Goal: Task Accomplishment & Management: Complete application form

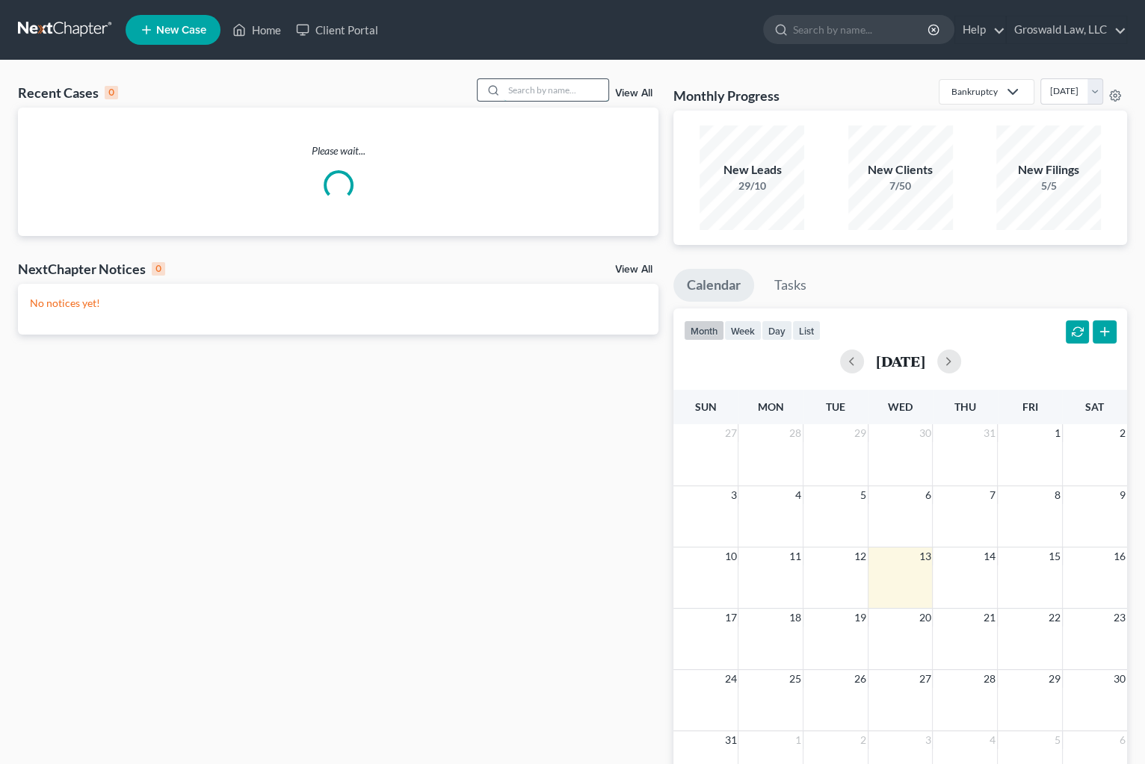
click at [545, 92] on input "search" at bounding box center [556, 90] width 105 height 22
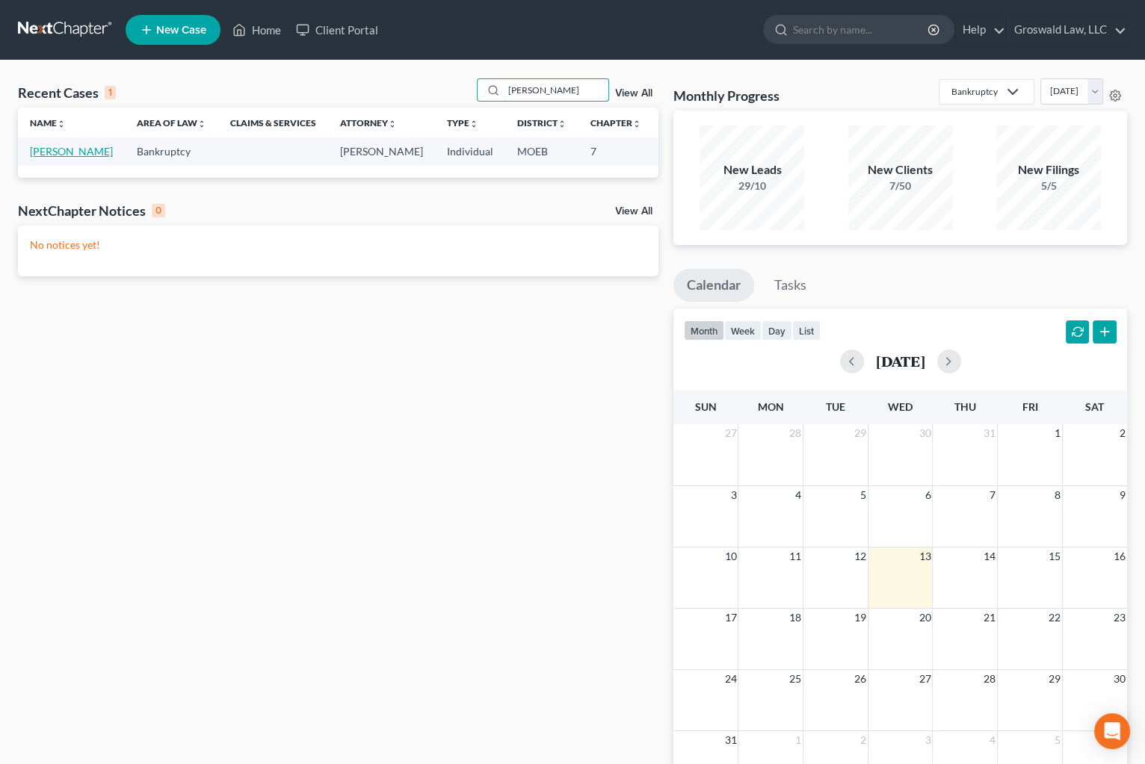
type input "[PERSON_NAME]"
click at [46, 158] on link "[PERSON_NAME]" at bounding box center [71, 151] width 83 height 13
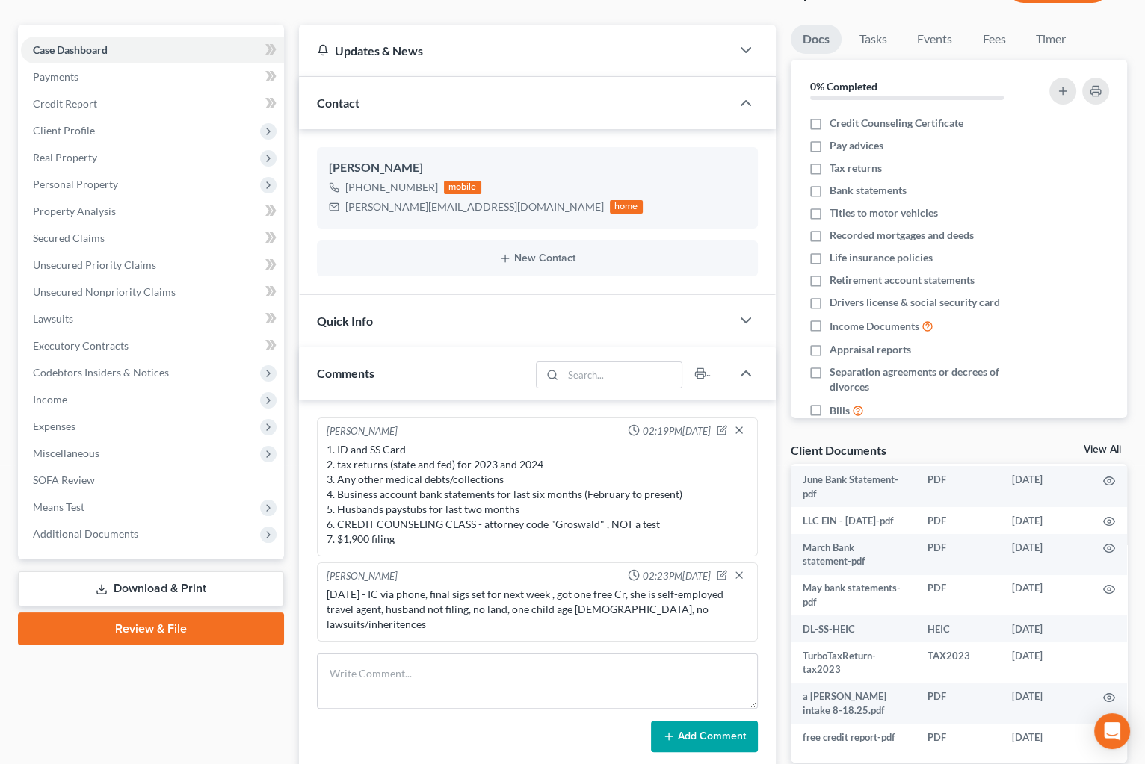
scroll to position [322, 0]
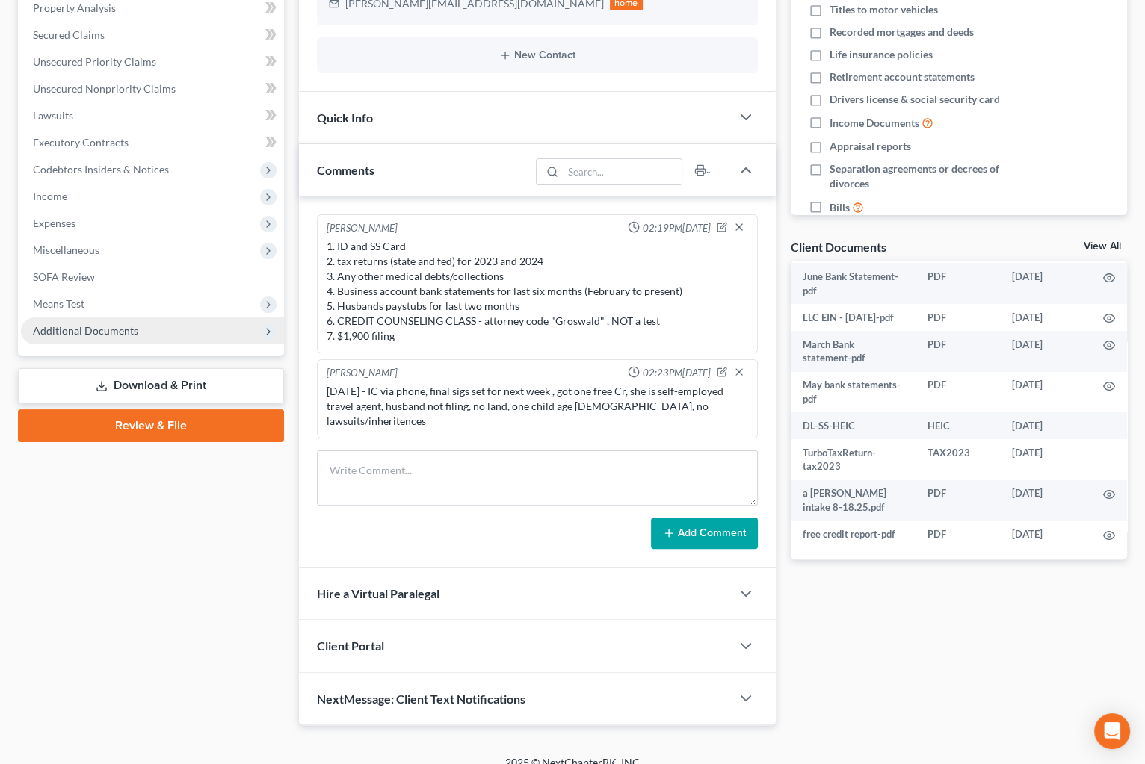
click at [179, 332] on span "Additional Documents" at bounding box center [152, 331] width 263 height 27
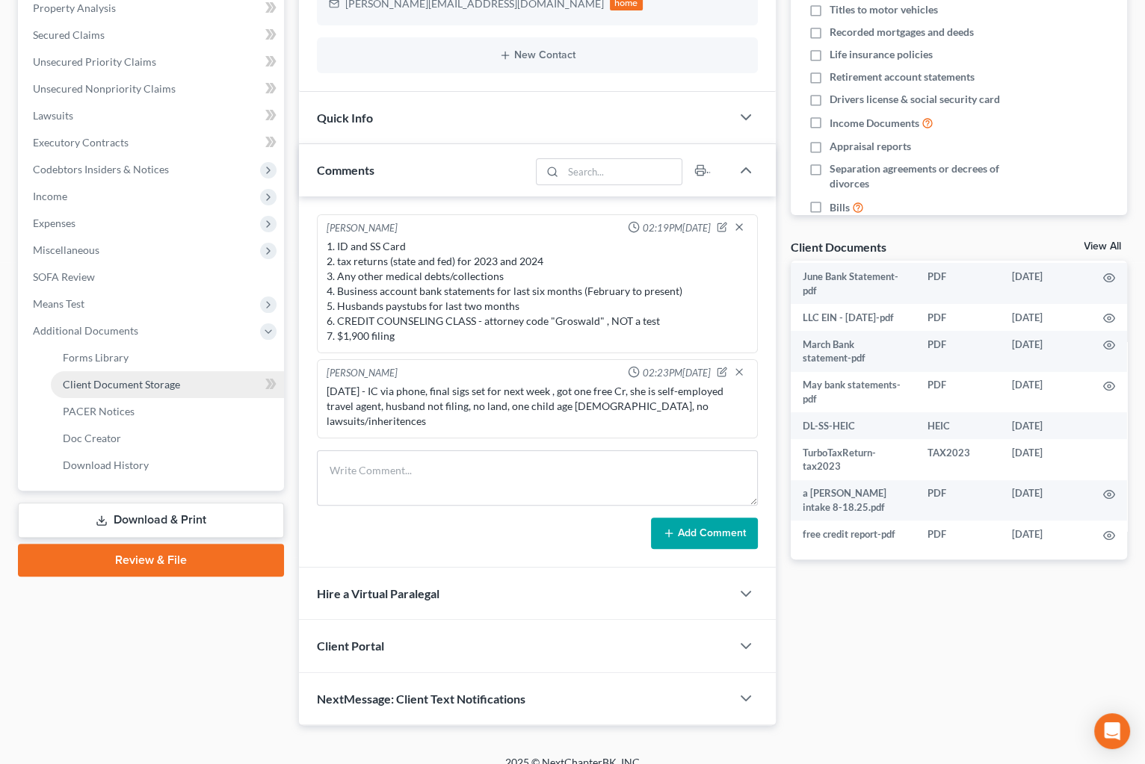
click at [171, 382] on span "Client Document Storage" at bounding box center [121, 384] width 117 height 13
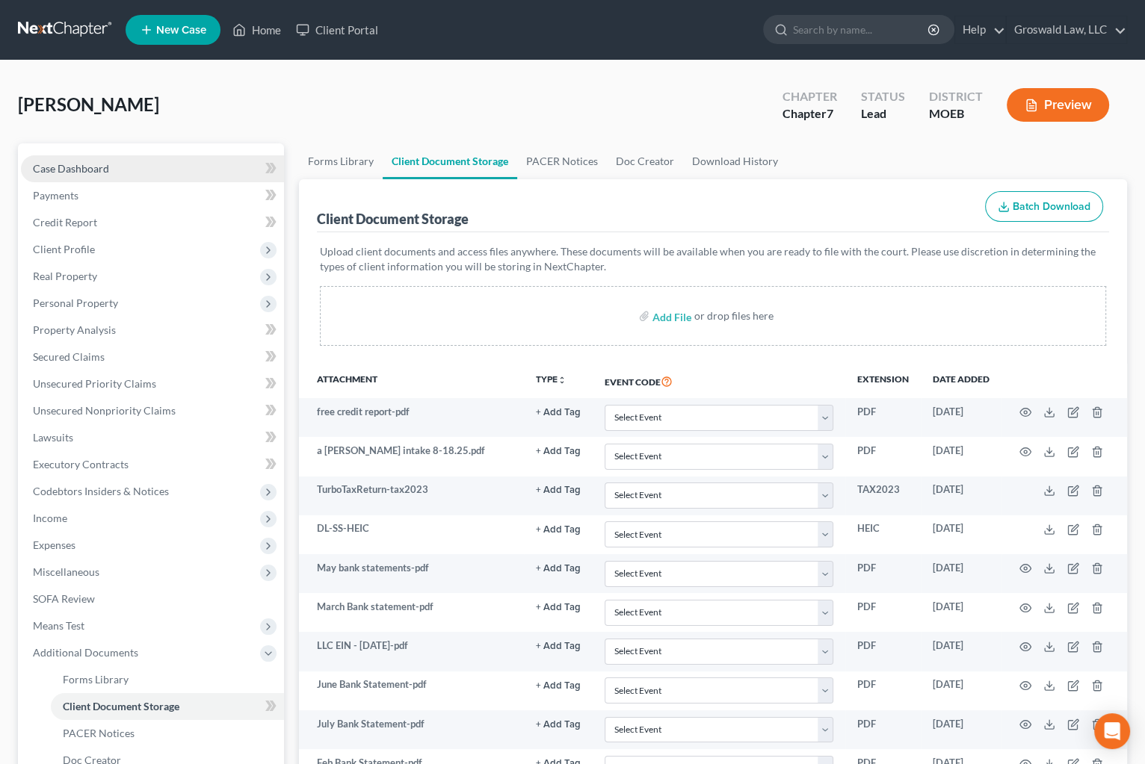
click at [75, 166] on span "Case Dashboard" at bounding box center [71, 168] width 76 height 13
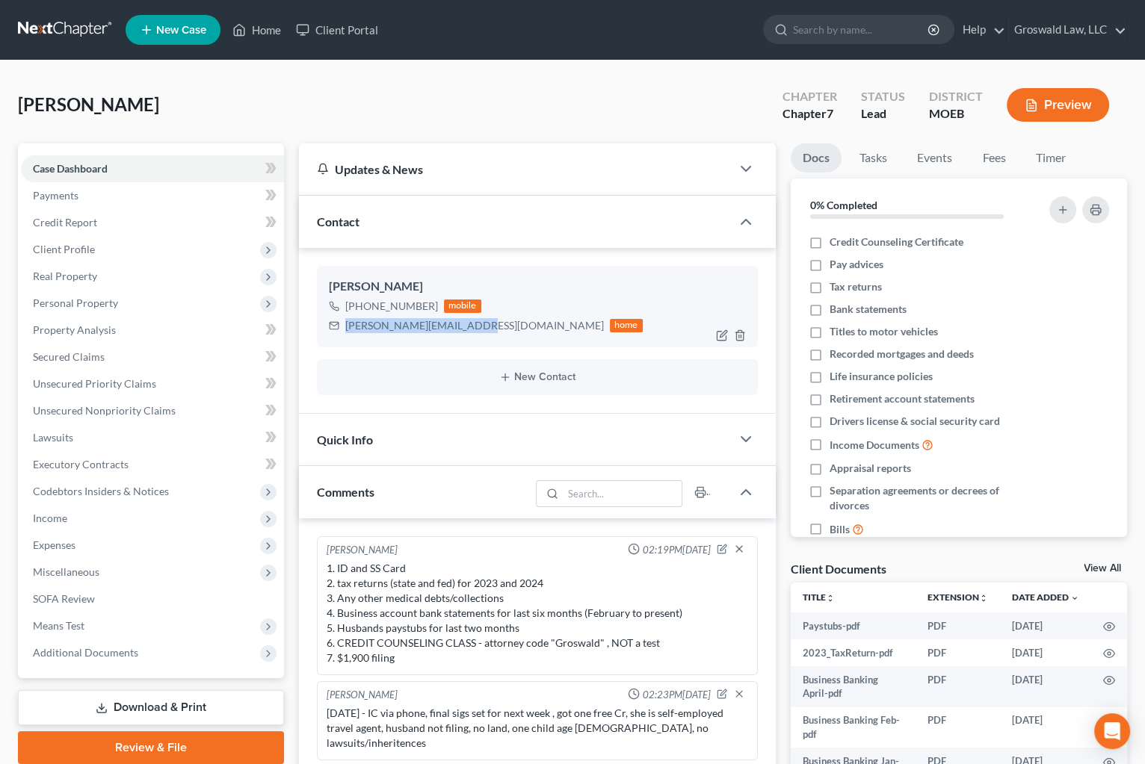
drag, startPoint x: 469, startPoint y: 326, endPoint x: 340, endPoint y: 326, distance: 128.5
click at [340, 326] on div "[PERSON_NAME][EMAIL_ADDRESS][DOMAIN_NAME] home" at bounding box center [486, 325] width 314 height 19
copy div "[PERSON_NAME][EMAIL_ADDRESS][DOMAIN_NAME]"
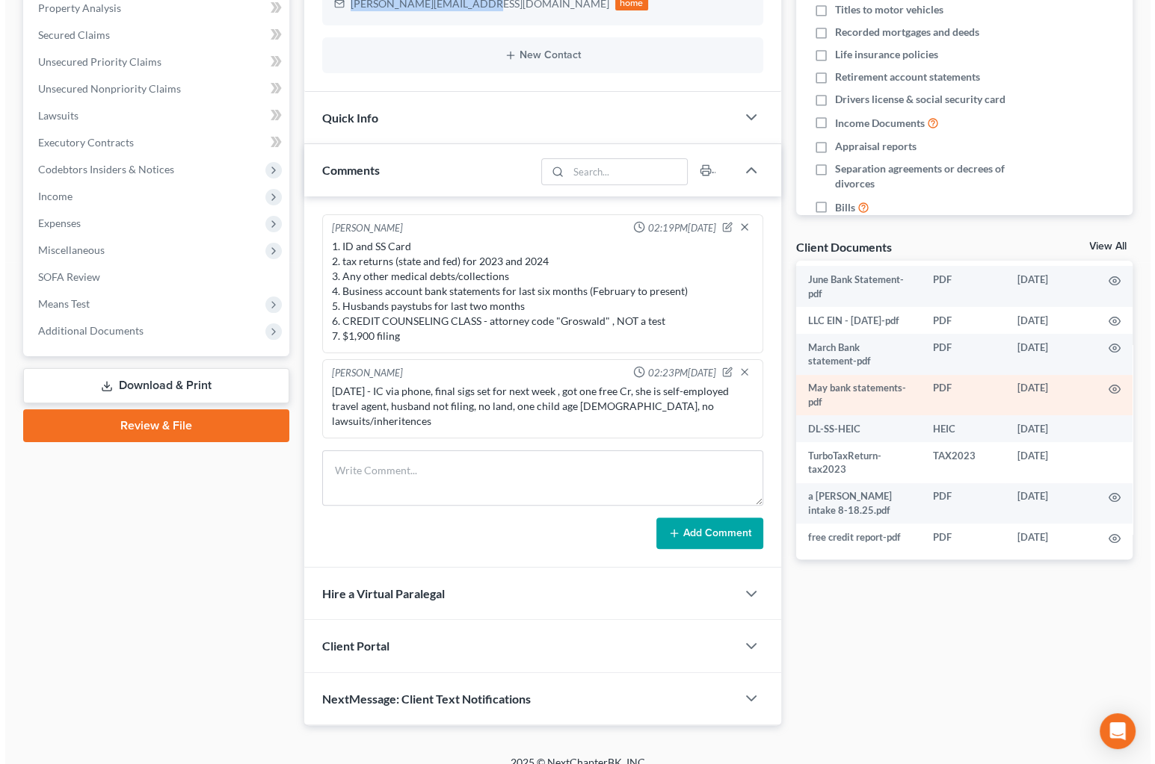
scroll to position [516, 0]
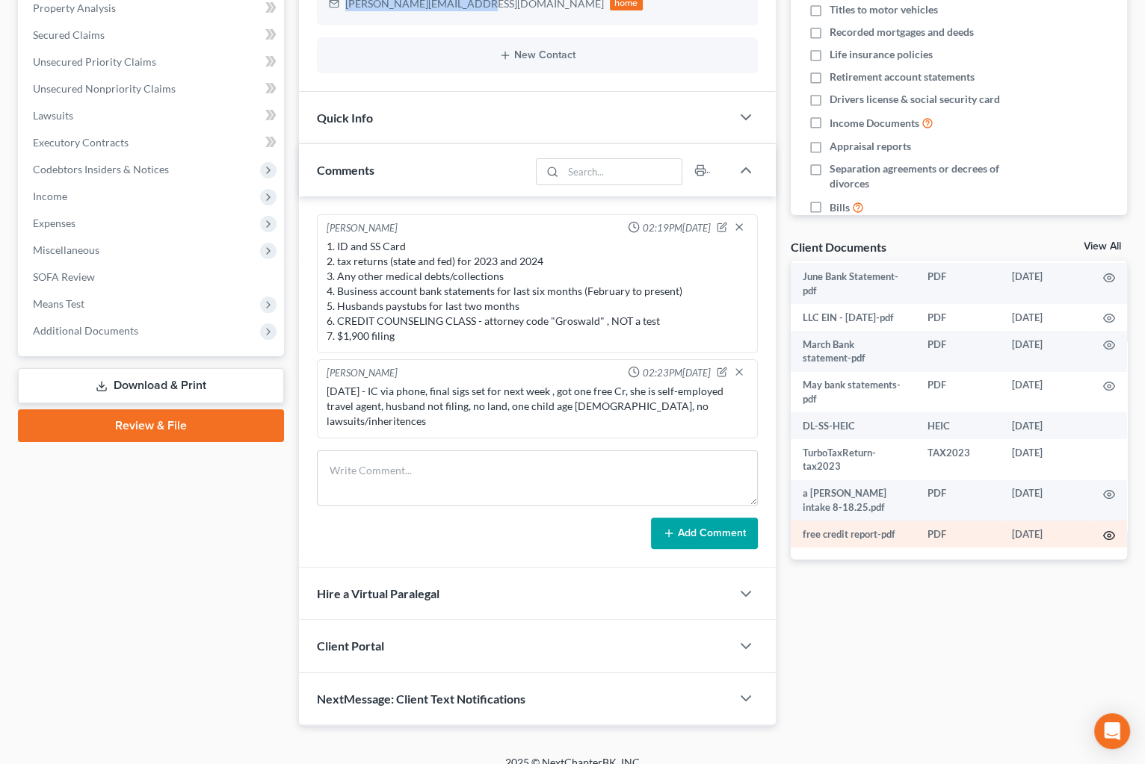
click at [1103, 530] on icon "button" at bounding box center [1109, 536] width 12 height 12
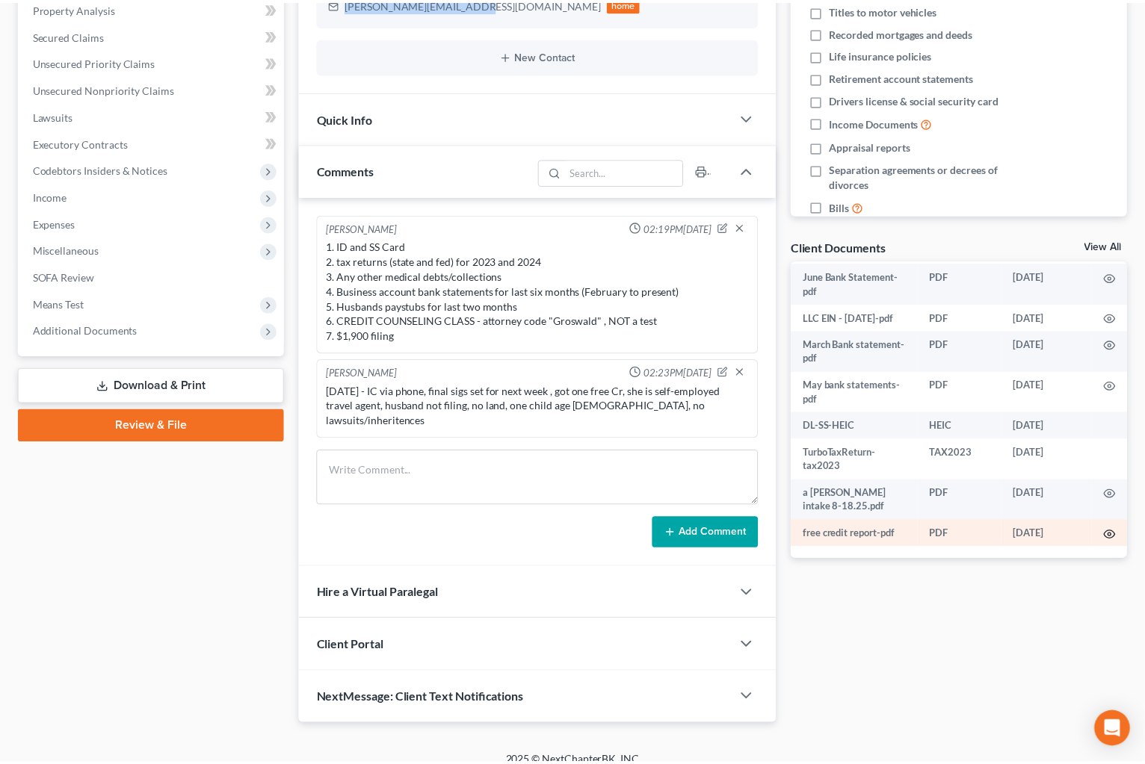
scroll to position [489, 0]
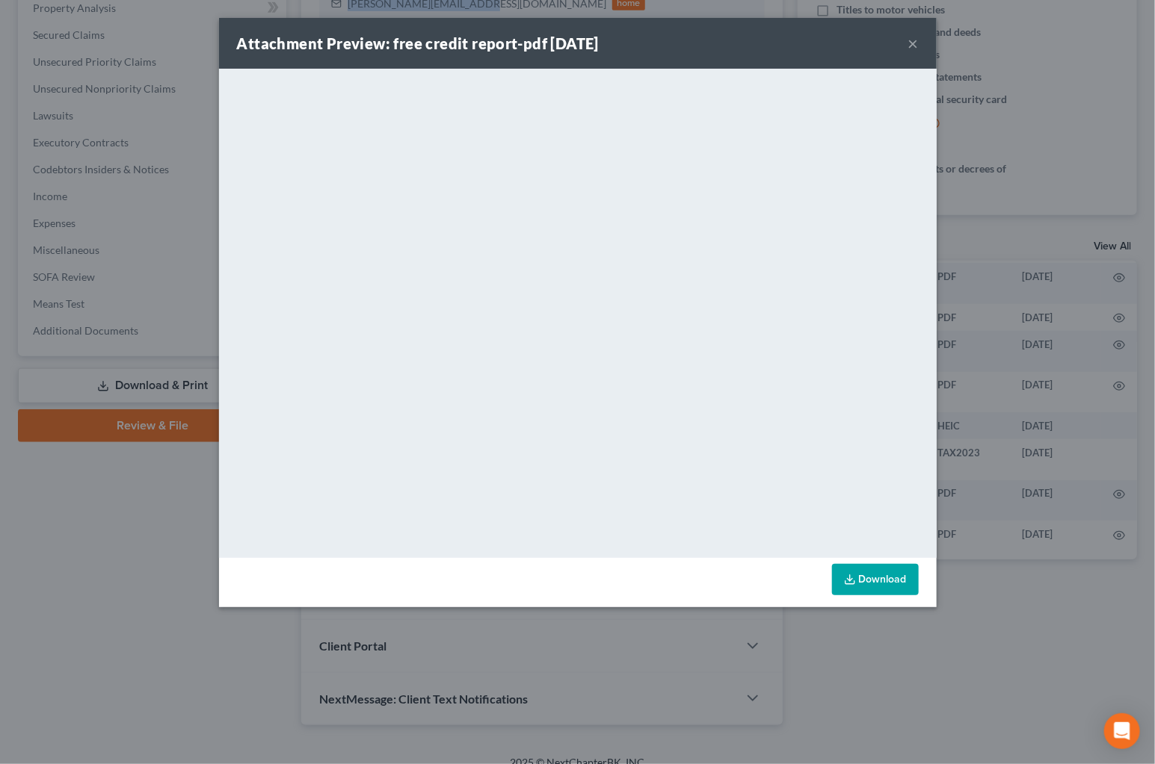
click at [912, 43] on button "×" at bounding box center [913, 43] width 10 height 18
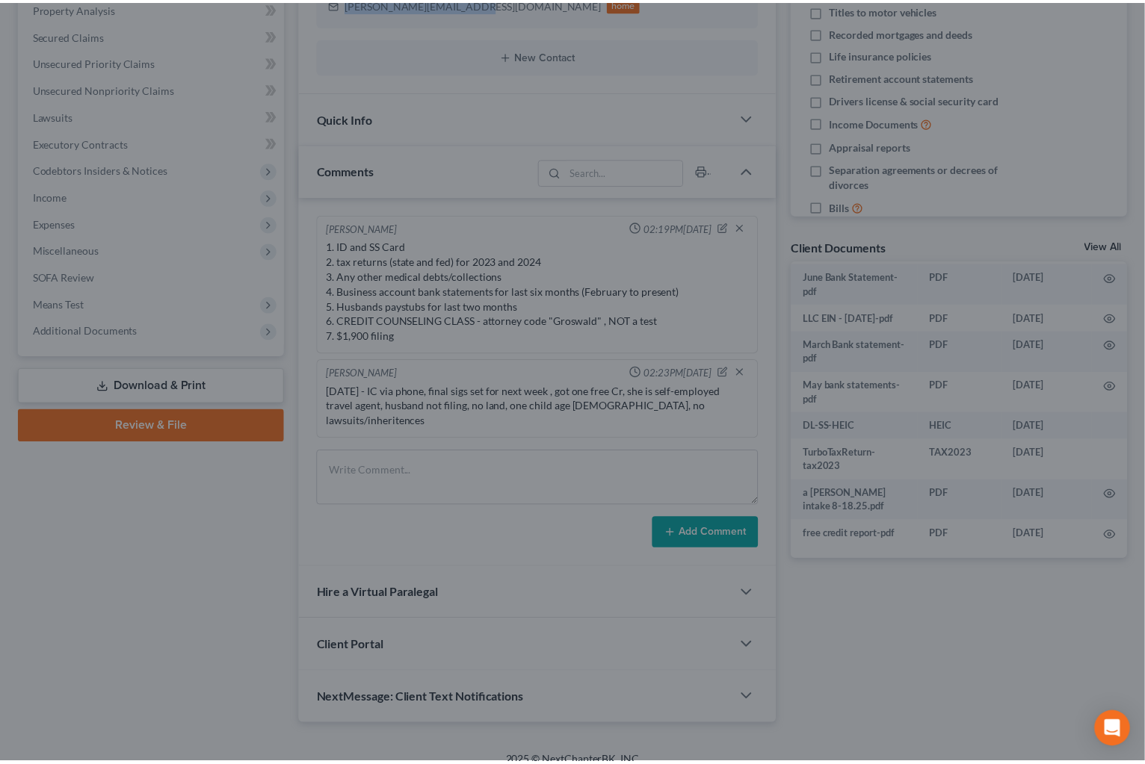
scroll to position [503, 0]
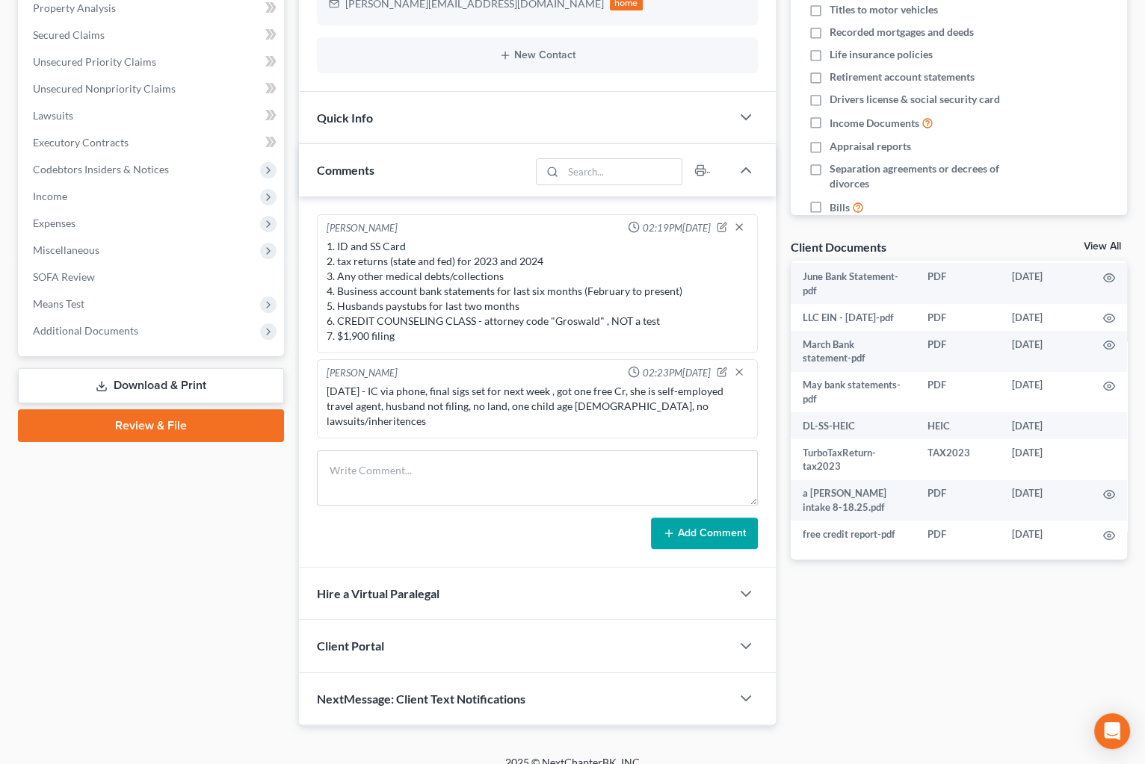
drag, startPoint x: 970, startPoint y: 669, endPoint x: 844, endPoint y: 578, distance: 155.8
click at [970, 667] on div "Docs Tasks Events Fees Timer 0% Completed Nothing here yet! Credit Counseling C…" at bounding box center [958, 273] width 351 height 904
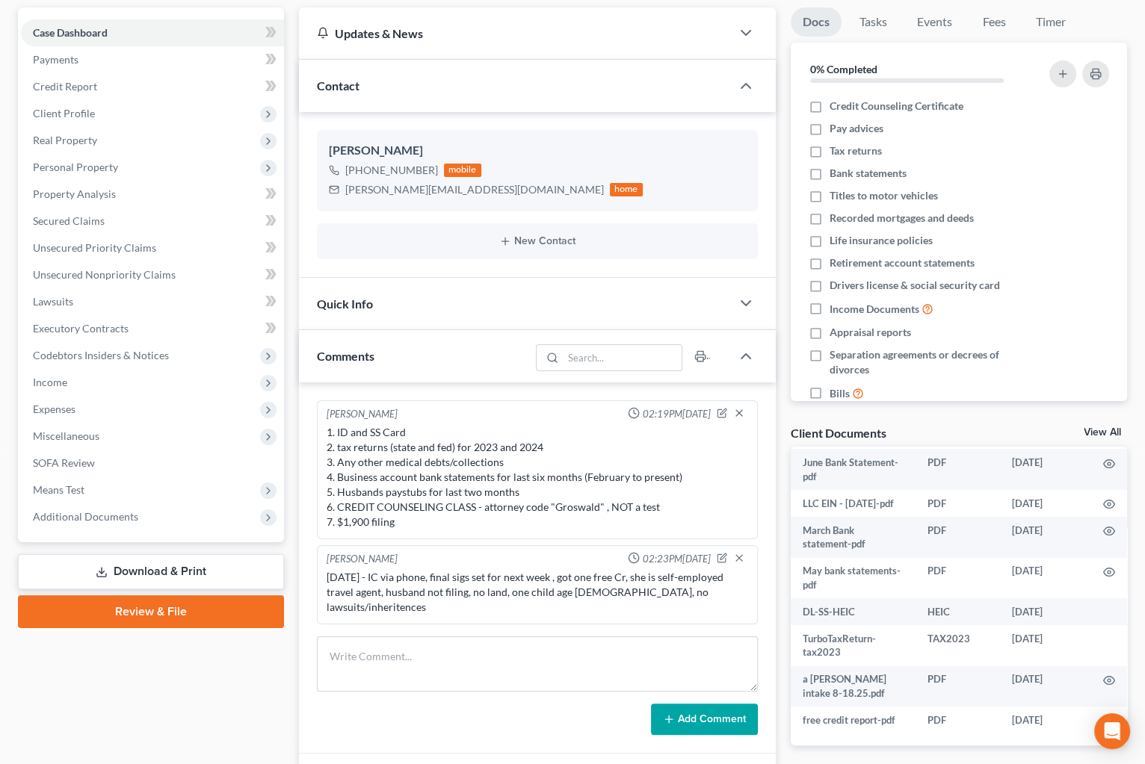
scroll to position [0, 0]
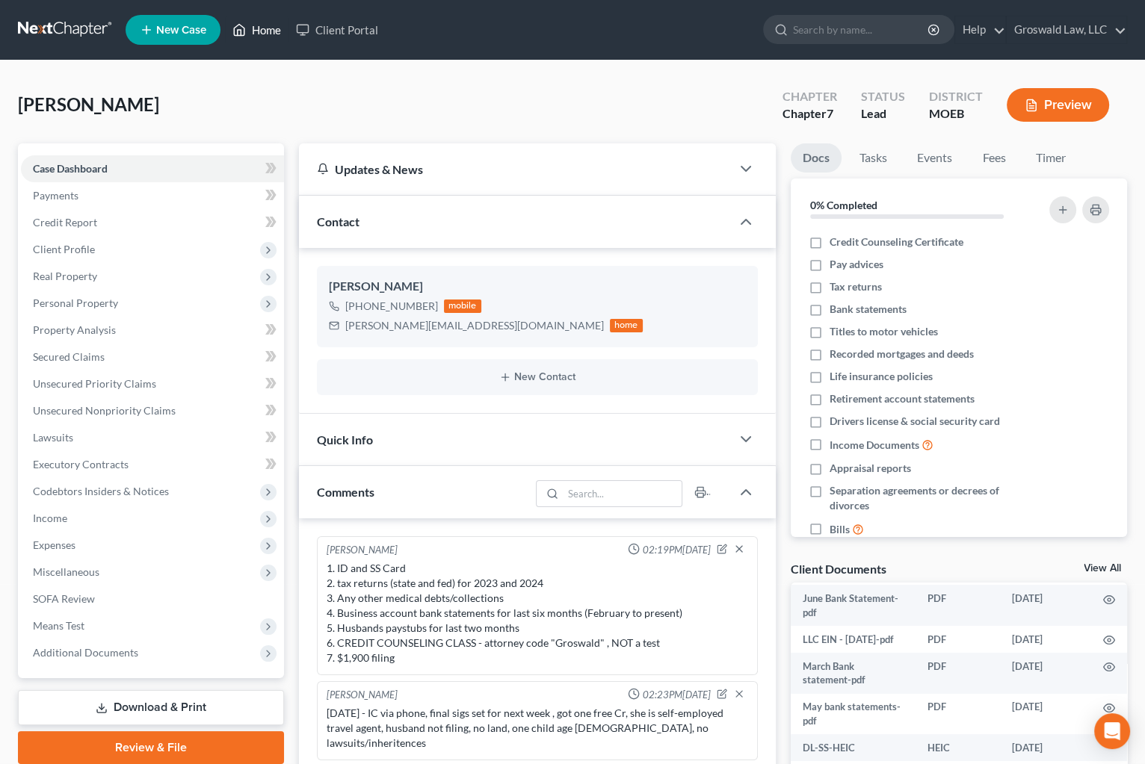
click at [255, 36] on link "Home" at bounding box center [257, 29] width 64 height 27
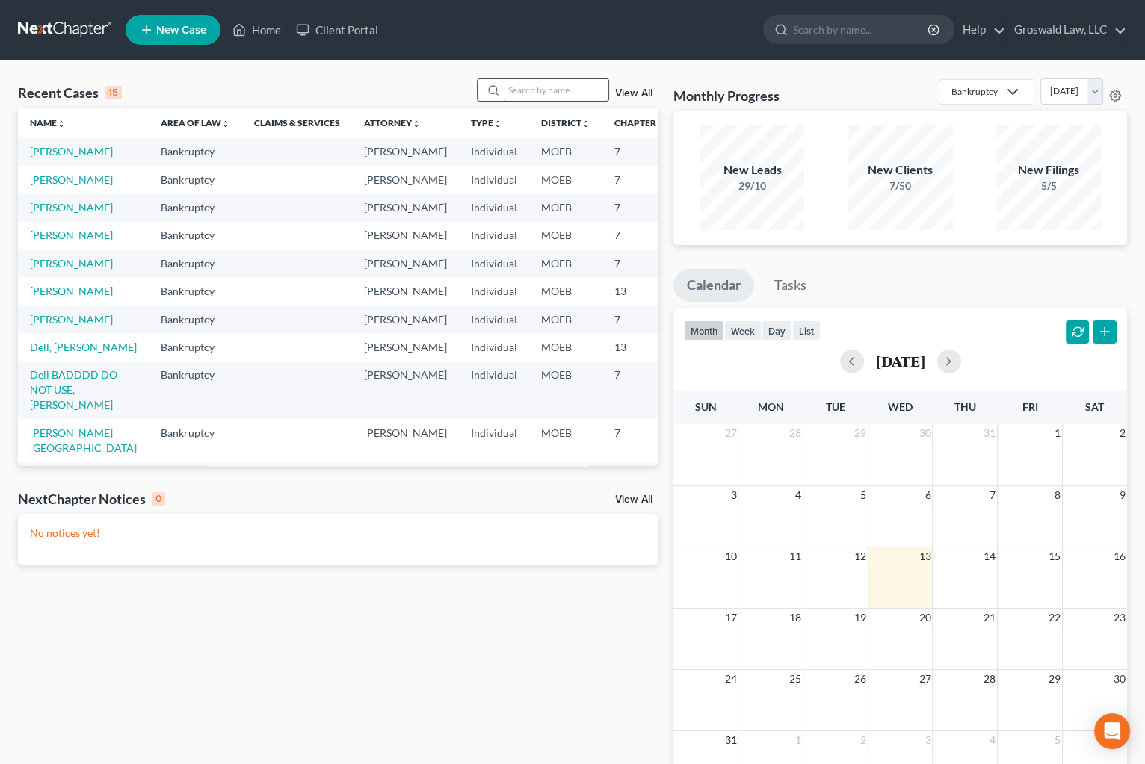
click at [523, 92] on input "search" at bounding box center [556, 90] width 105 height 22
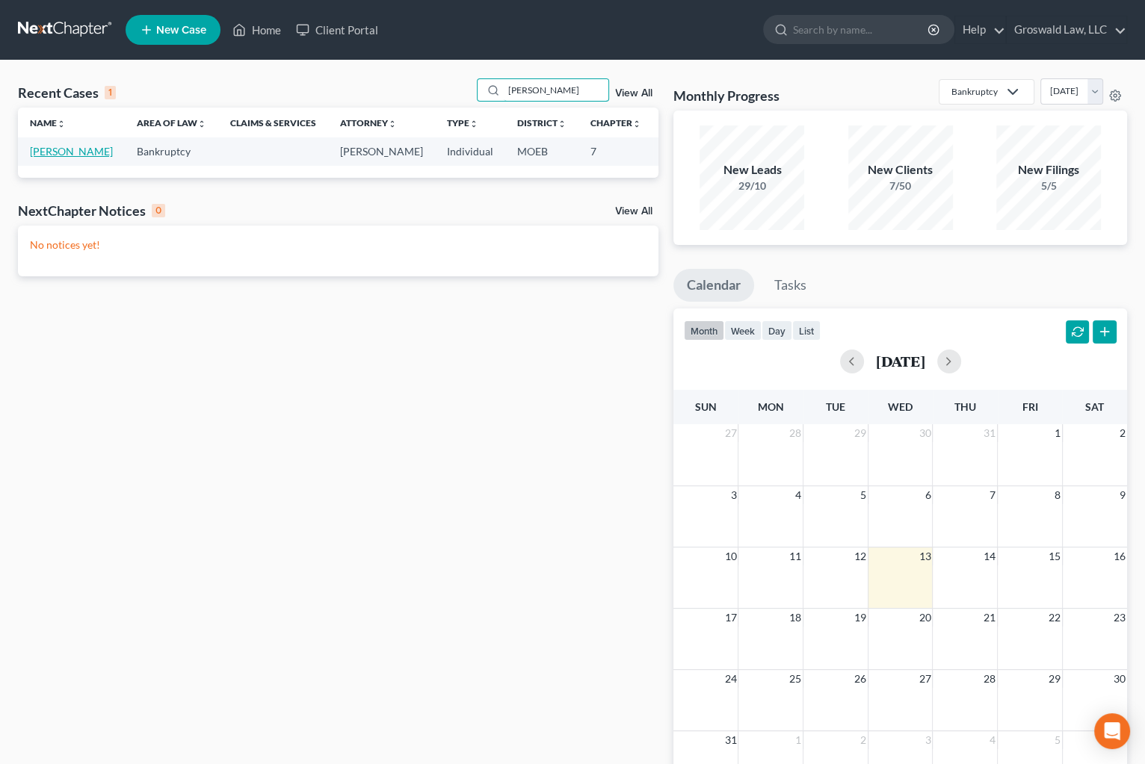
type input "[PERSON_NAME]"
click at [37, 158] on link "[PERSON_NAME]" at bounding box center [71, 151] width 83 height 13
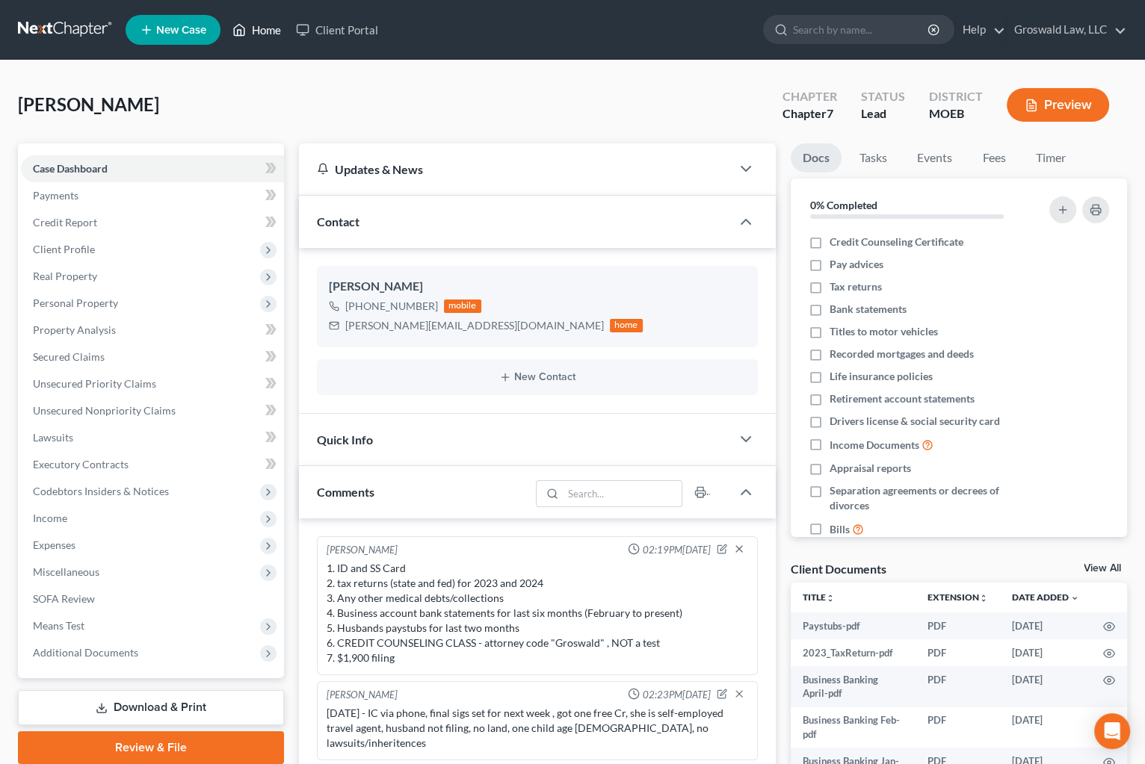
click at [273, 33] on link "Home" at bounding box center [257, 29] width 64 height 27
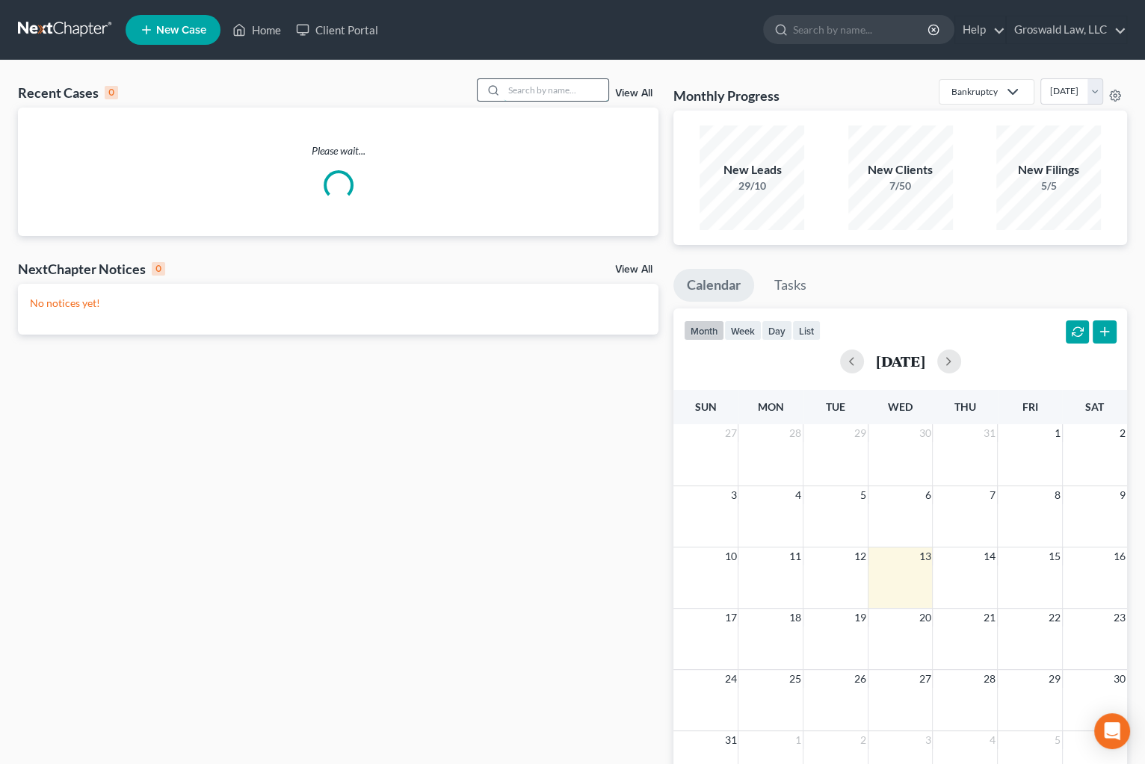
click at [527, 89] on input "search" at bounding box center [556, 90] width 105 height 22
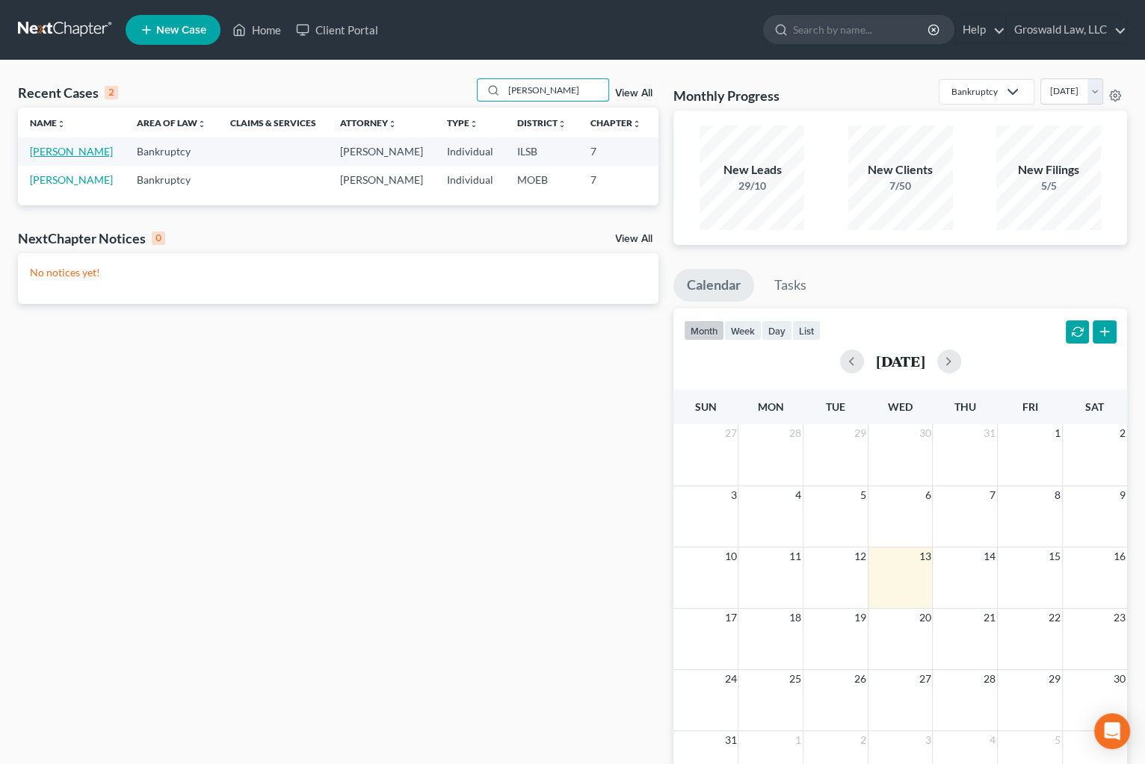
type input "[PERSON_NAME]"
click at [39, 157] on link "[PERSON_NAME]" at bounding box center [71, 151] width 83 height 13
select select "6"
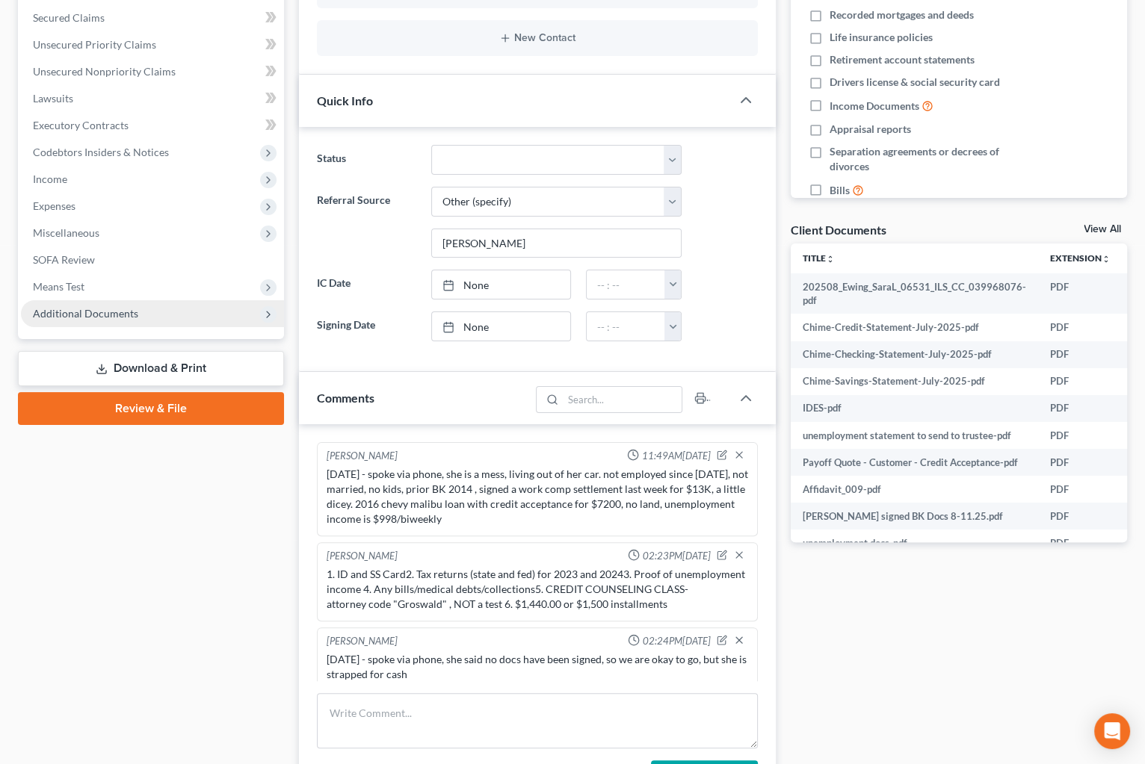
scroll to position [189, 0]
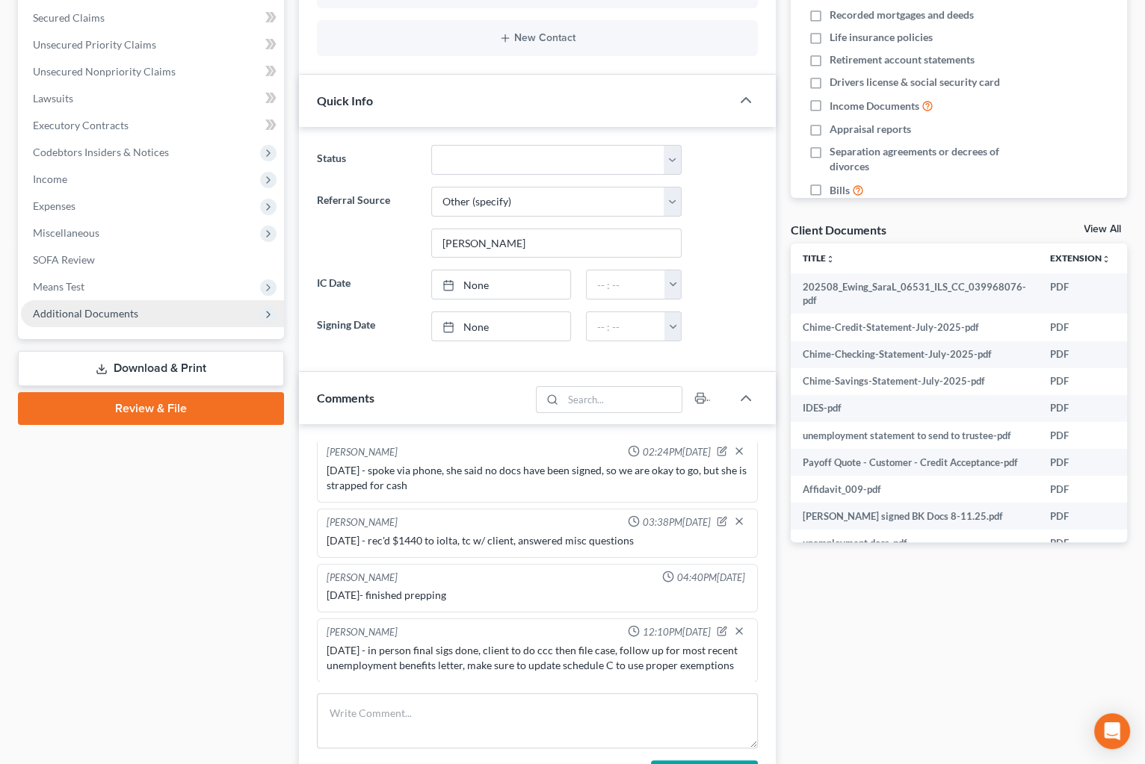
click at [123, 312] on span "Additional Documents" at bounding box center [85, 313] width 105 height 13
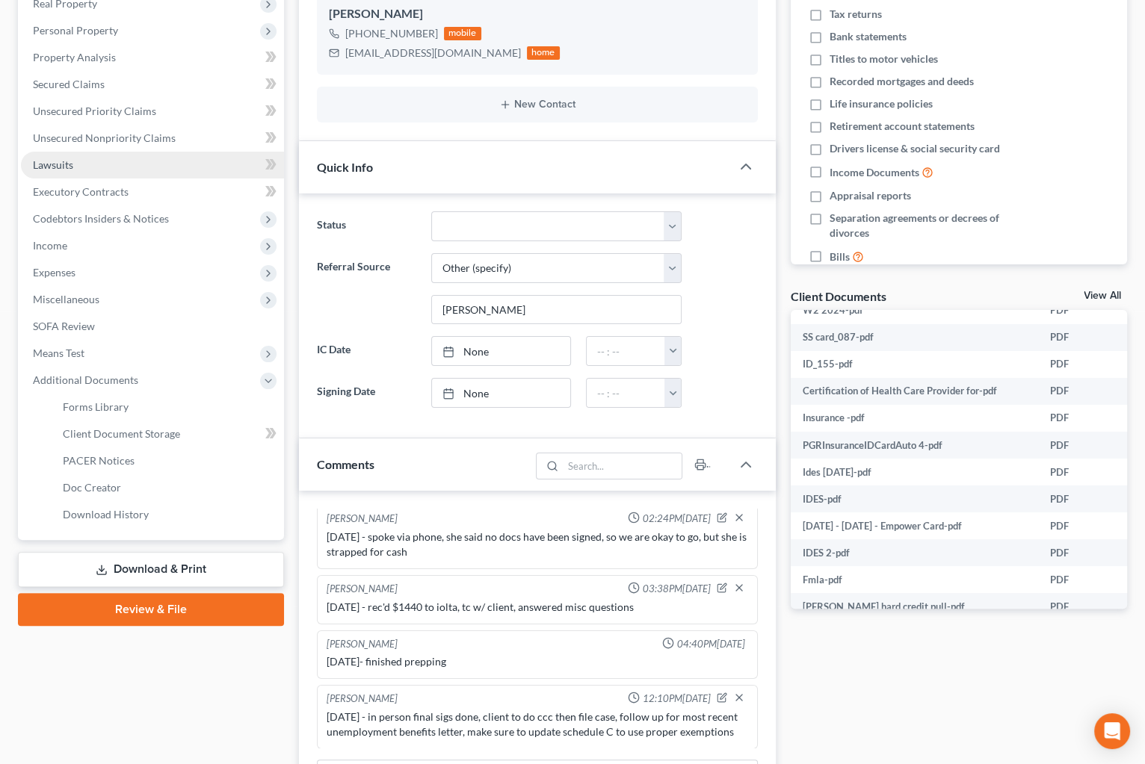
scroll to position [203, 0]
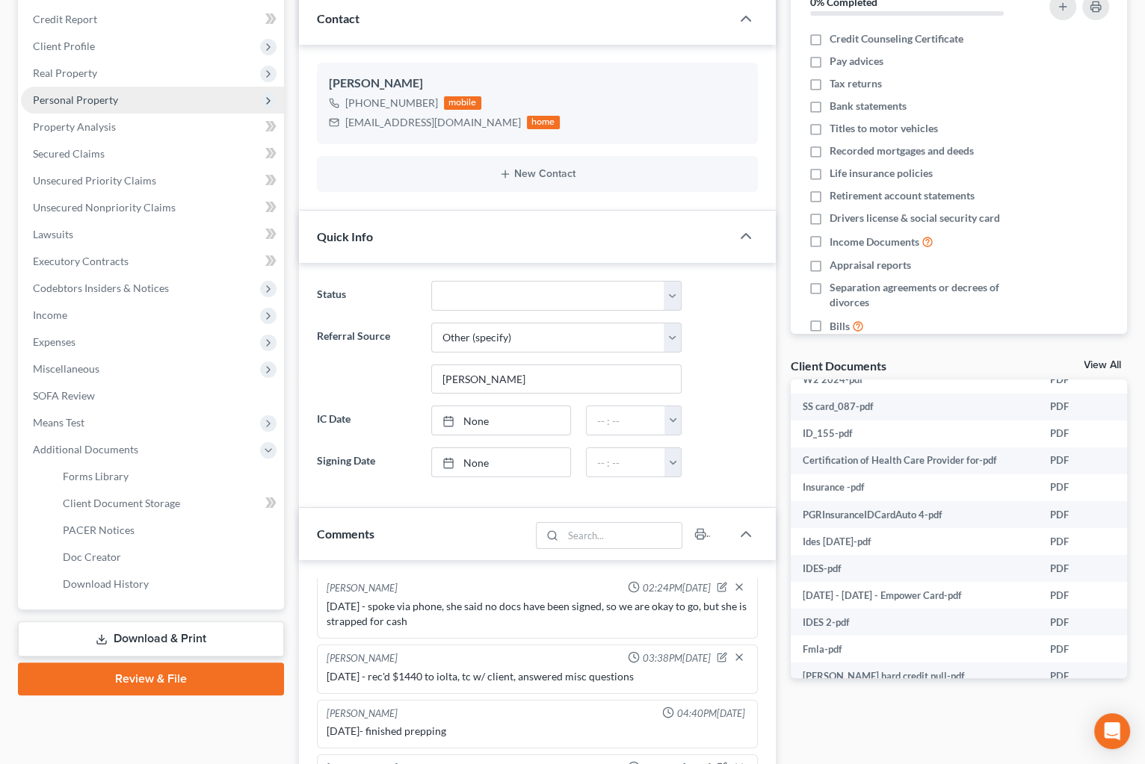
click at [108, 93] on span "Personal Property" at bounding box center [75, 99] width 85 height 13
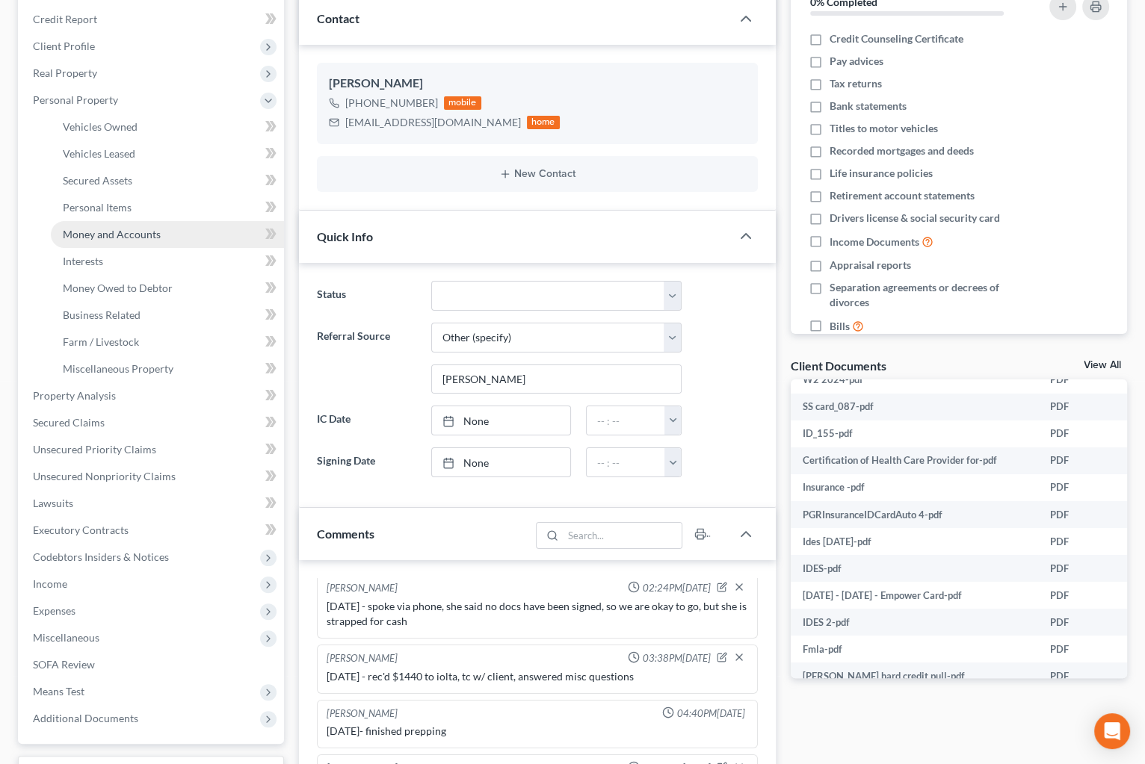
click at [134, 232] on span "Money and Accounts" at bounding box center [112, 234] width 98 height 13
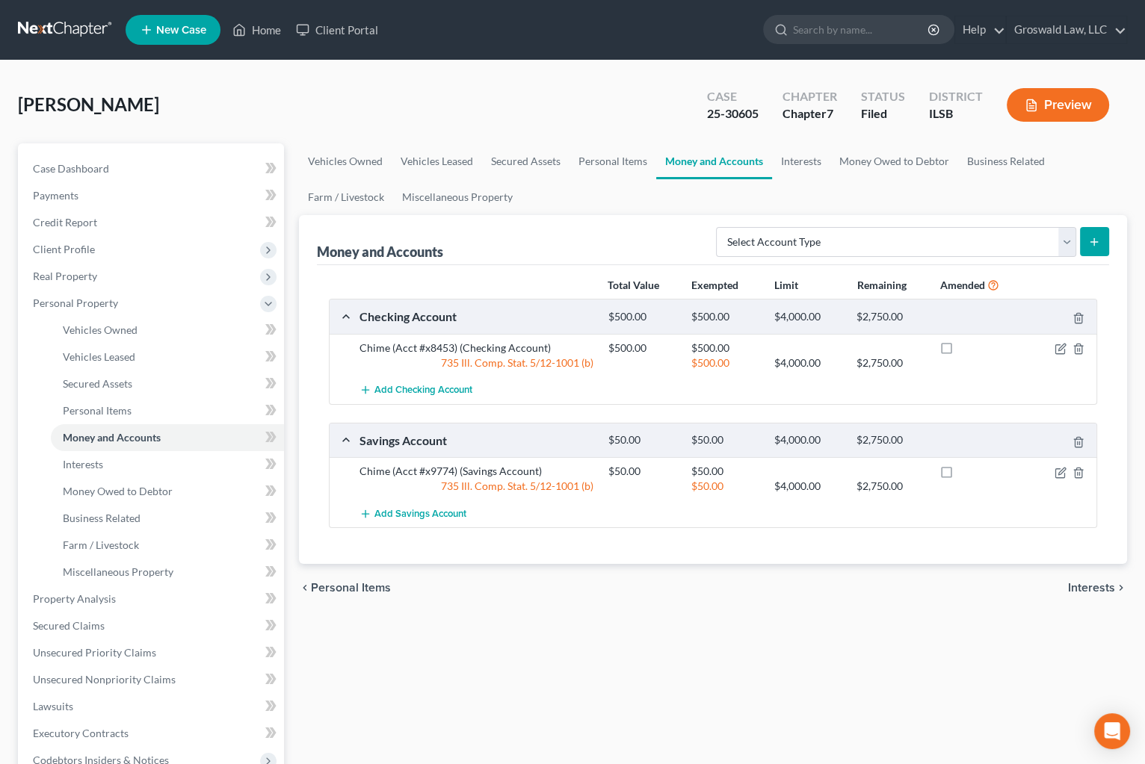
click at [634, 98] on div "[PERSON_NAME] Upgraded Case 25-30605 Chapter Chapter 7 Status Filed District IL…" at bounding box center [572, 110] width 1109 height 65
click at [103, 162] on span "Case Dashboard" at bounding box center [71, 168] width 76 height 13
select select "6"
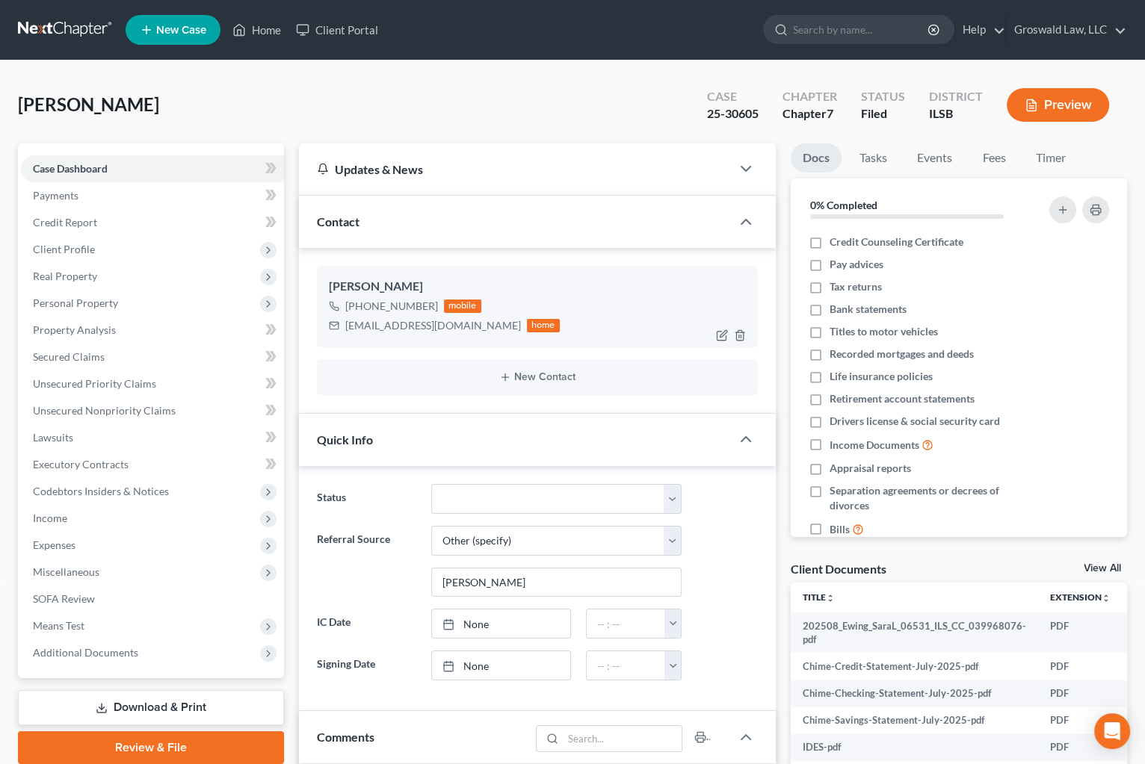
scroll to position [189, 0]
drag, startPoint x: 460, startPoint y: 326, endPoint x: 336, endPoint y: 322, distance: 124.8
click at [336, 322] on div "[EMAIL_ADDRESS][DOMAIN_NAME] home" at bounding box center [444, 325] width 231 height 19
copy div "[EMAIL_ADDRESS][DOMAIN_NAME]"
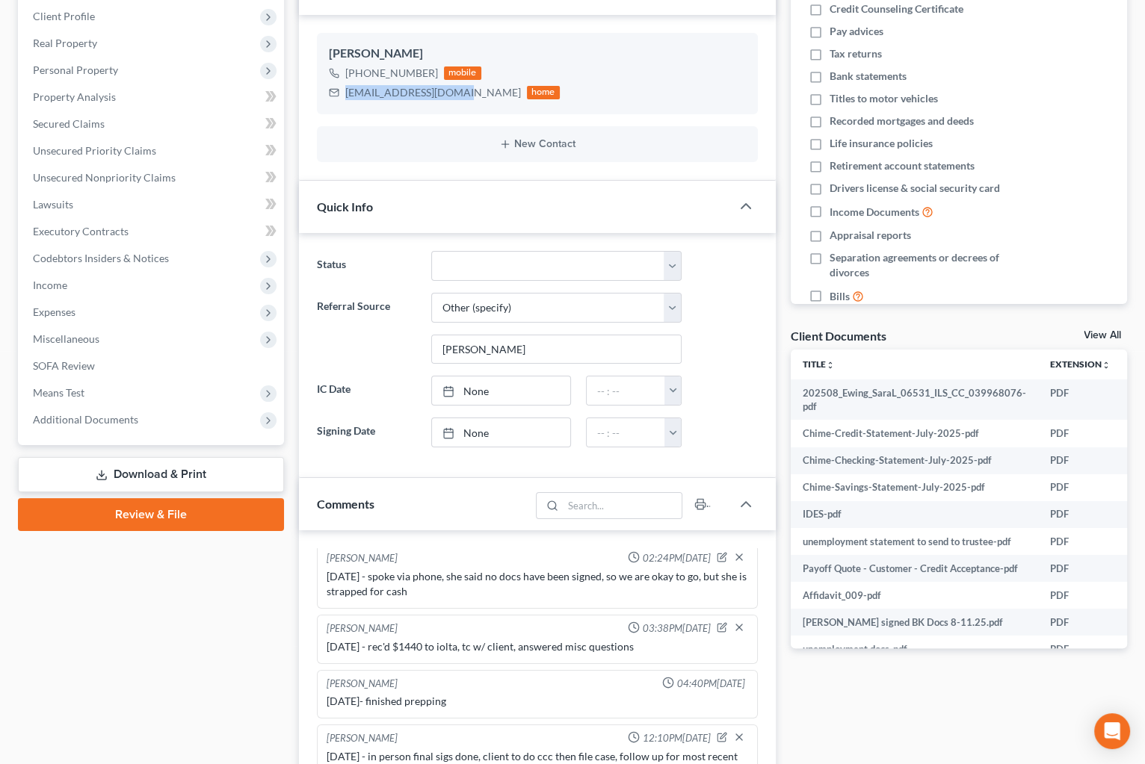
scroll to position [407, 0]
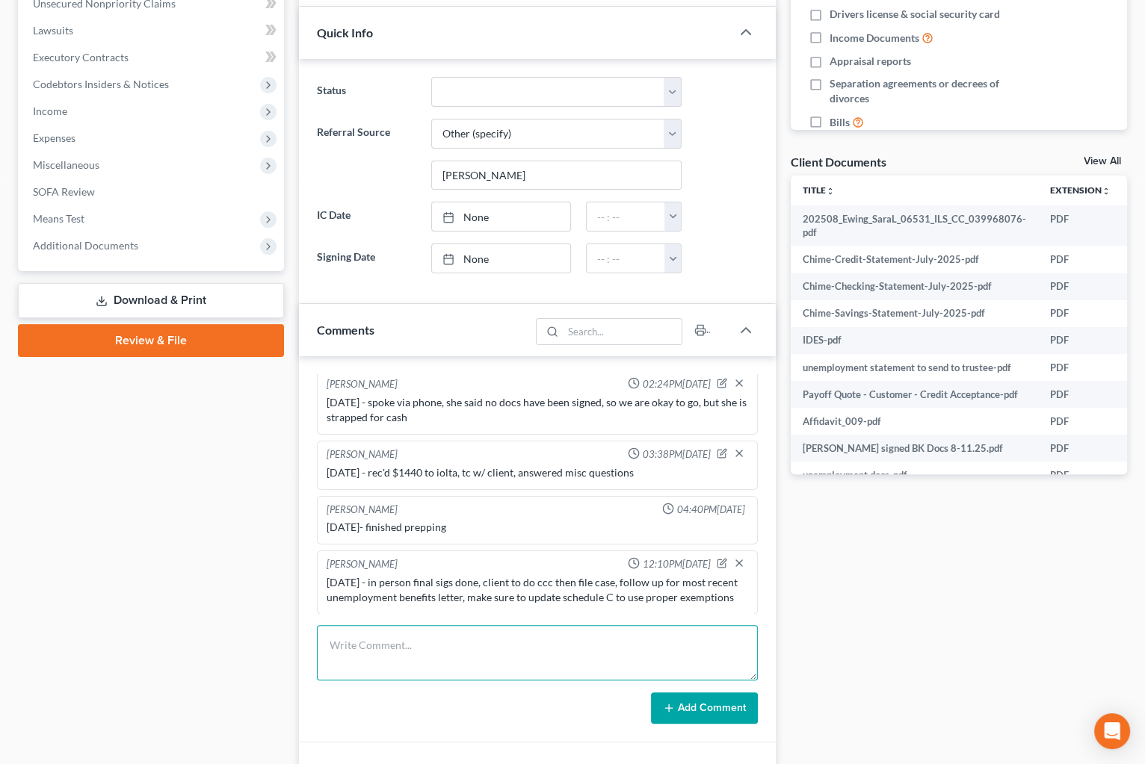
click at [507, 658] on textarea at bounding box center [537, 652] width 441 height 55
type textarea "[DATE] - emailed 341 info"
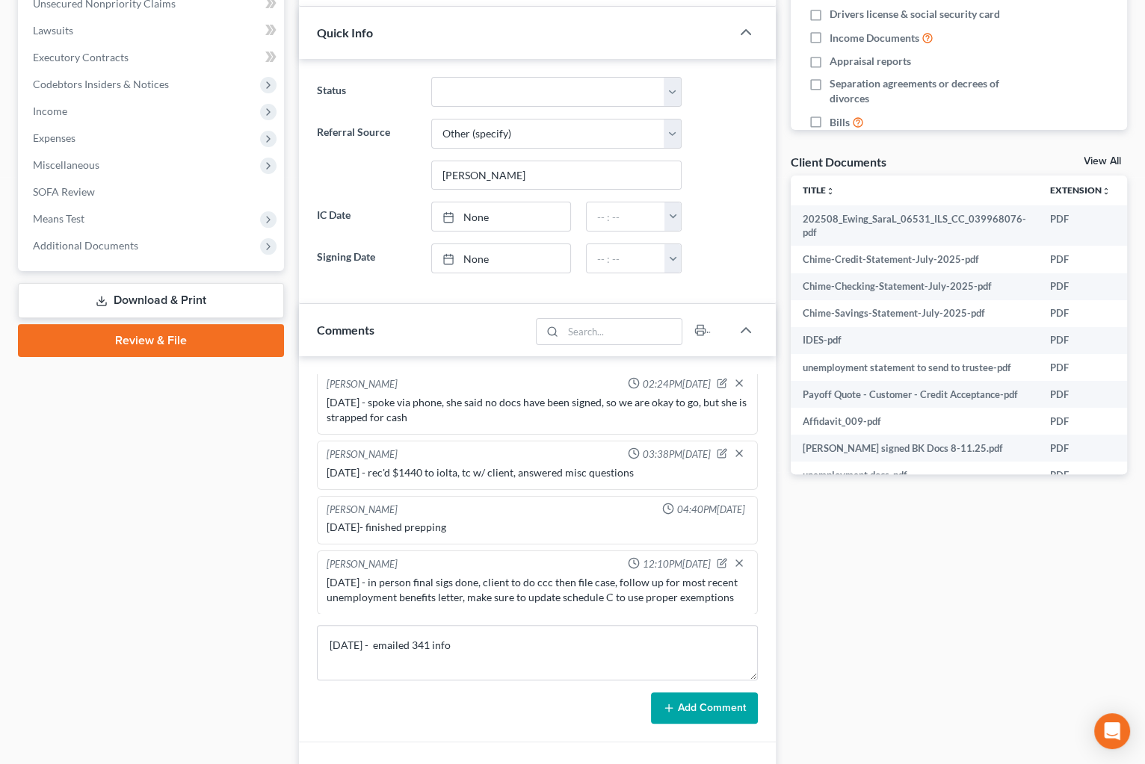
click at [718, 708] on button "Add Comment" at bounding box center [704, 708] width 107 height 31
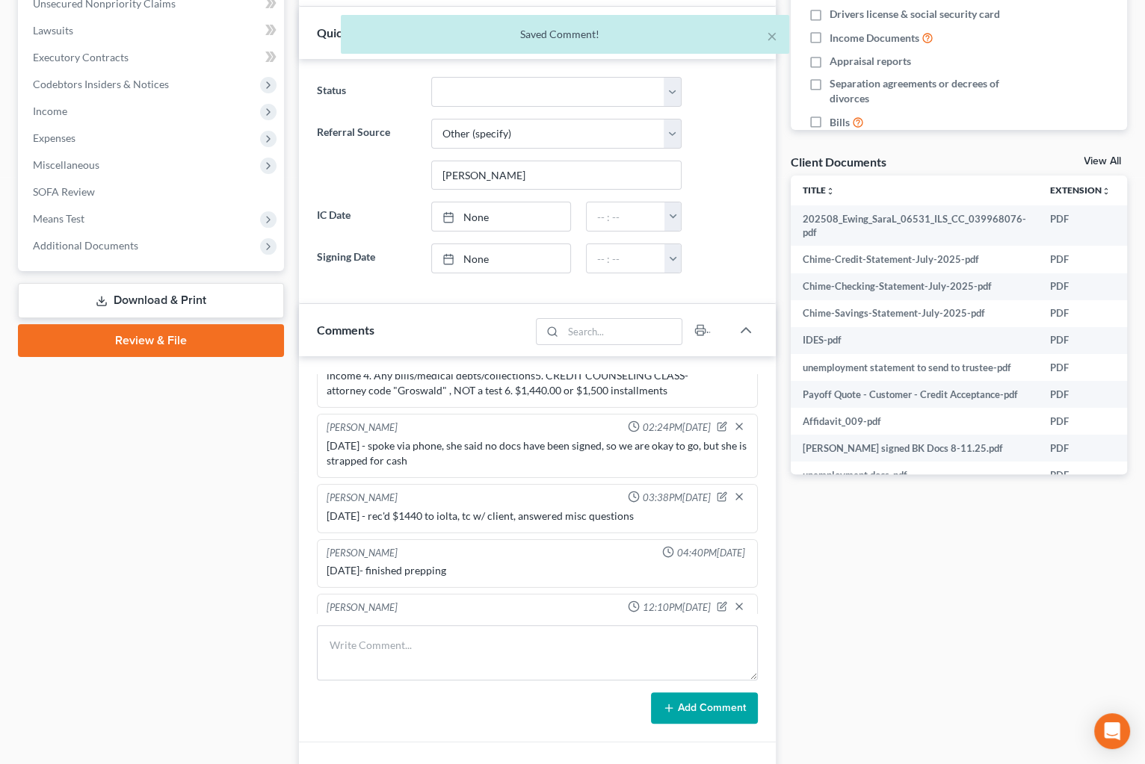
scroll to position [108, 0]
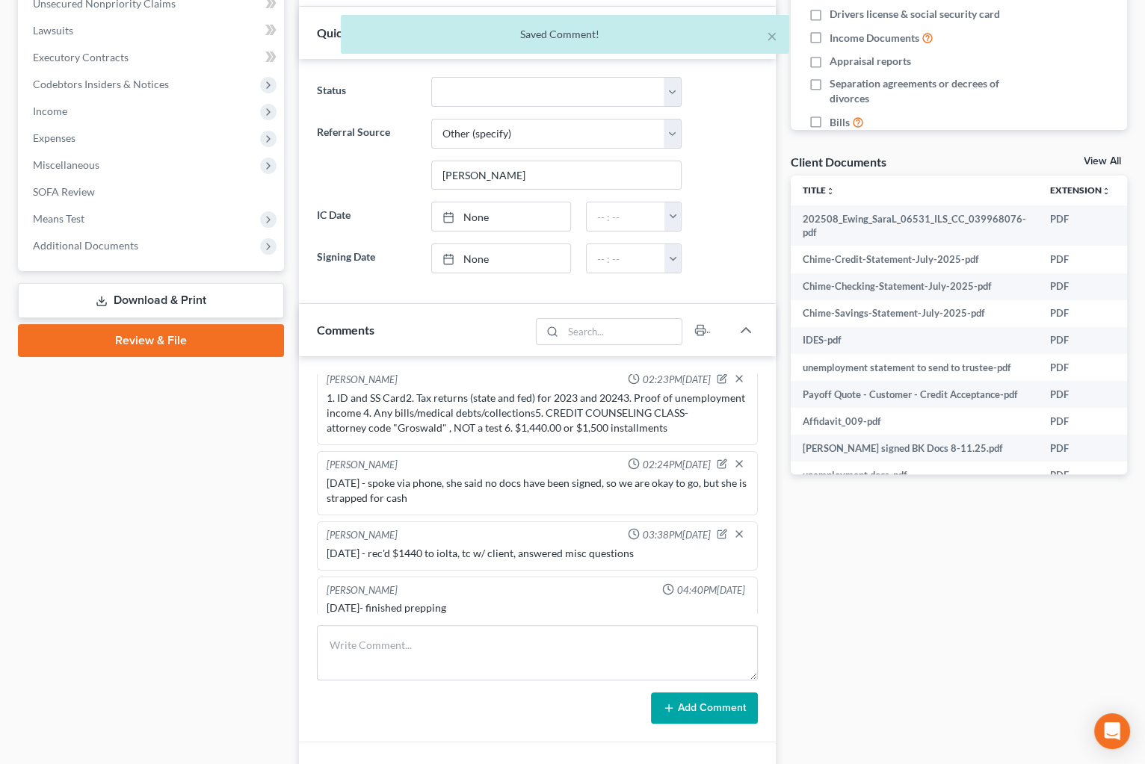
drag, startPoint x: 992, startPoint y: 604, endPoint x: 965, endPoint y: 534, distance: 74.3
click at [991, 602] on div "Docs Tasks Events Fees Timer 0% Completed Nothing here yet! Credit Counseling C…" at bounding box center [958, 318] width 351 height 1164
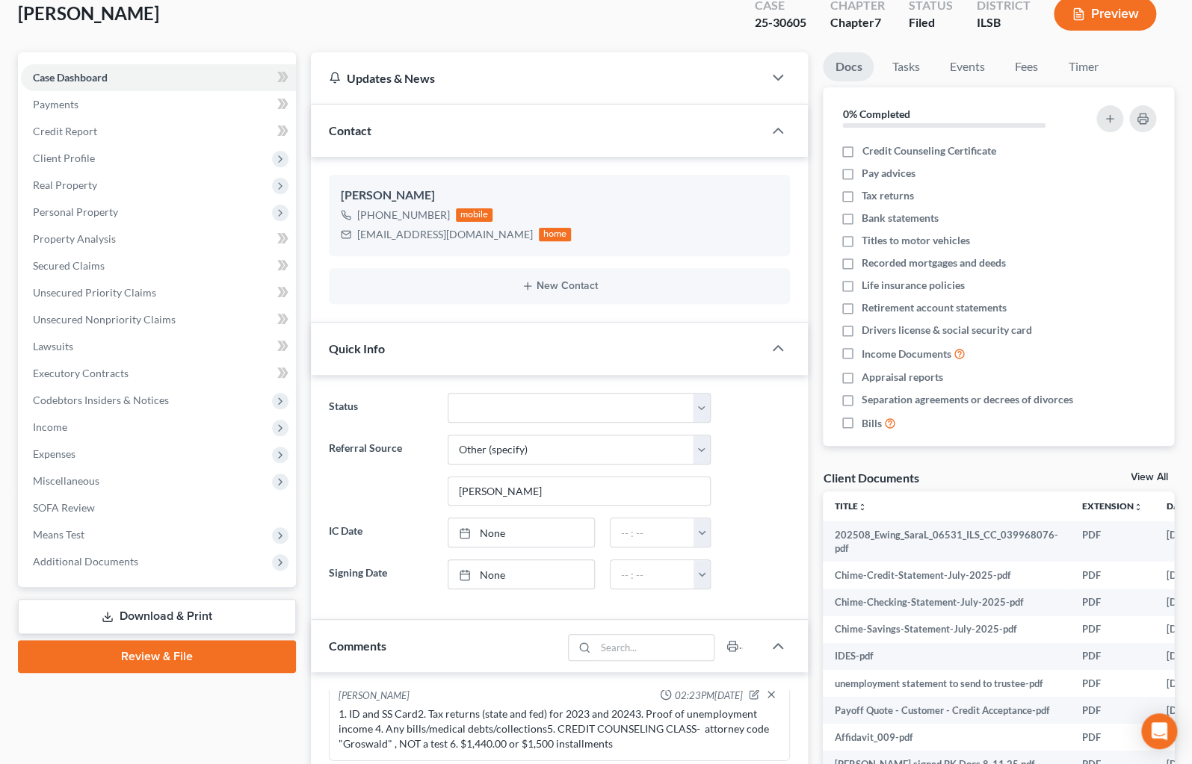
scroll to position [0, 0]
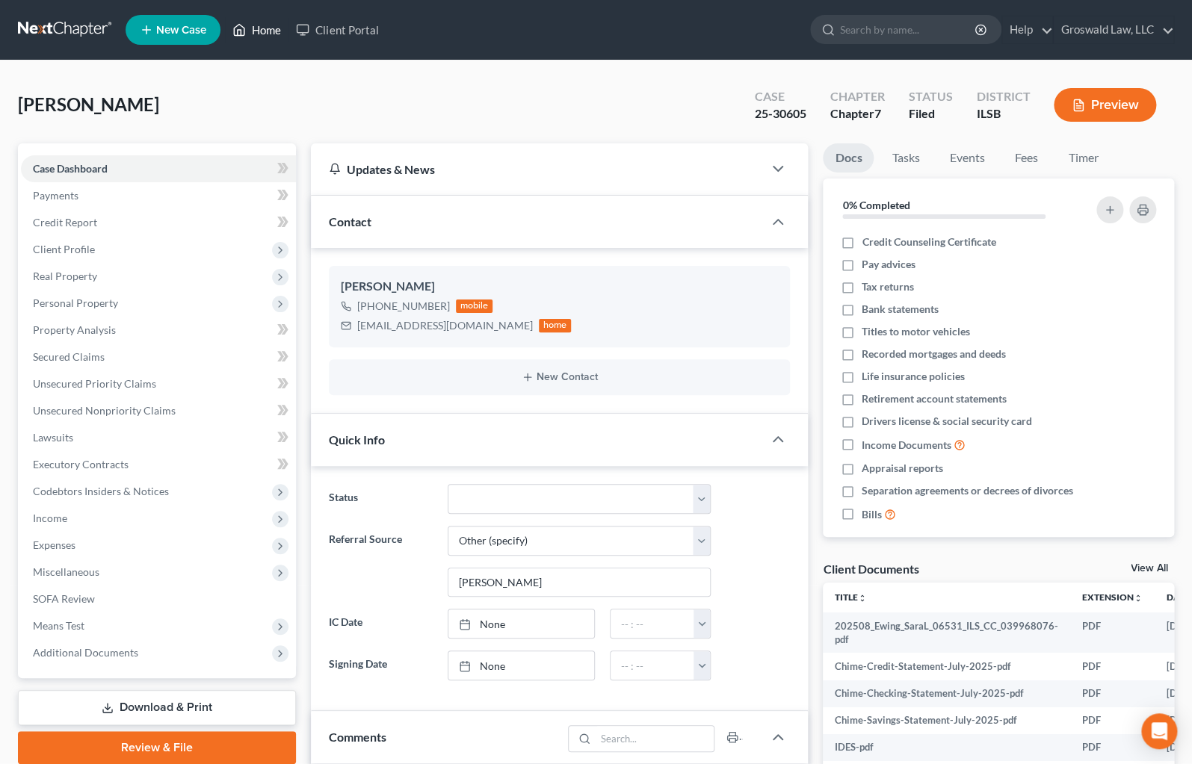
click at [254, 30] on link "Home" at bounding box center [257, 29] width 64 height 27
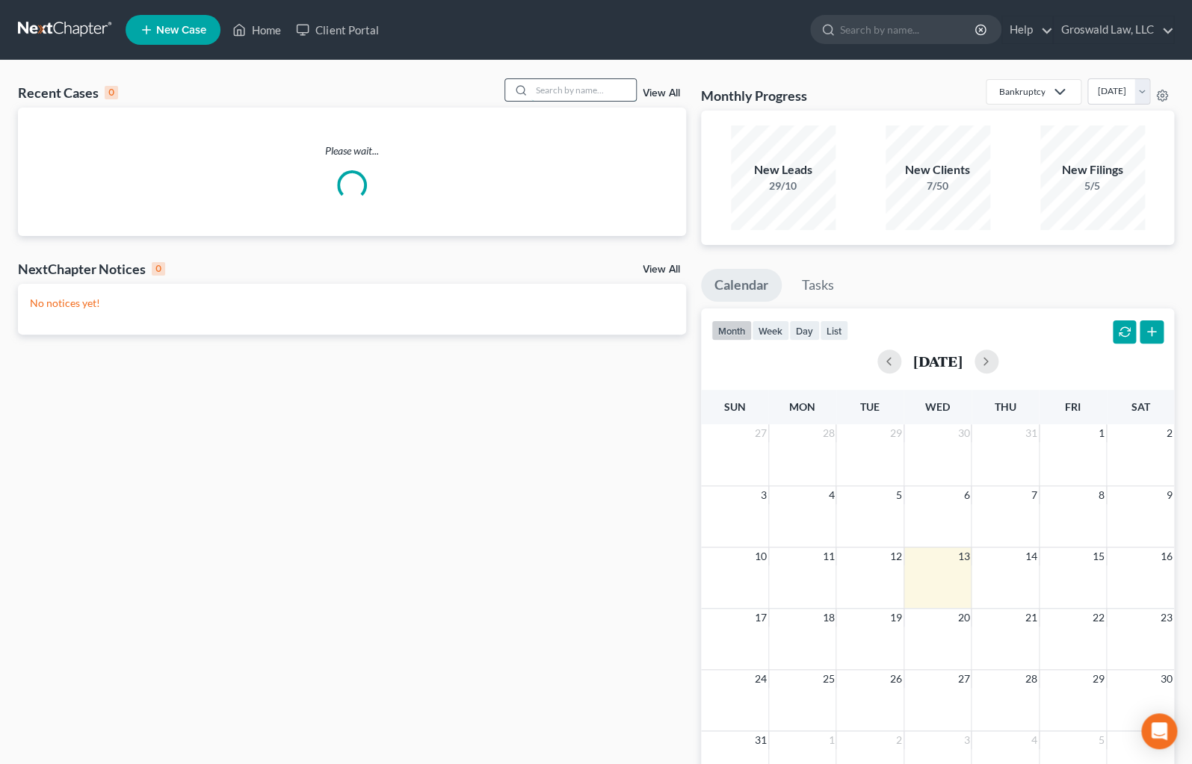
click at [543, 83] on input "search" at bounding box center [583, 90] width 105 height 22
type input "m"
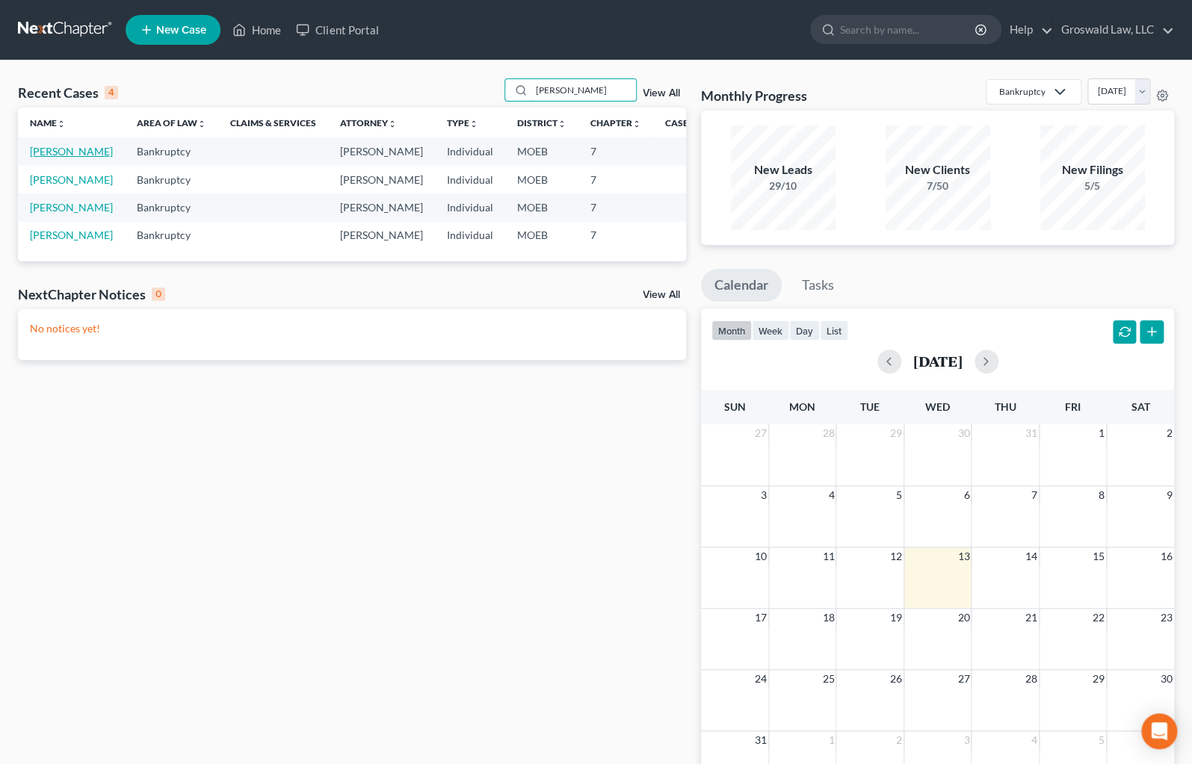
type input "[PERSON_NAME]"
click at [48, 158] on link "[PERSON_NAME]" at bounding box center [71, 151] width 83 height 13
select select "6"
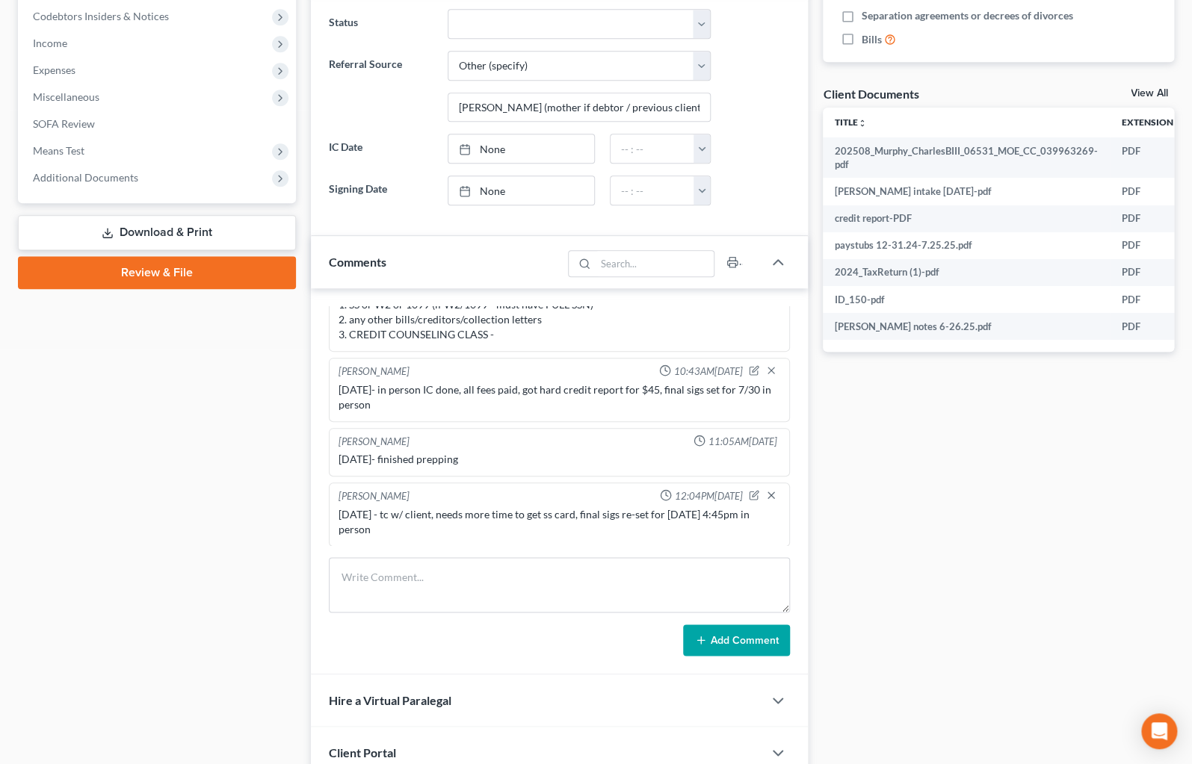
drag, startPoint x: 959, startPoint y: 508, endPoint x: 807, endPoint y: 341, distance: 225.3
click at [959, 507] on div "Docs Tasks Events Fees Timer 7% Completed Nothing here yet! Credit Counseling C…" at bounding box center [998, 250] width 366 height 1164
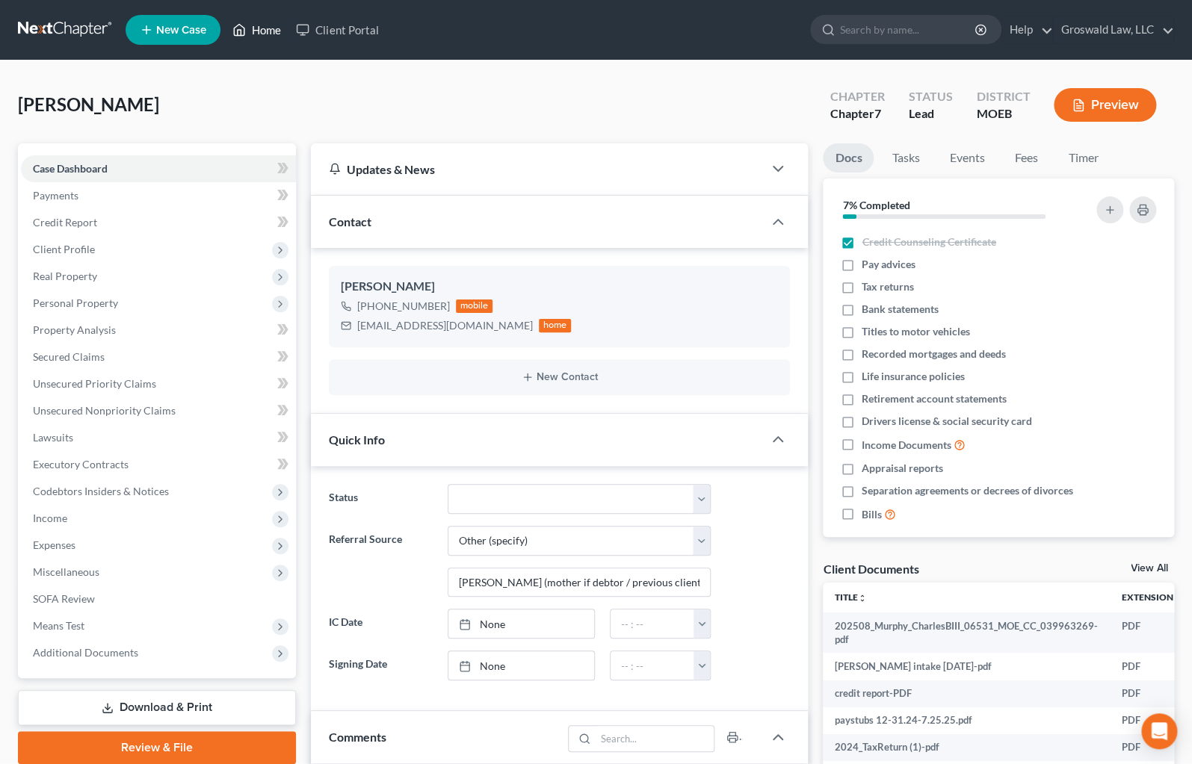
click at [260, 22] on link "Home" at bounding box center [257, 29] width 64 height 27
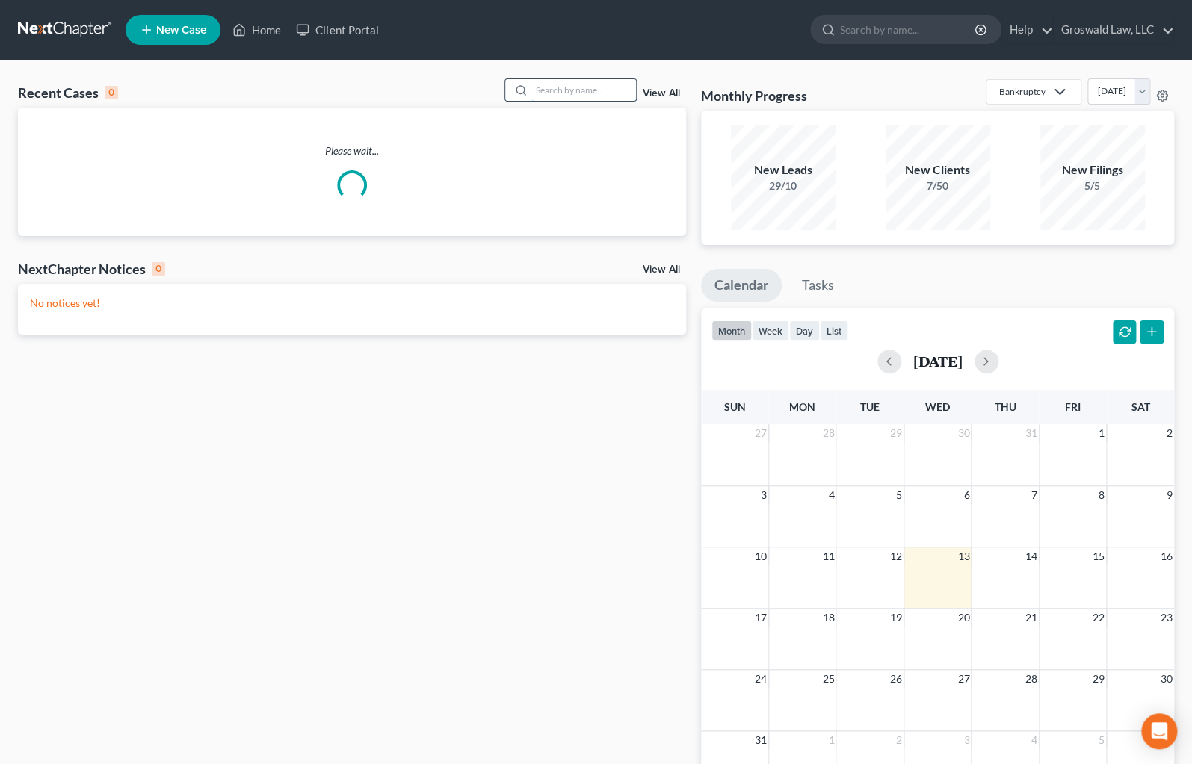
click at [548, 84] on input "search" at bounding box center [583, 90] width 105 height 22
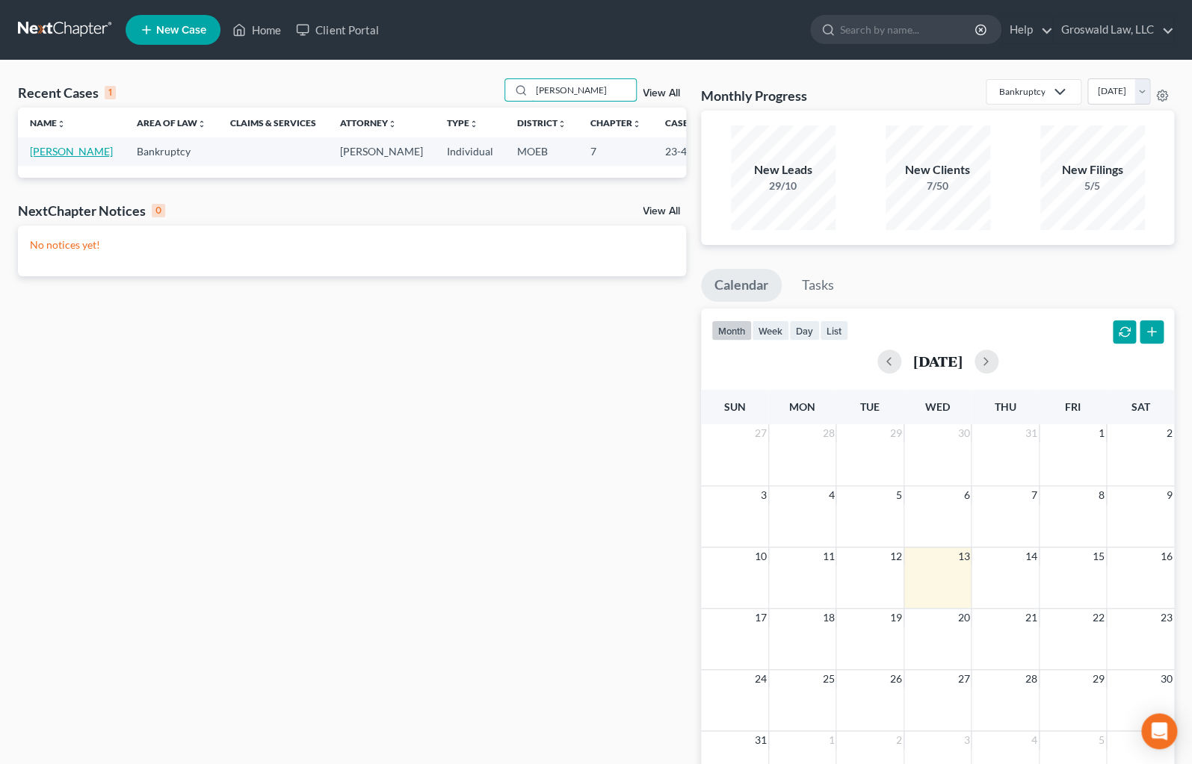
type input "[PERSON_NAME]"
click at [44, 158] on link "[PERSON_NAME]" at bounding box center [71, 151] width 83 height 13
select select "6"
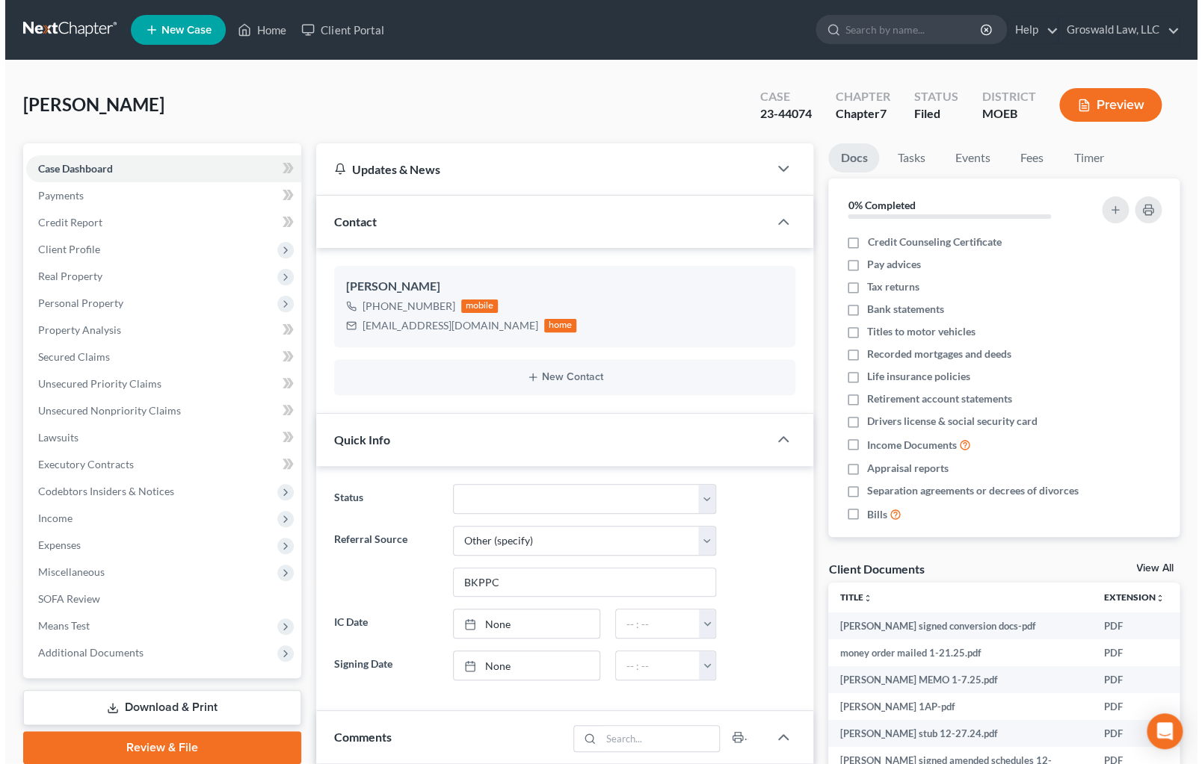
scroll to position [1429, 0]
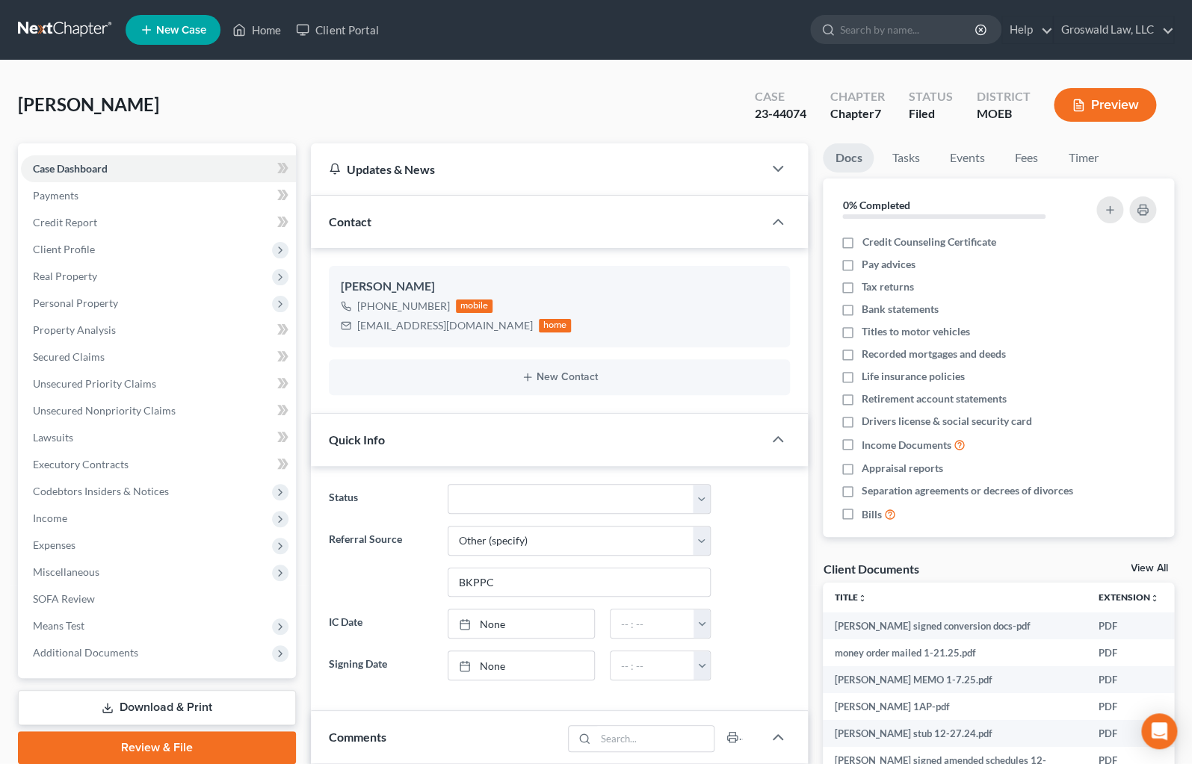
drag, startPoint x: 542, startPoint y: 86, endPoint x: 466, endPoint y: 19, distance: 101.2
click at [541, 85] on div "[PERSON_NAME] Upgraded Case 23-44074 Chapter Chapter 7 Status Filed District MO…" at bounding box center [596, 110] width 1156 height 65
click at [808, 495] on div "Updates & News × [US_STATE] [GEOGRAPHIC_DATA] Notes: Take a look at NextChapter…" at bounding box center [559, 725] width 513 height 1164
click at [75, 517] on span "Income" at bounding box center [158, 518] width 275 height 27
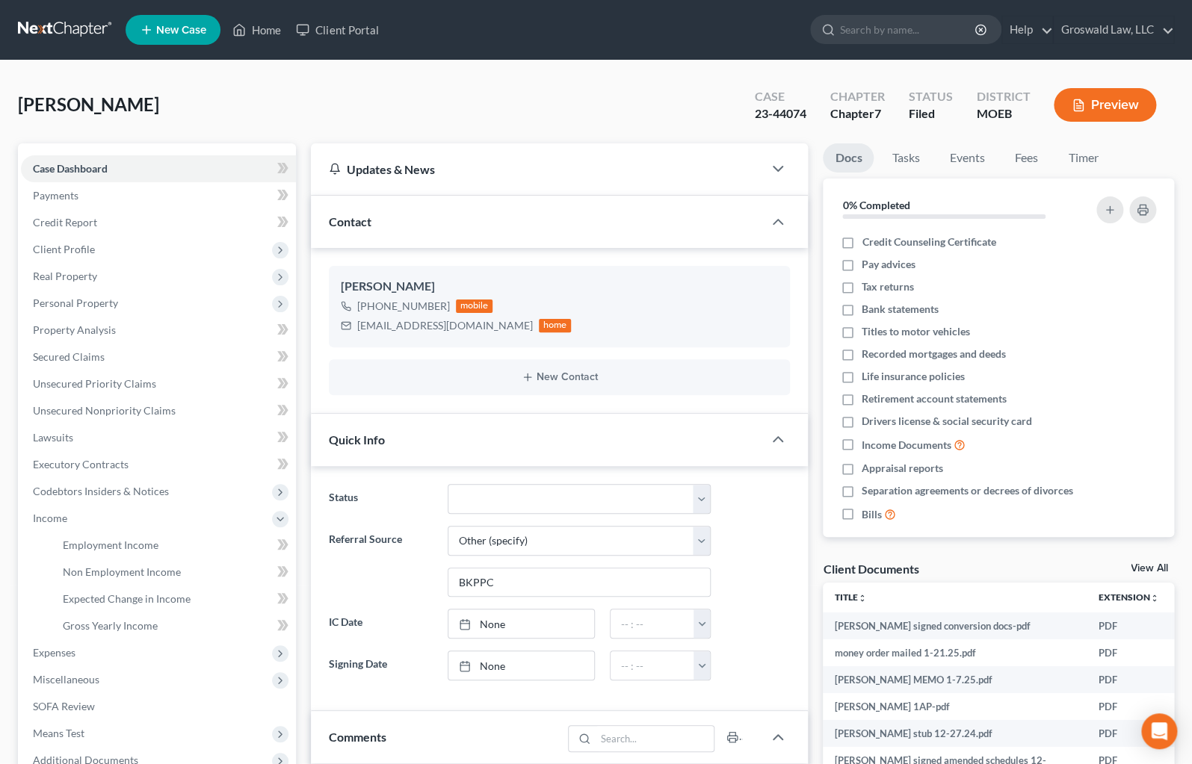
click at [1099, 108] on button "Preview" at bounding box center [1105, 105] width 102 height 34
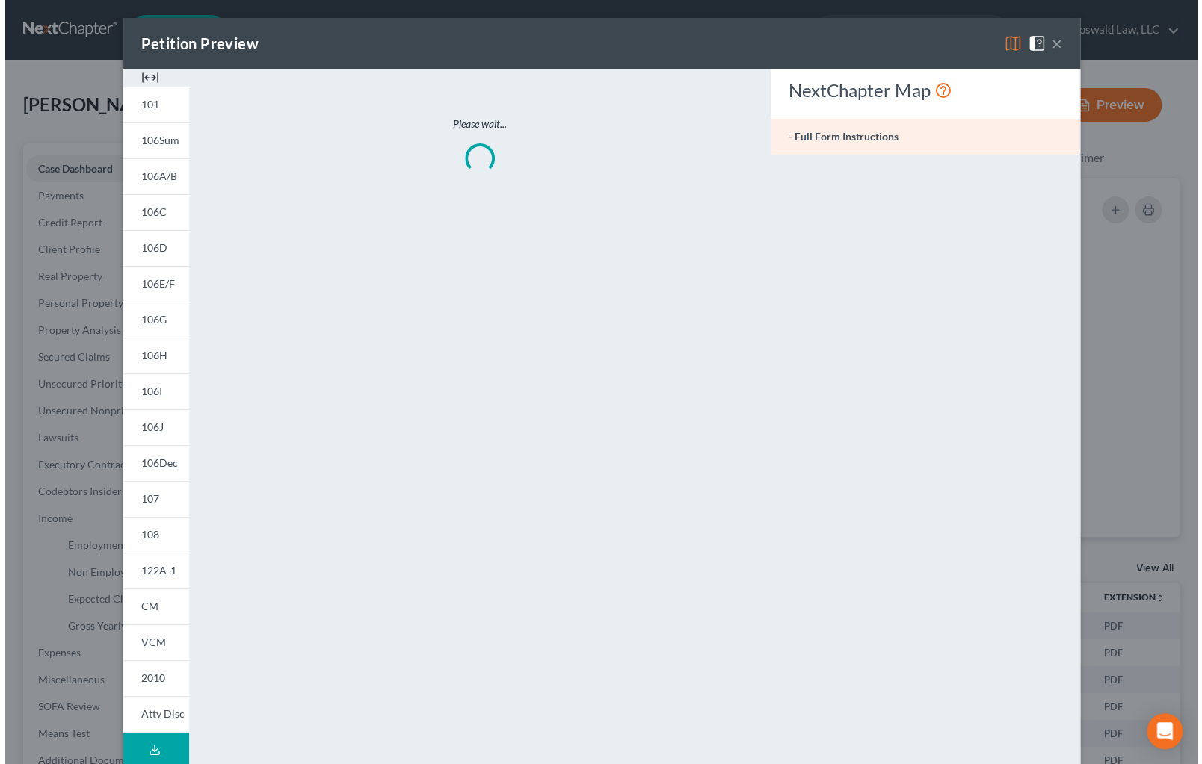
scroll to position [1415, 0]
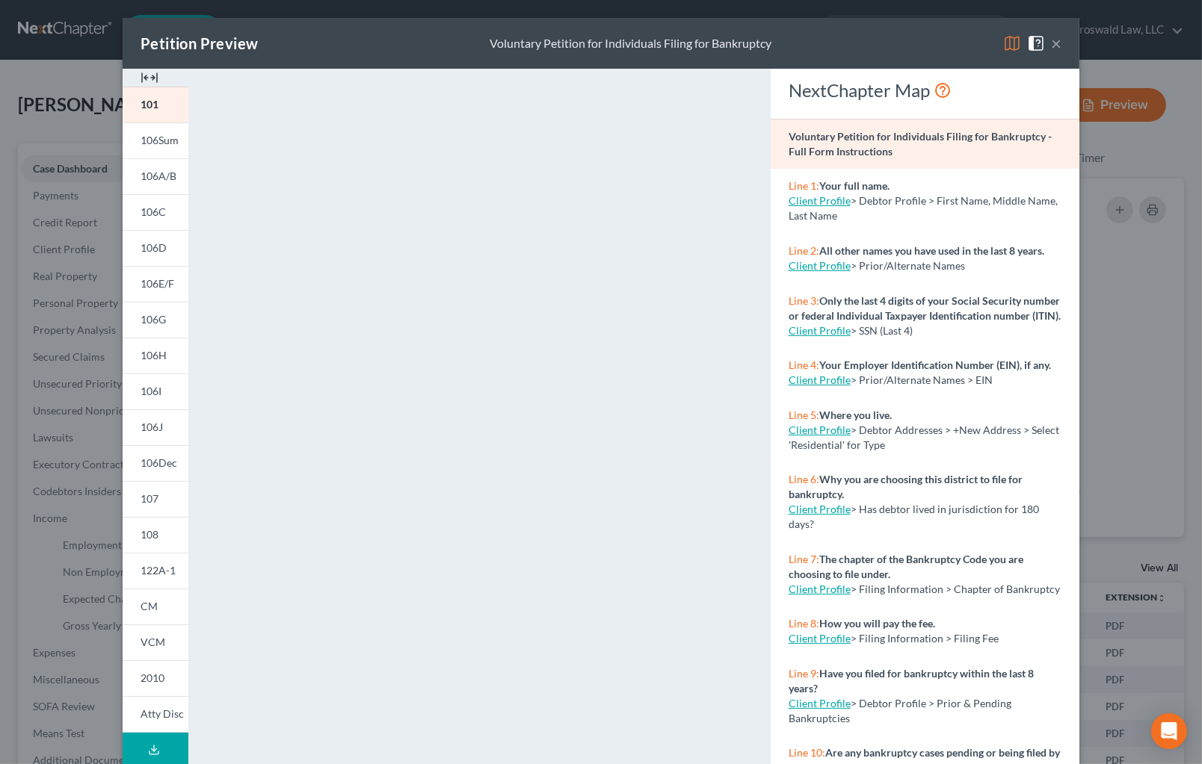
click at [147, 69] on img at bounding box center [149, 78] width 18 height 18
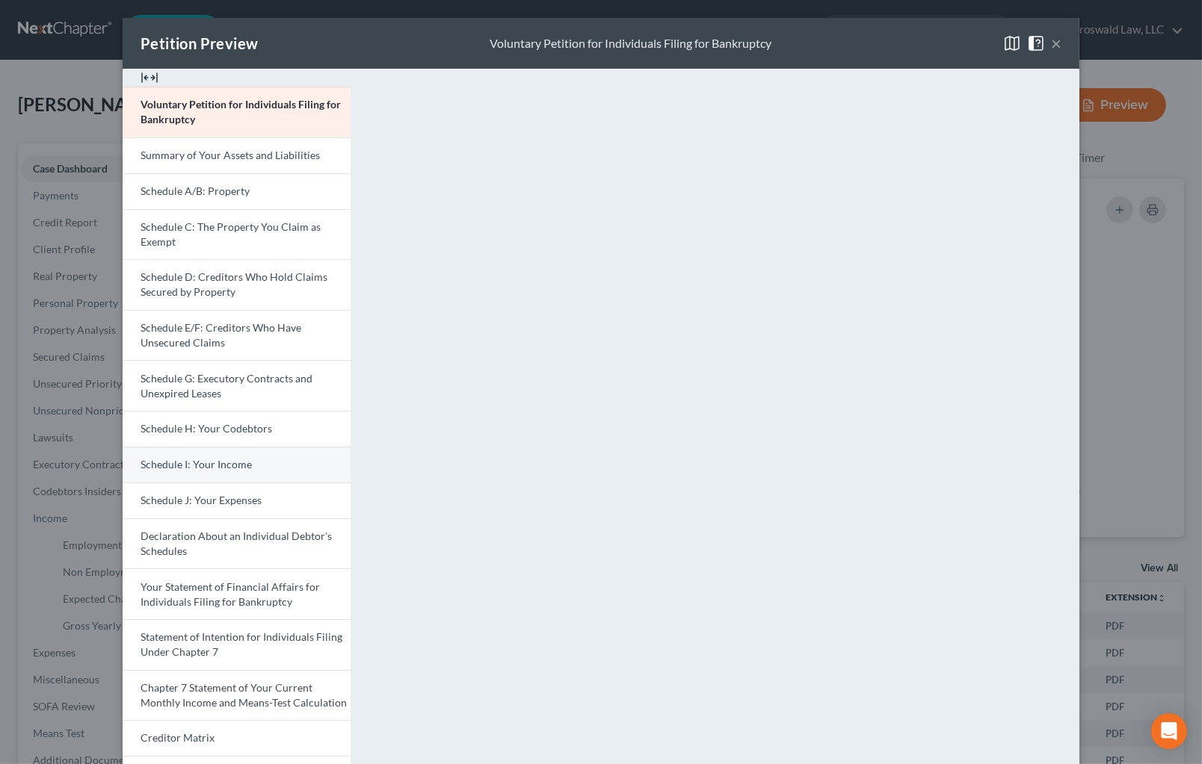
click at [200, 457] on link "Schedule I: Your Income" at bounding box center [237, 465] width 228 height 36
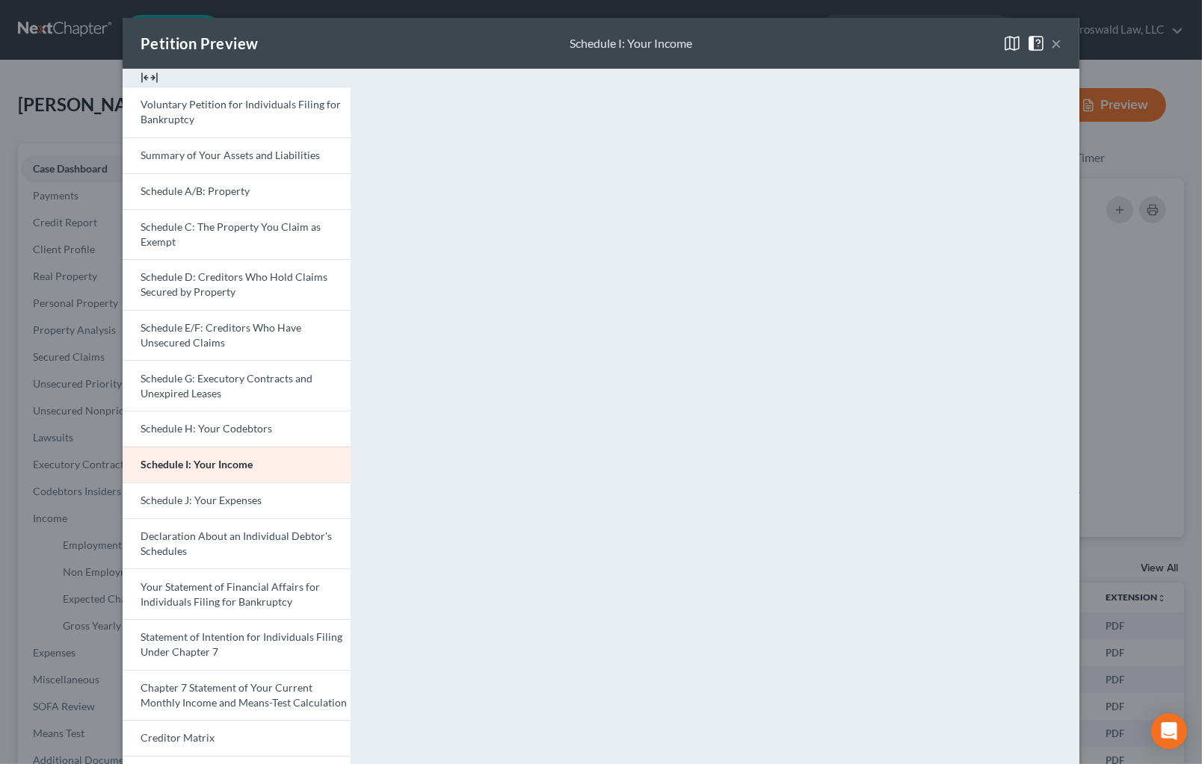
scroll to position [135, 0]
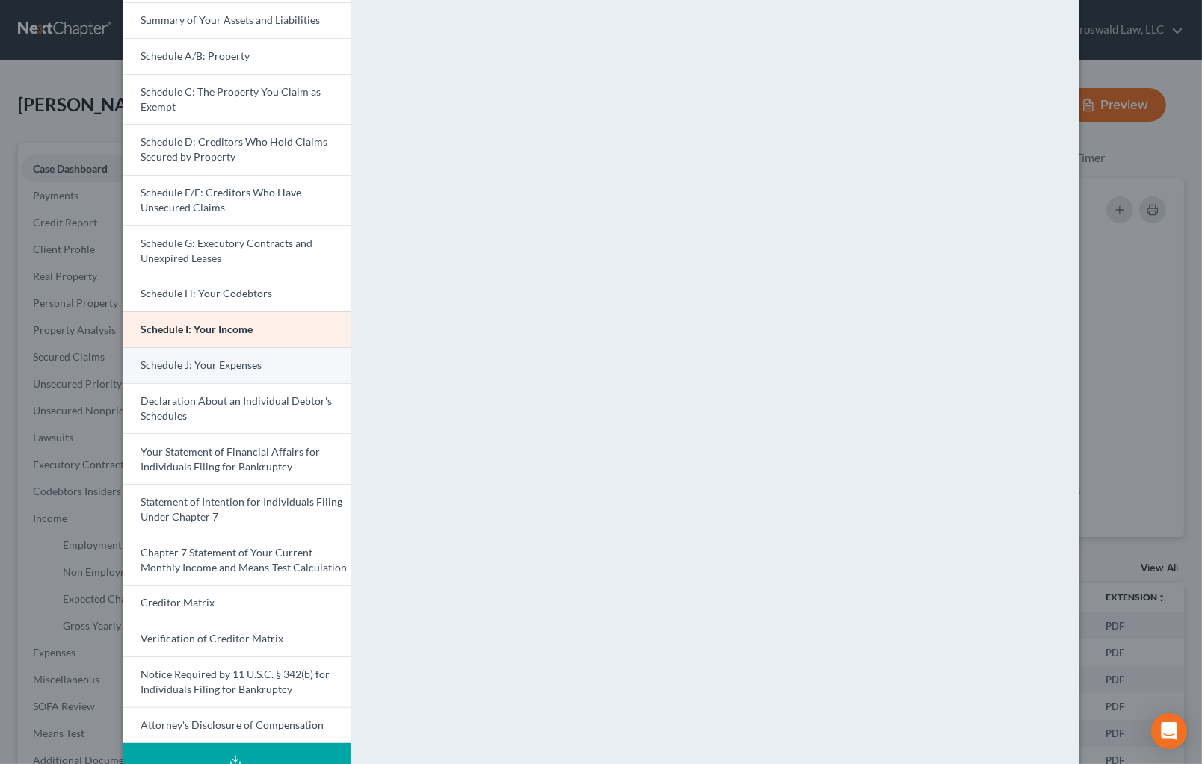
click at [265, 362] on link "Schedule J: Your Expenses" at bounding box center [237, 365] width 228 height 36
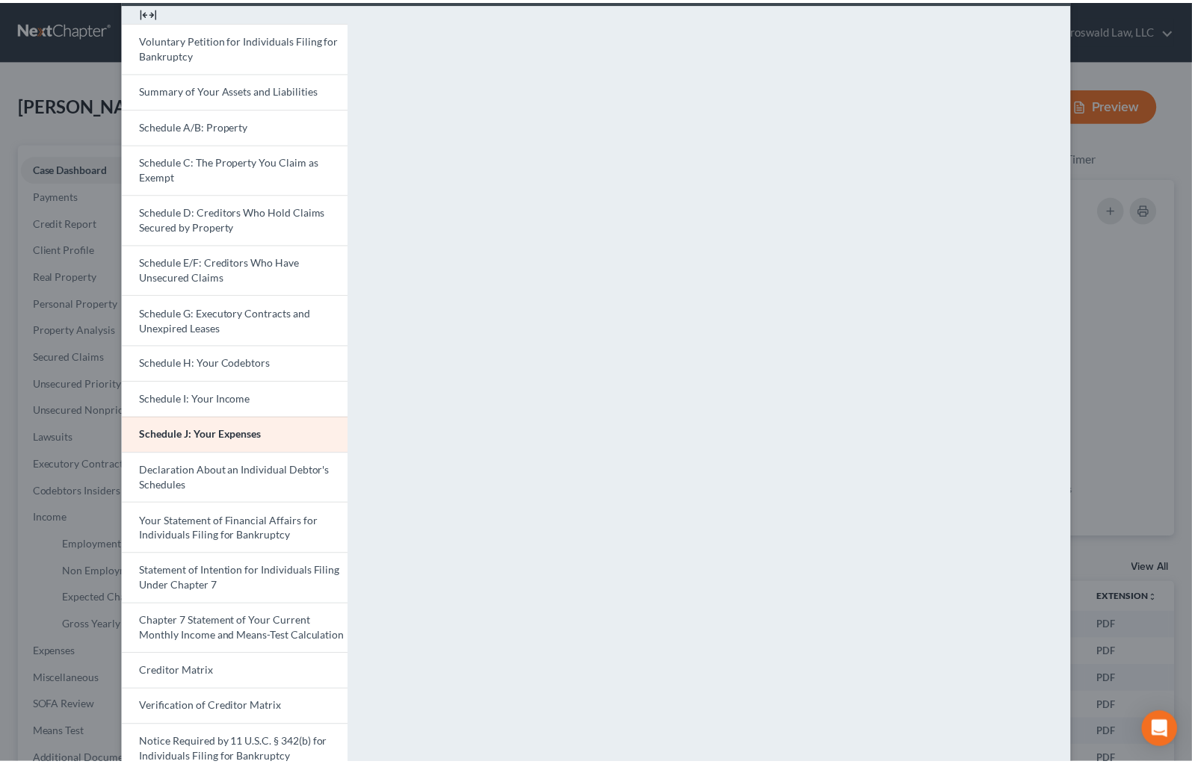
scroll to position [0, 0]
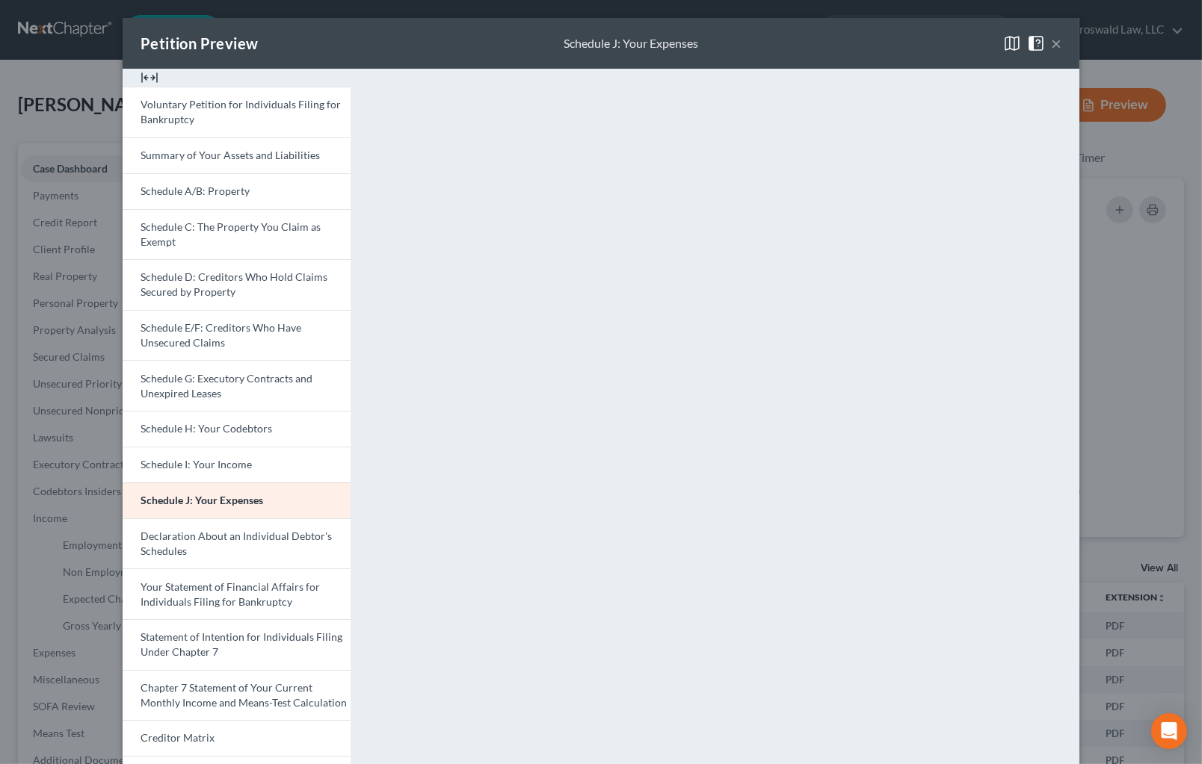
drag, startPoint x: 1046, startPoint y: 44, endPoint x: 1088, endPoint y: 219, distance: 179.8
click at [1051, 46] on button "×" at bounding box center [1056, 43] width 10 height 18
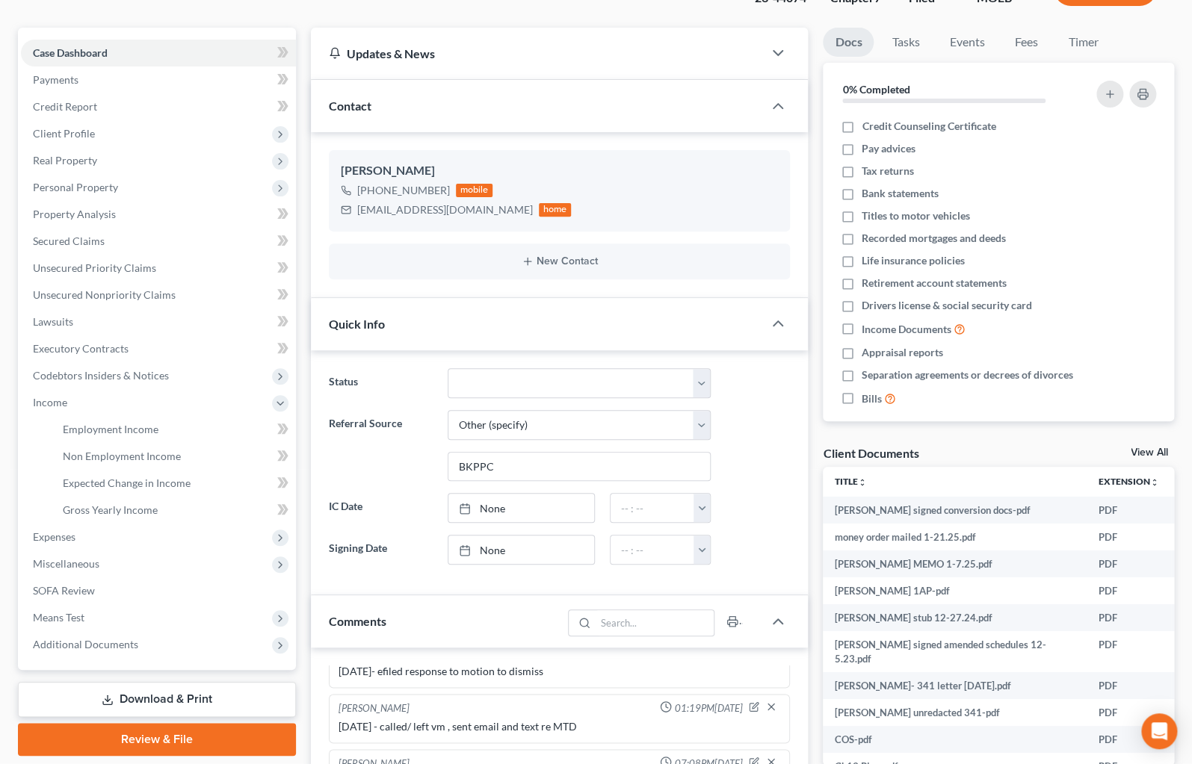
scroll to position [339, 0]
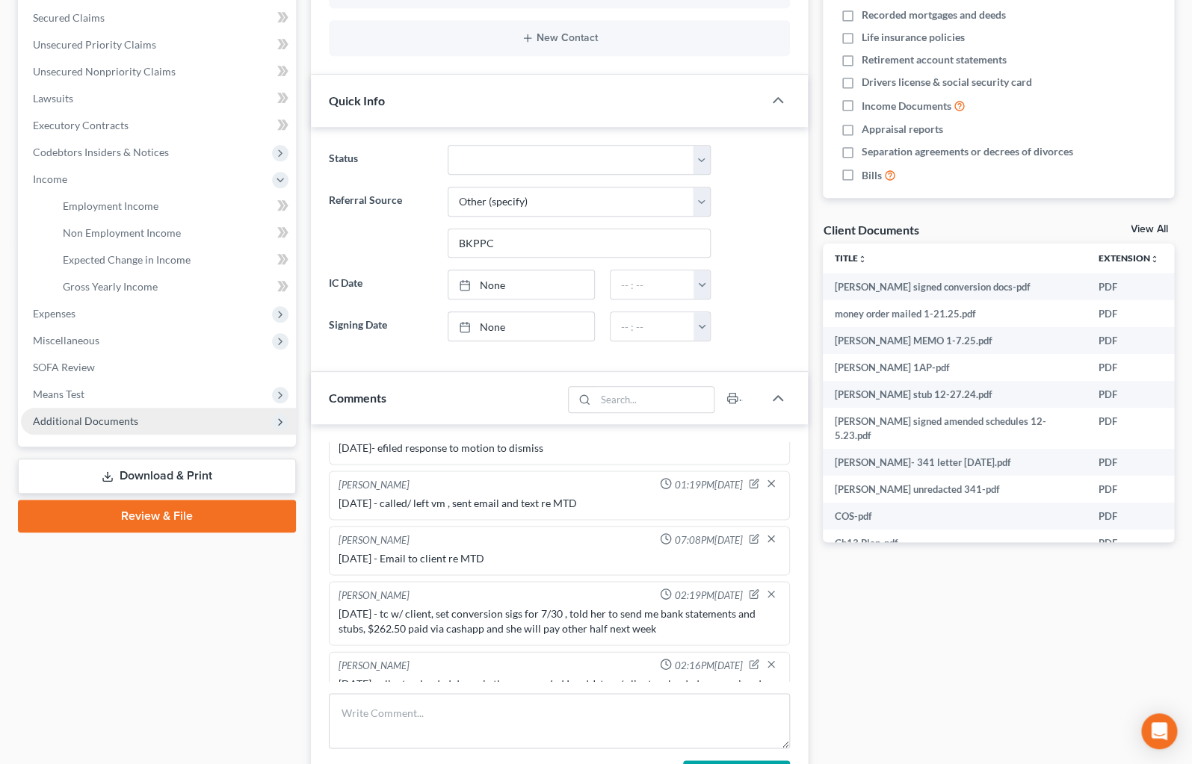
click at [167, 418] on span "Additional Documents" at bounding box center [158, 421] width 275 height 27
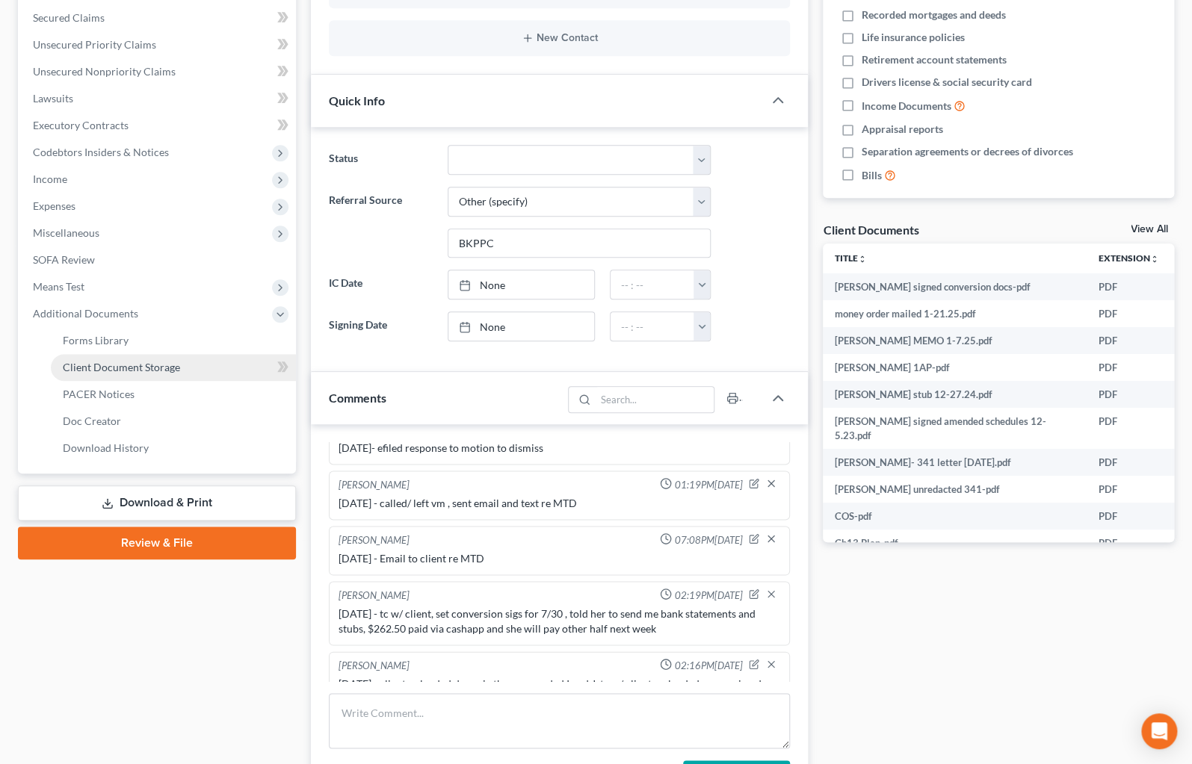
click at [165, 368] on span "Client Document Storage" at bounding box center [121, 367] width 117 height 13
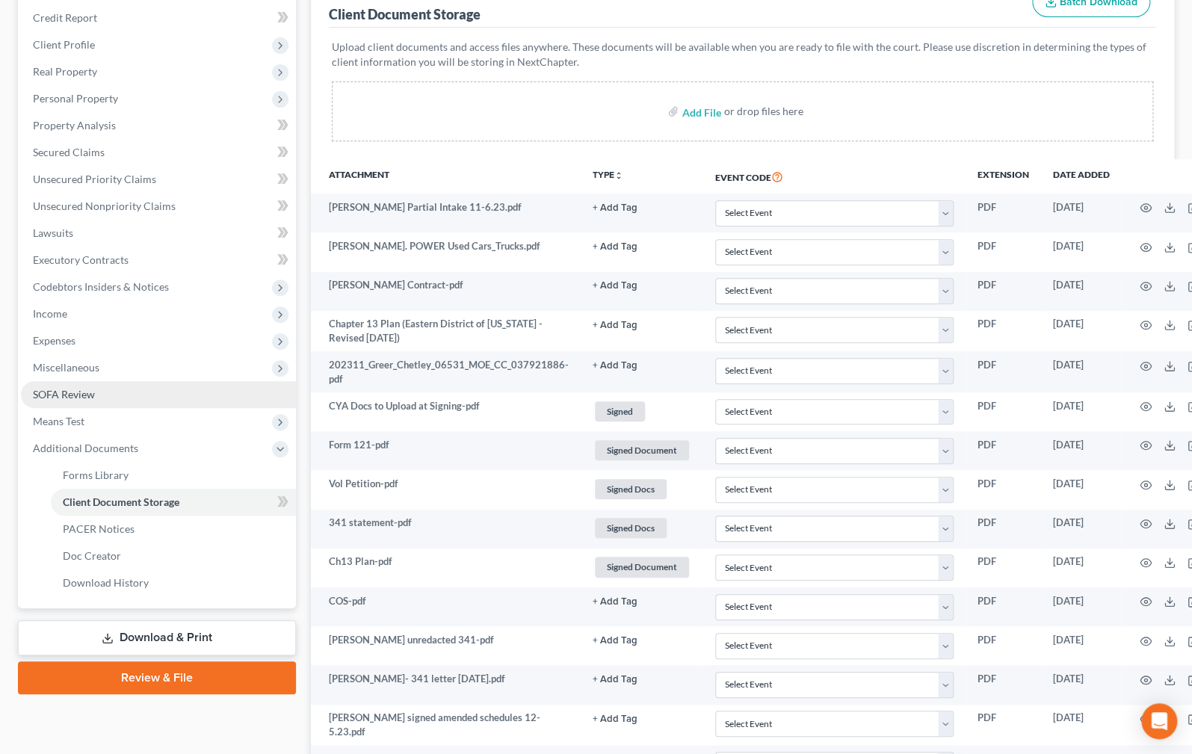
scroll to position [202, 0]
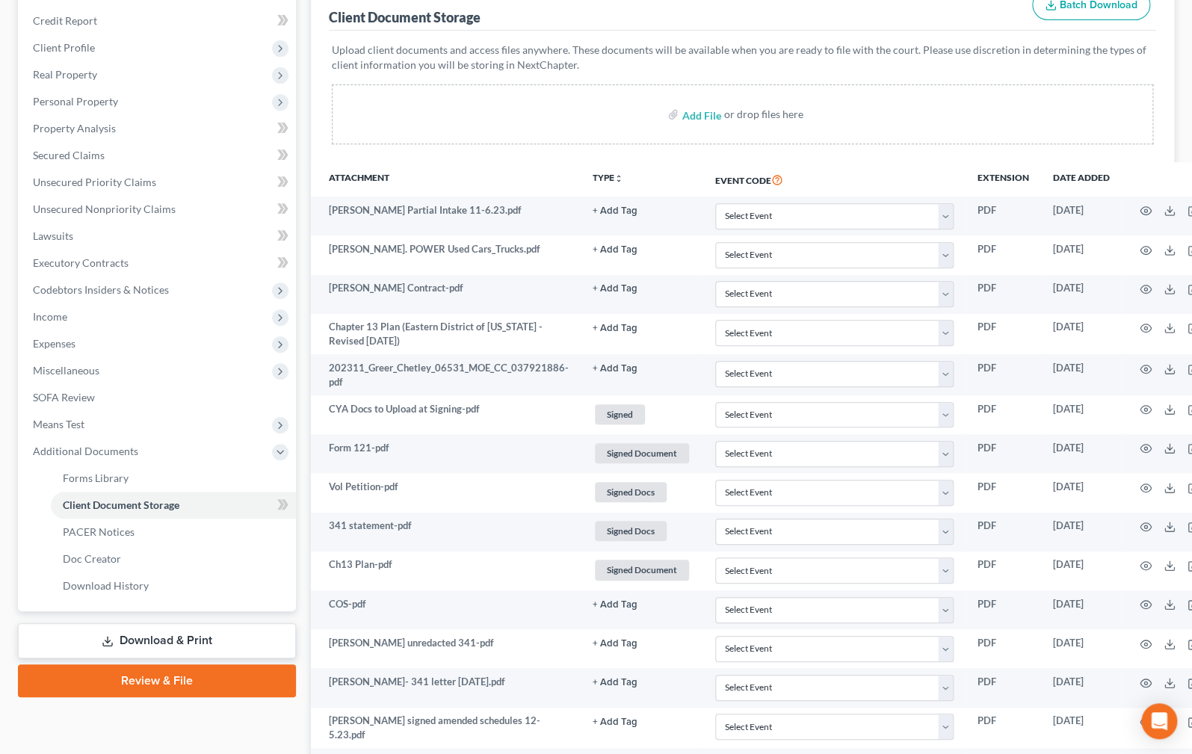
click at [184, 683] on link "Review & File" at bounding box center [157, 680] width 278 height 33
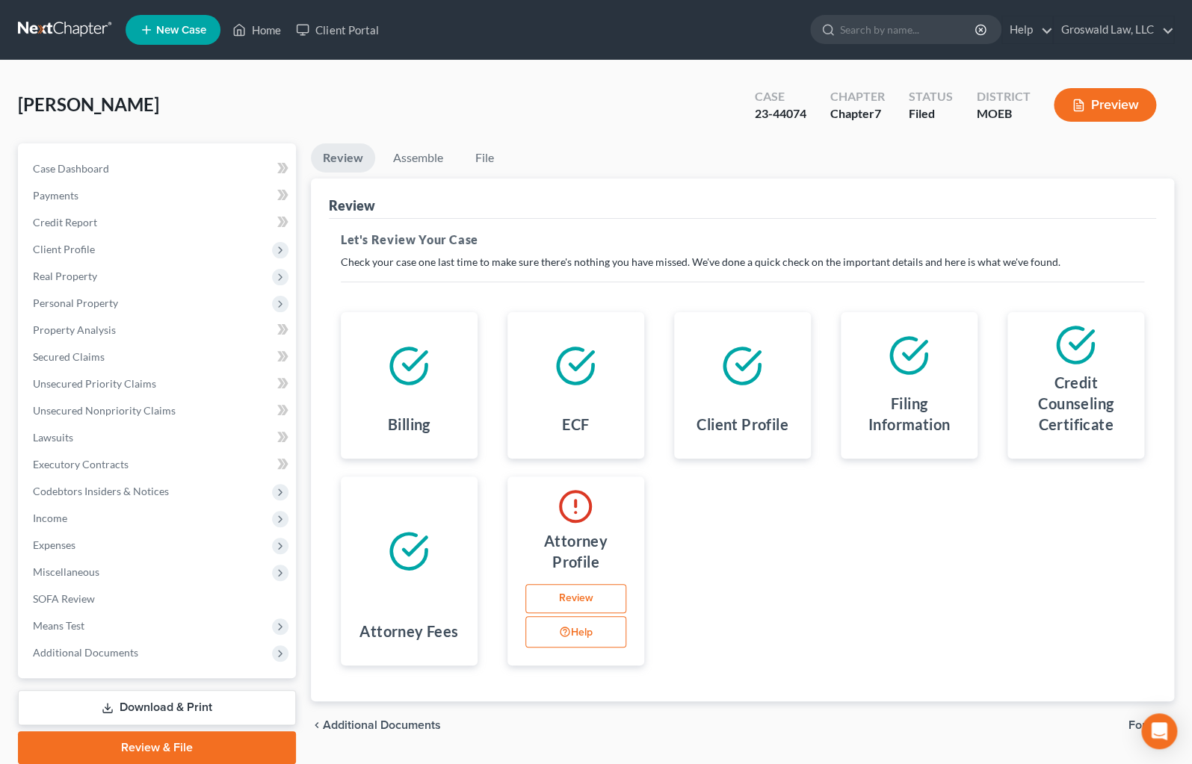
click at [579, 599] on link "Review" at bounding box center [575, 599] width 101 height 30
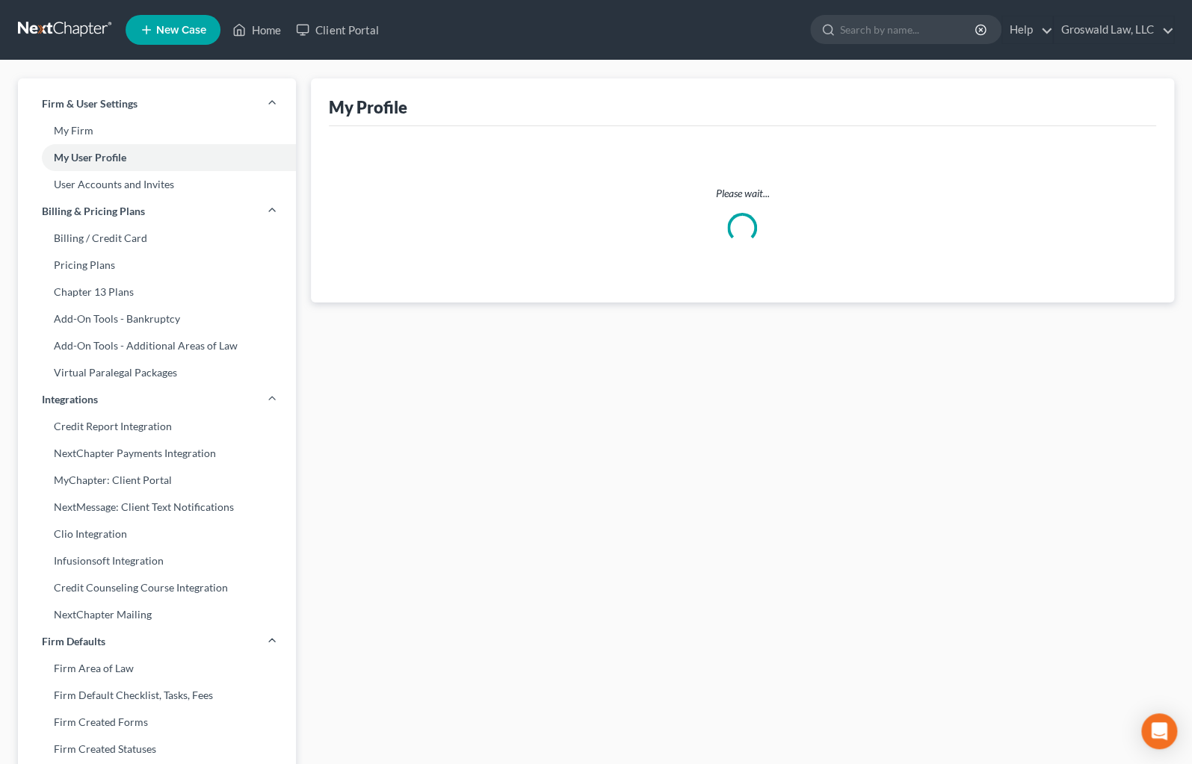
select select "26"
select select "attorney"
select select "0"
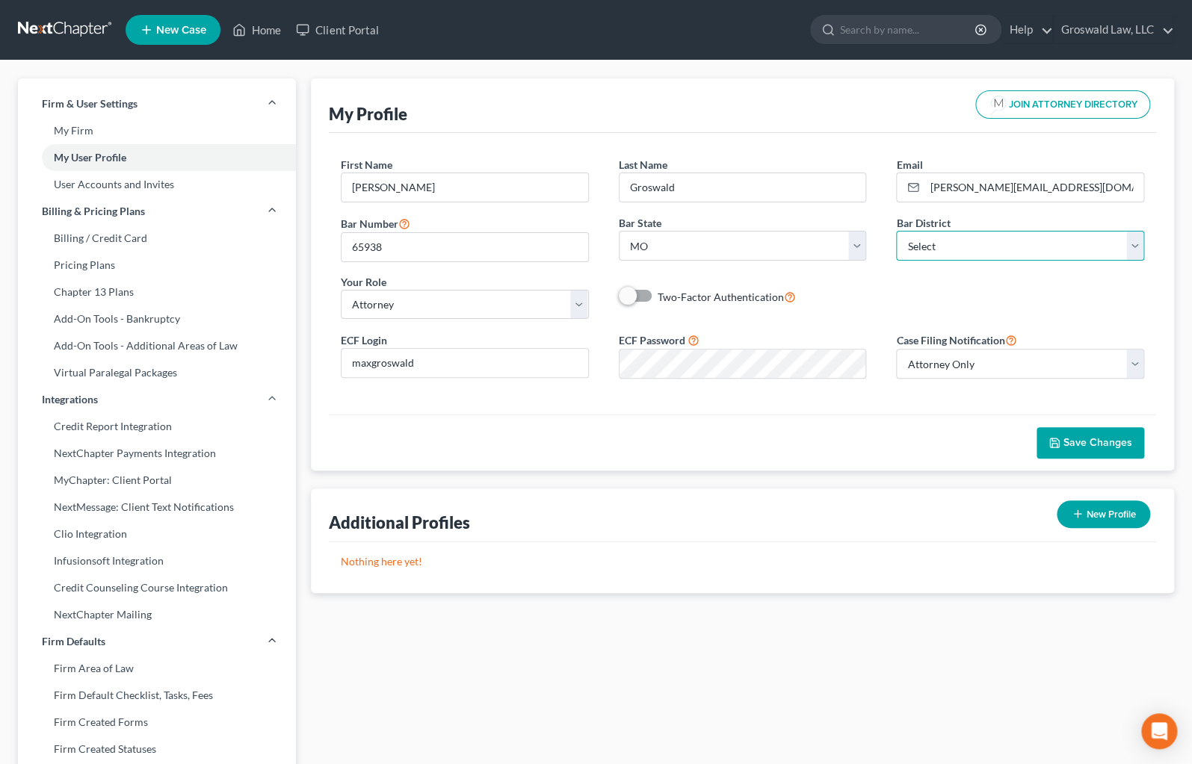
click at [1019, 250] on select "Select [US_STATE] - [GEOGRAPHIC_DATA] [US_STATE] - [GEOGRAPHIC_DATA][US_STATE] …" at bounding box center [1020, 246] width 248 height 30
select select "45"
click at [896, 231] on select "Select [US_STATE] - [GEOGRAPHIC_DATA] [US_STATE] - [GEOGRAPHIC_DATA][US_STATE] …" at bounding box center [1020, 246] width 248 height 30
click at [1107, 448] on button "Save Changes" at bounding box center [1090, 442] width 108 height 31
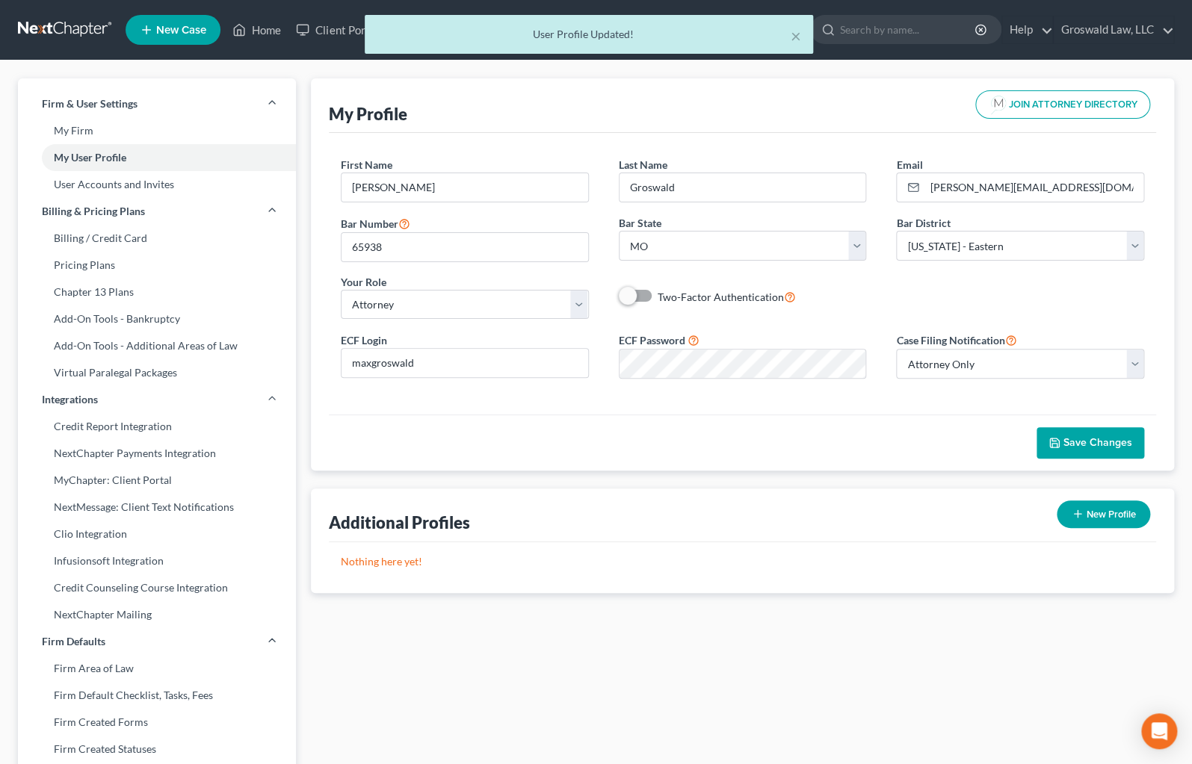
click at [284, 32] on div "× User Profile Updated!" at bounding box center [589, 38] width 1192 height 46
click at [791, 40] on button "×" at bounding box center [796, 36] width 10 height 18
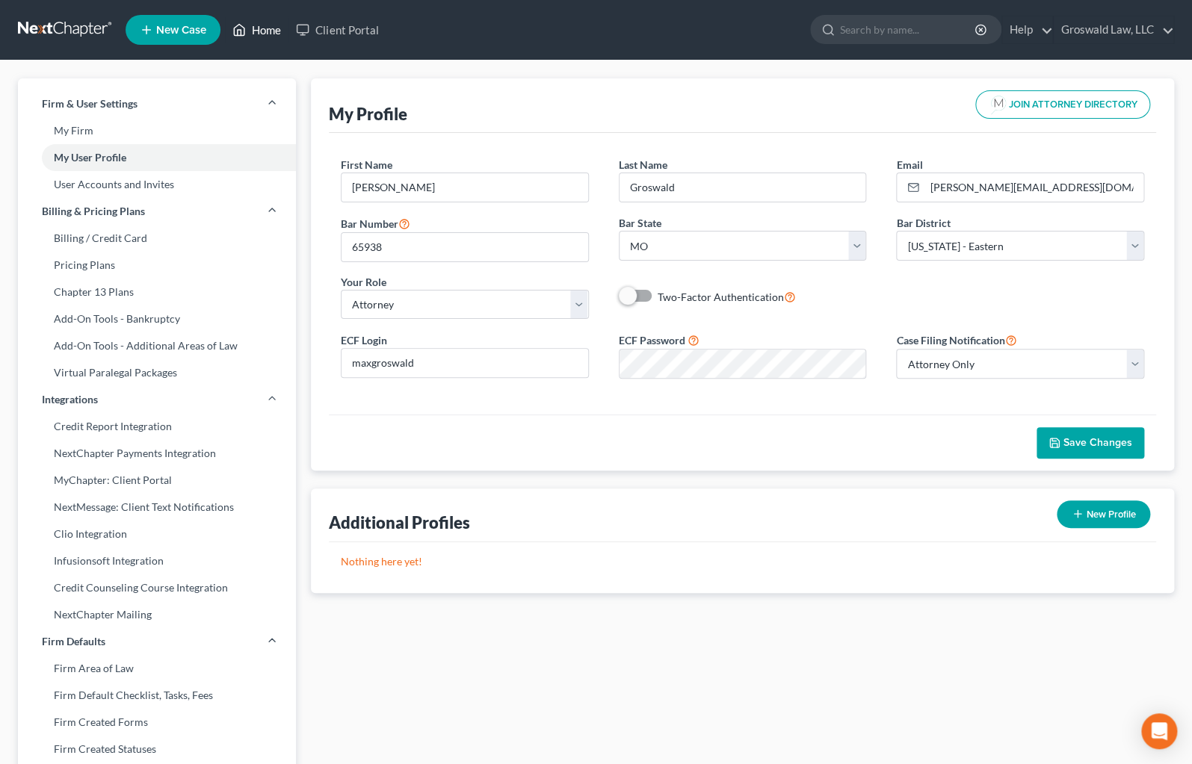
click at [278, 37] on link "Home" at bounding box center [257, 29] width 64 height 27
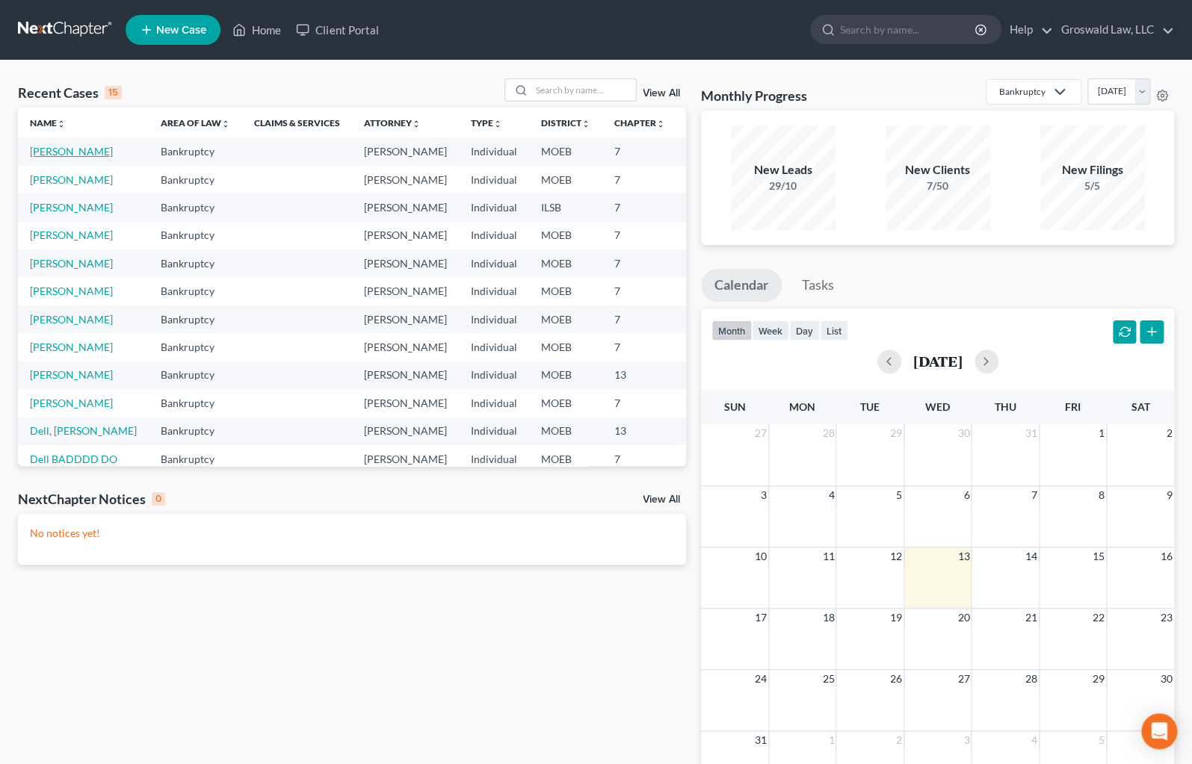
click at [53, 158] on link "[PERSON_NAME]" at bounding box center [71, 151] width 83 height 13
select select "6"
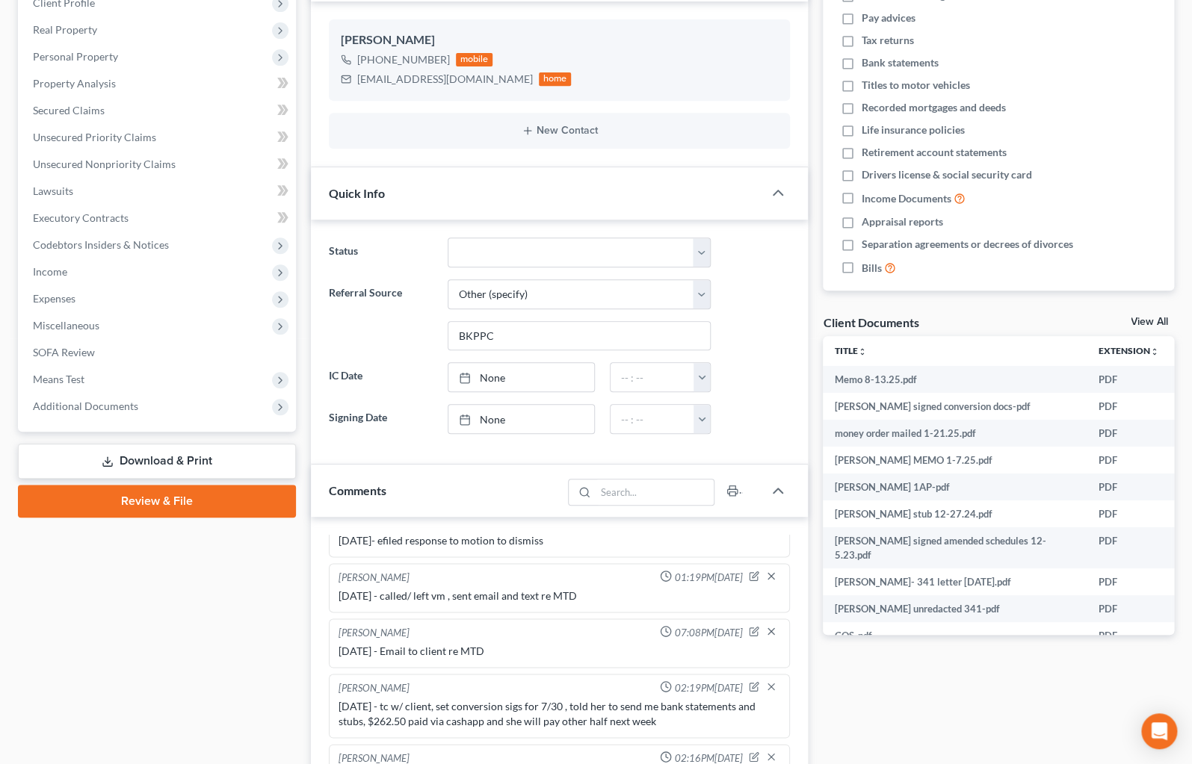
scroll to position [271, 0]
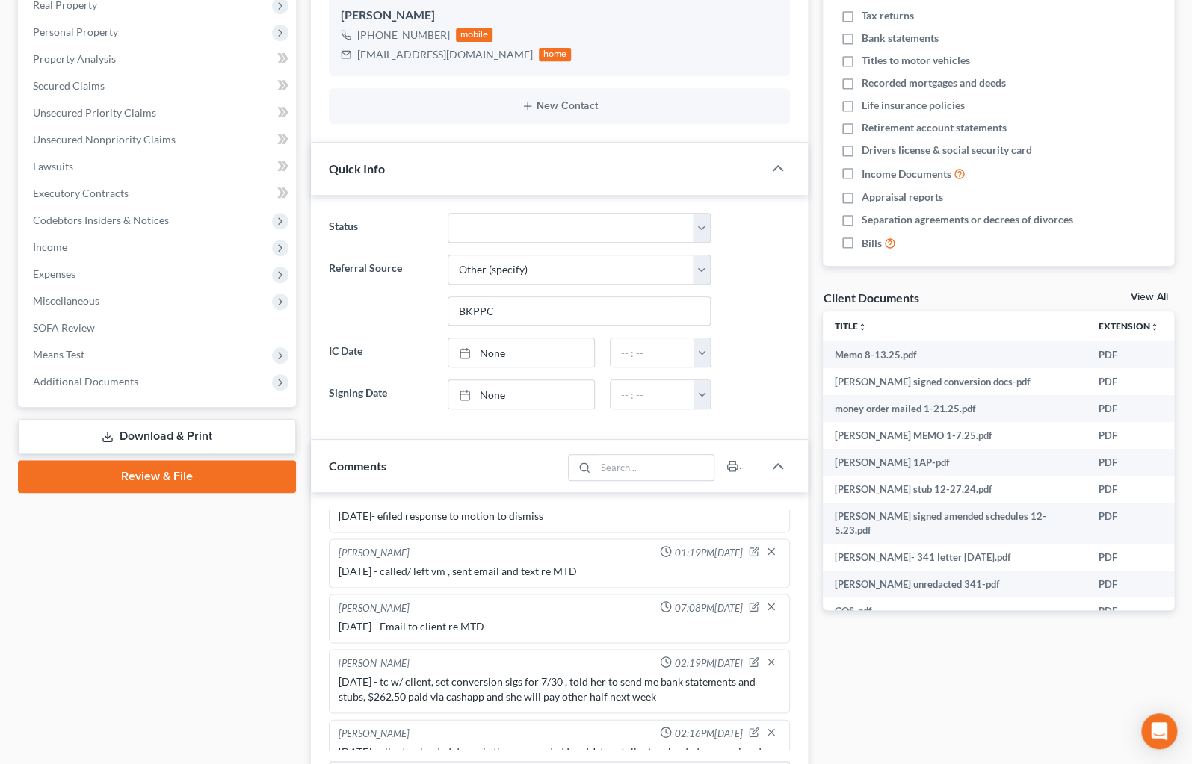
click at [188, 482] on link "Review & File" at bounding box center [157, 476] width 278 height 33
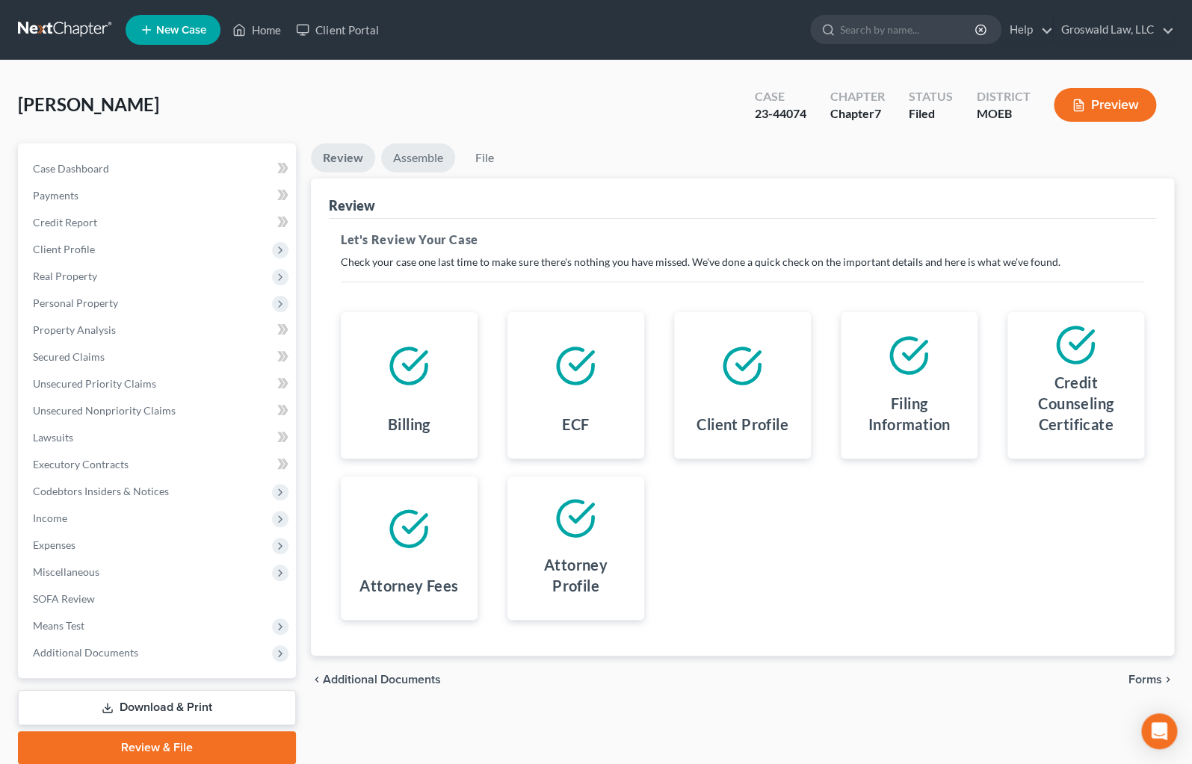
click at [428, 153] on link "Assemble" at bounding box center [418, 157] width 74 height 29
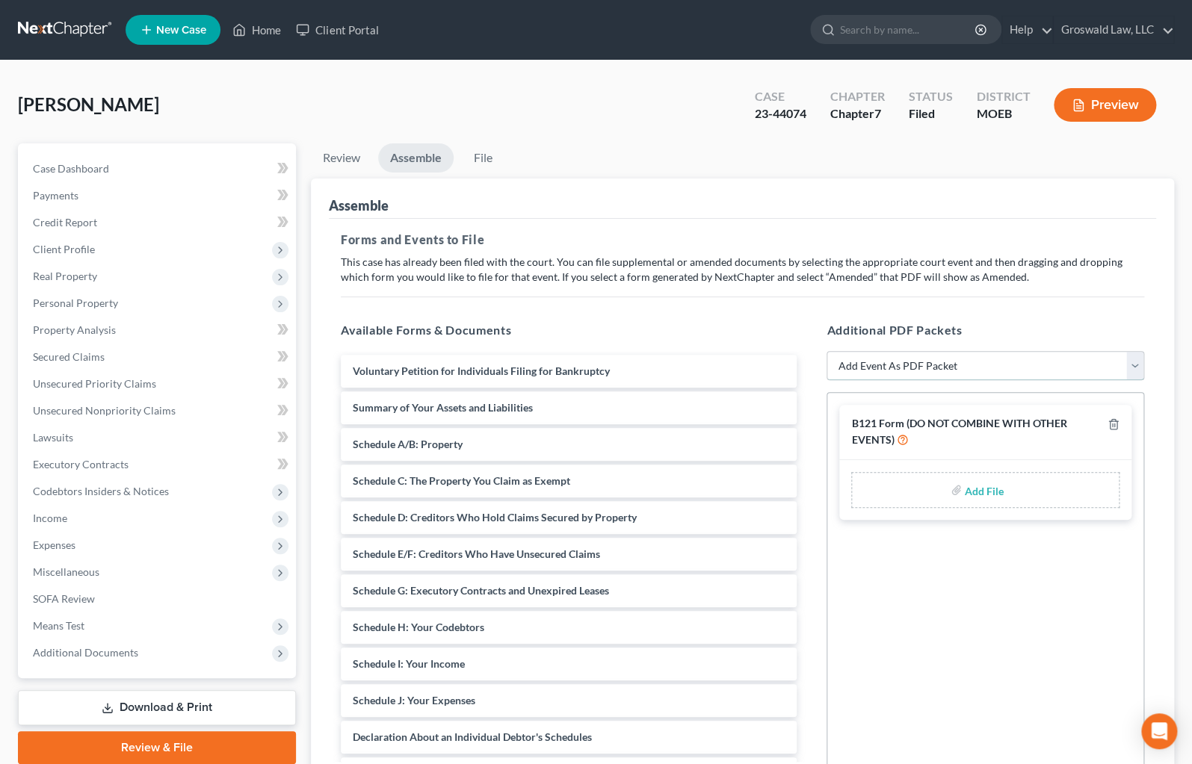
click at [1036, 363] on select "Add Event As PDF Packet Amended List of Creditors and Verification of Matrix Am…" at bounding box center [985, 366] width 318 height 30
select select "2"
click at [826, 351] on select "Add Event As PDF Packet Amended List of Creditors and Verification of Matrix Am…" at bounding box center [985, 366] width 318 height 30
select select
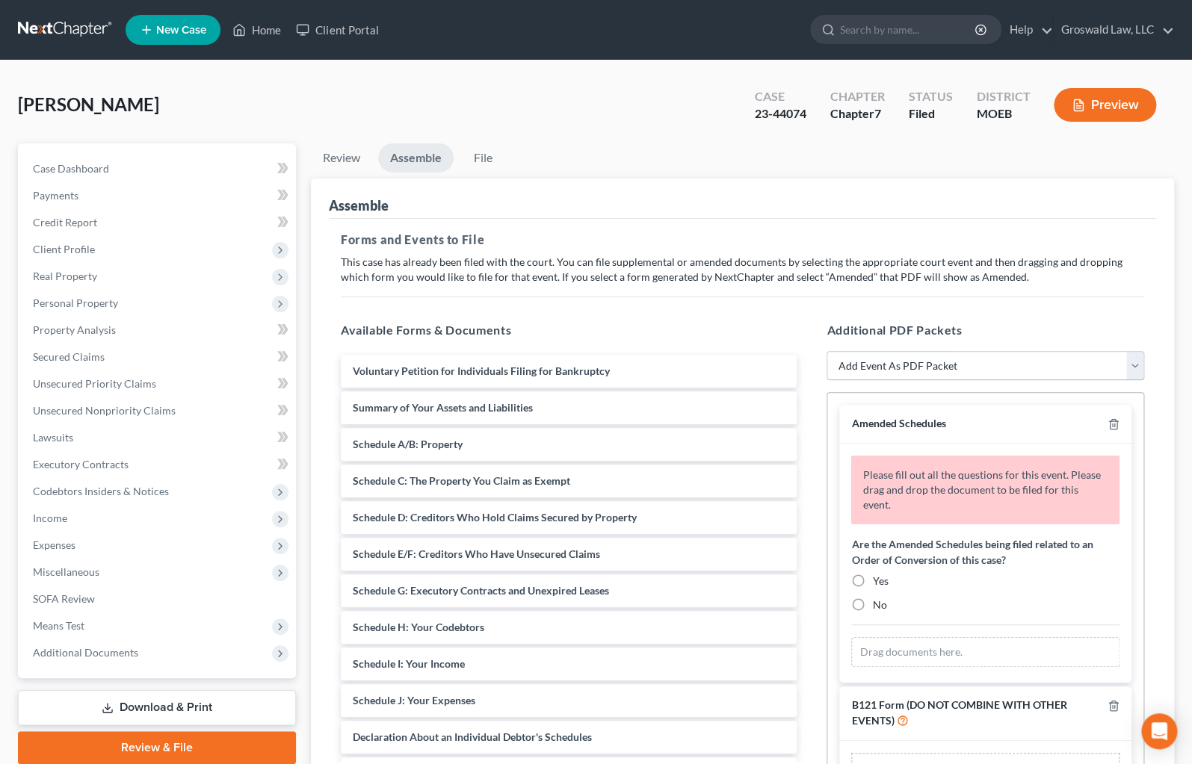
scroll to position [172, 0]
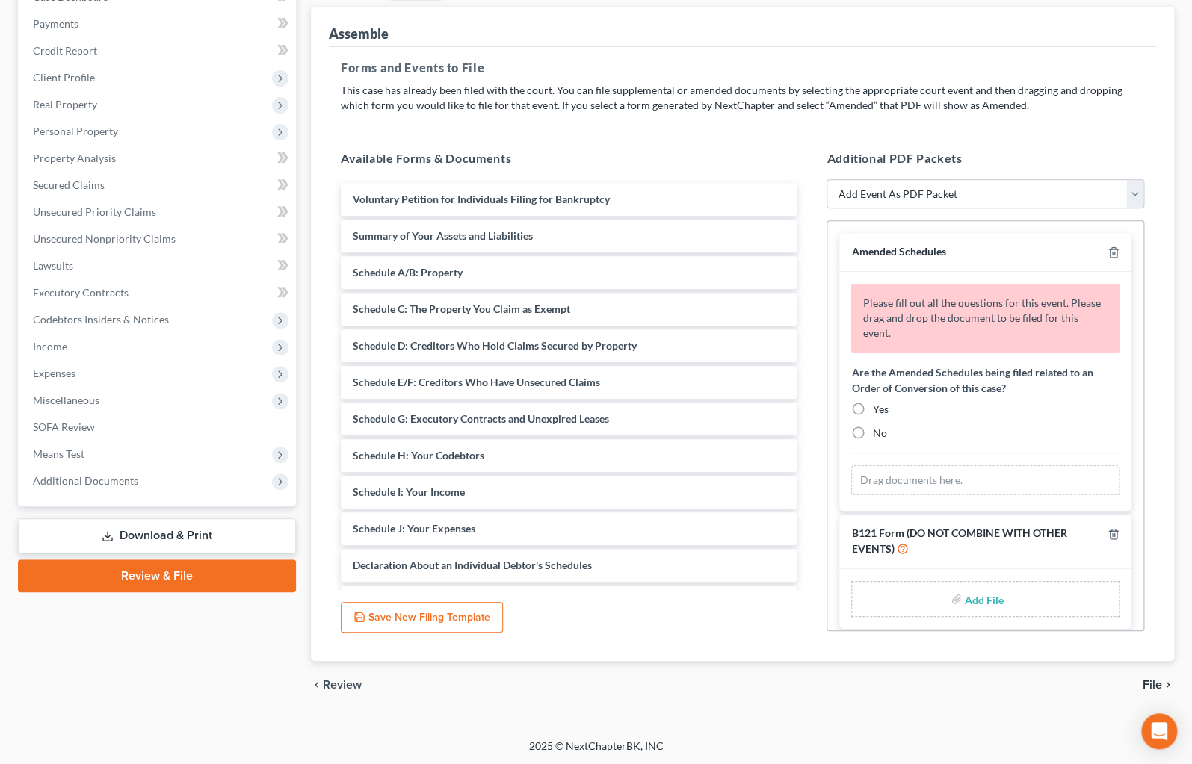
click at [872, 402] on label "Yes" at bounding box center [880, 409] width 16 height 15
click at [878, 402] on input "Yes" at bounding box center [883, 407] width 10 height 10
radio input "true"
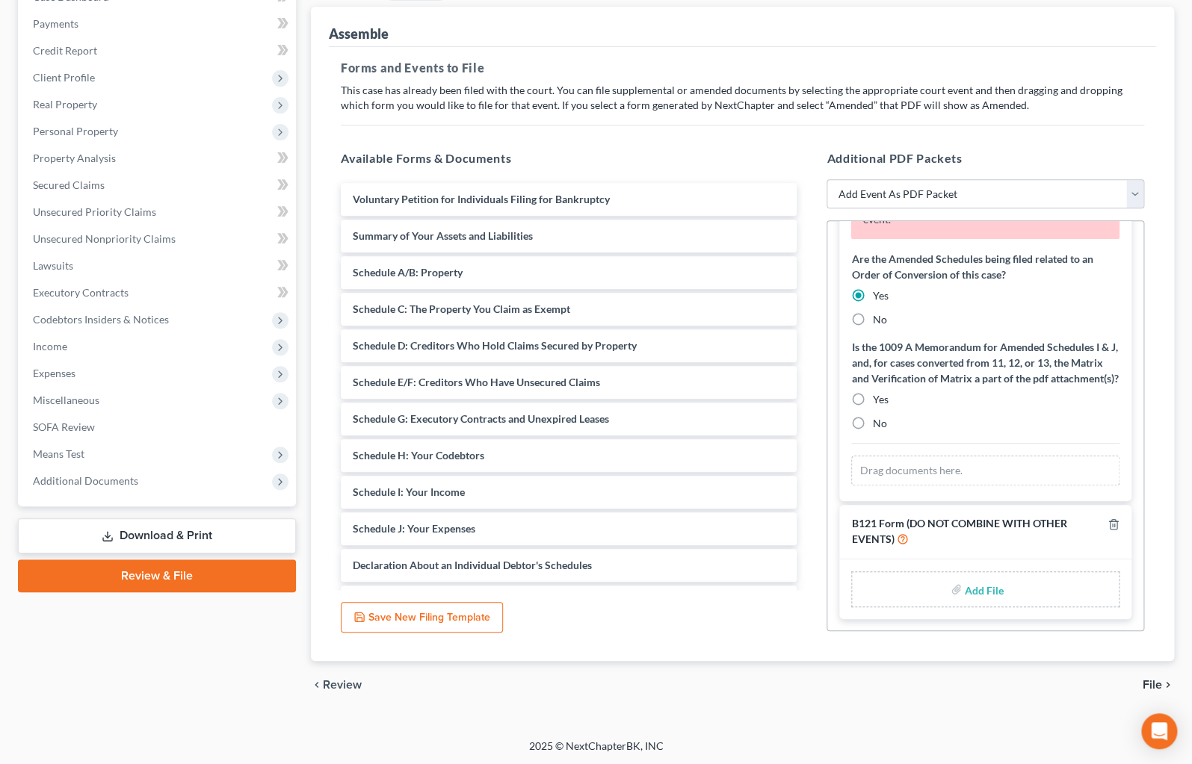
scroll to position [129, 0]
click at [872, 395] on label "Yes" at bounding box center [880, 399] width 16 height 15
click at [878, 395] on input "Yes" at bounding box center [883, 397] width 10 height 10
radio input "true"
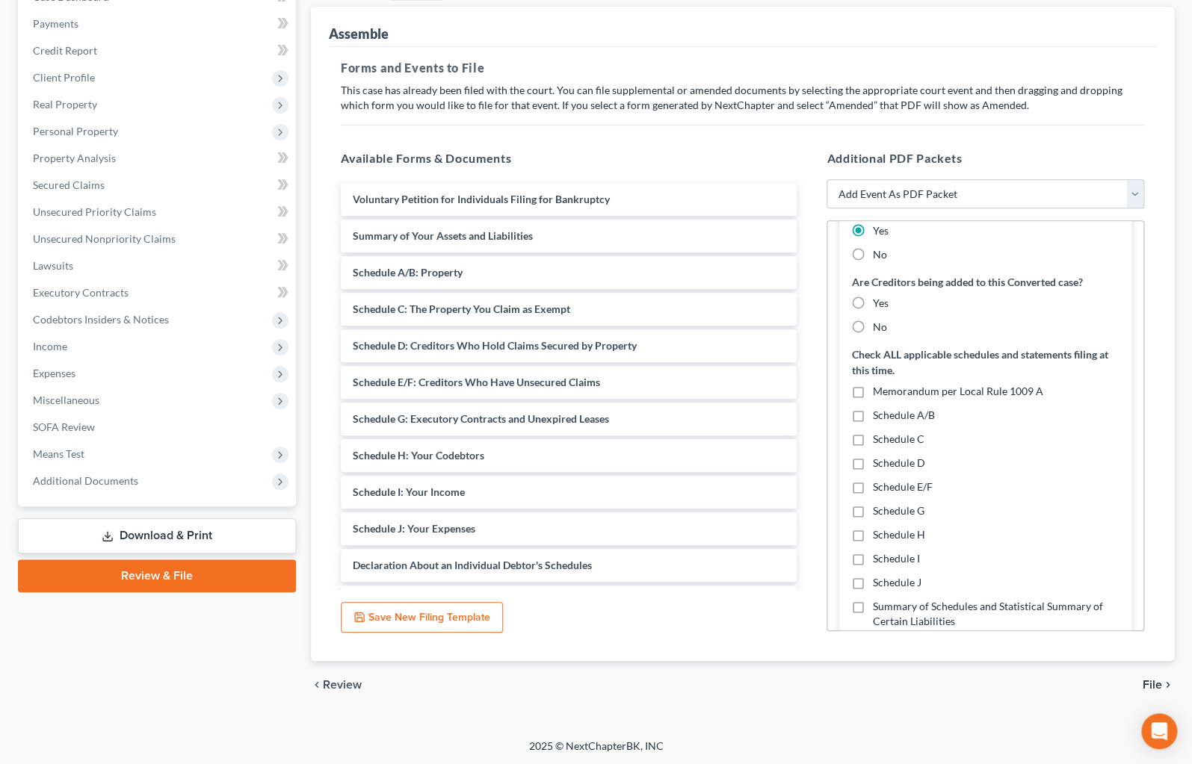
scroll to position [333, 0]
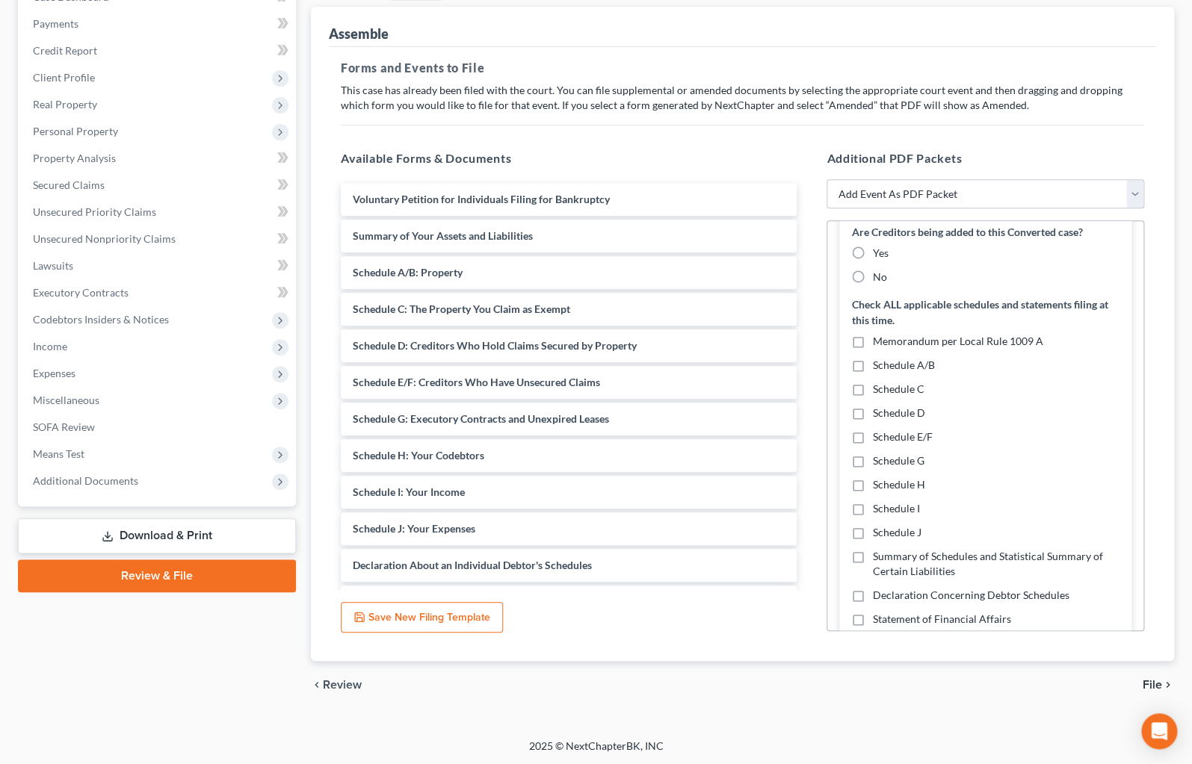
click at [872, 285] on label "No" at bounding box center [879, 277] width 14 height 15
click at [878, 279] on input "No" at bounding box center [883, 275] width 10 height 10
radio input "true"
click at [872, 349] on label "Memorandum per Local Rule 1009 A" at bounding box center [957, 341] width 170 height 15
click at [878, 344] on input "Memorandum per Local Rule 1009 A" at bounding box center [883, 339] width 10 height 10
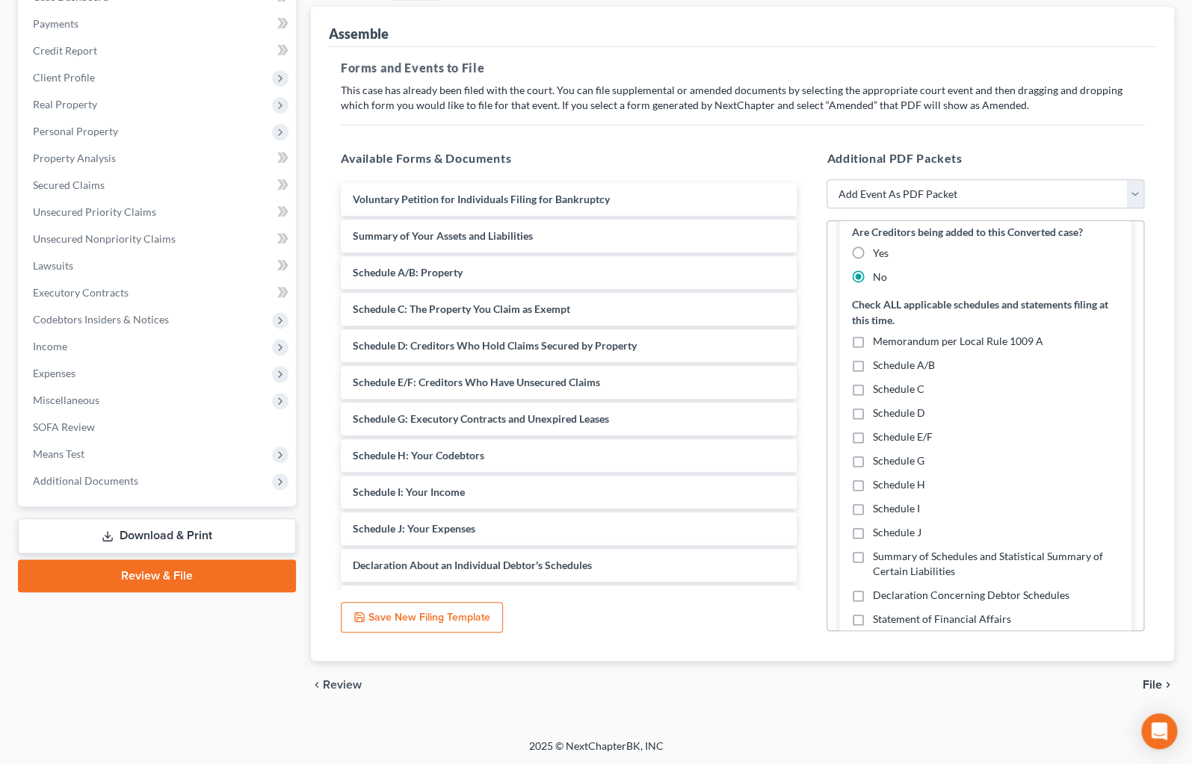
checkbox input "true"
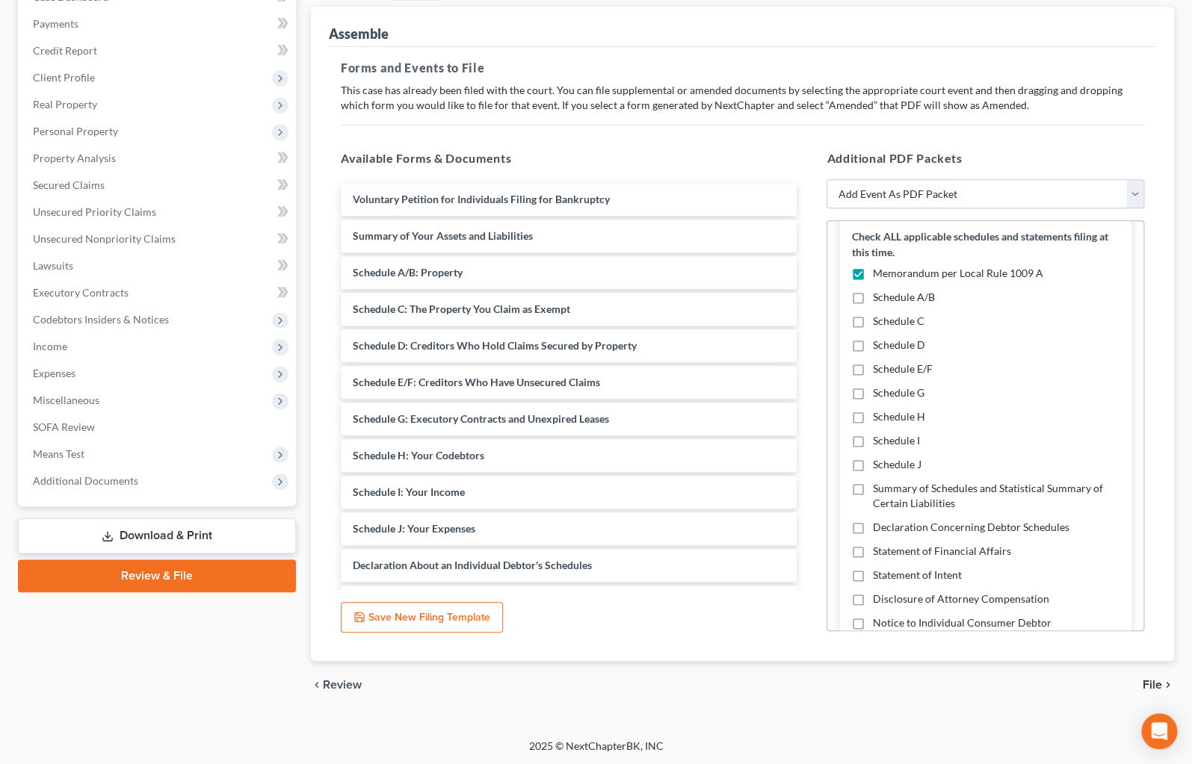
click at [872, 448] on label "Schedule I" at bounding box center [895, 440] width 47 height 15
click at [878, 443] on input "Schedule I" at bounding box center [883, 438] width 10 height 10
checkbox input "true"
click at [872, 472] on label "Schedule J" at bounding box center [896, 464] width 49 height 15
click at [878, 467] on input "Schedule J" at bounding box center [883, 462] width 10 height 10
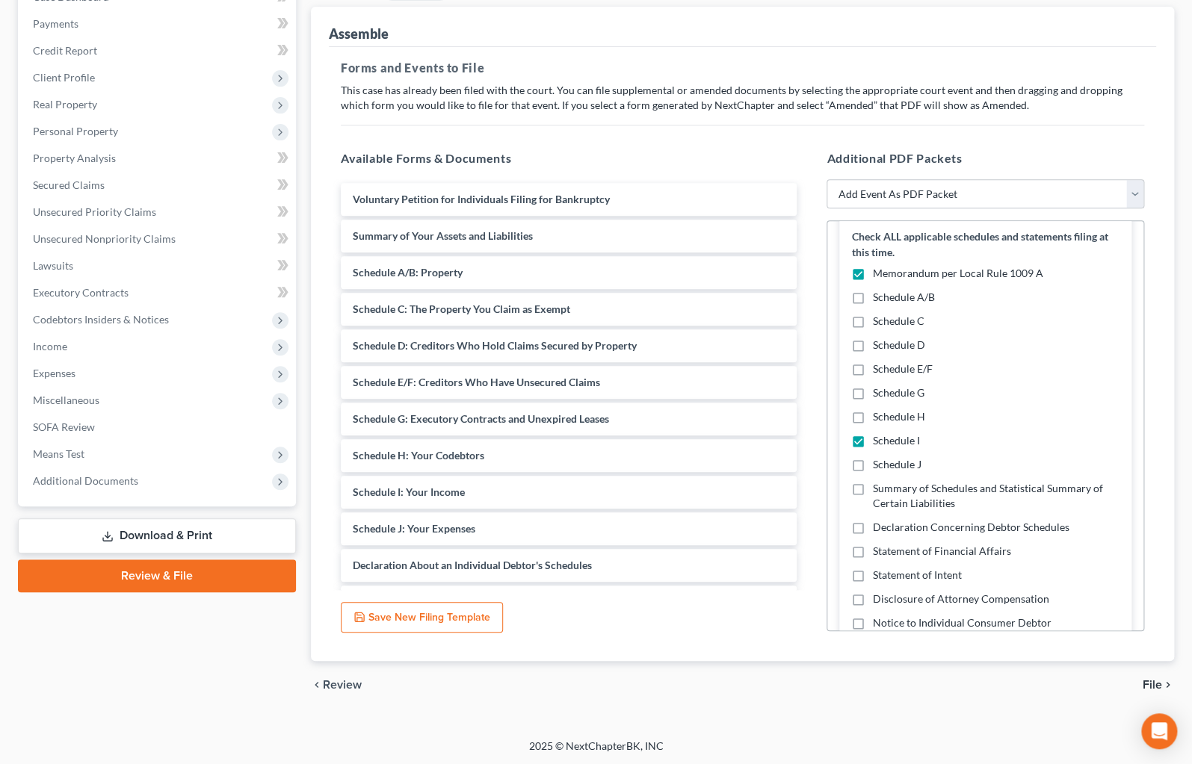
checkbox input "true"
click at [872, 535] on label "Declaration Concerning Debtor Schedules" at bounding box center [970, 527] width 197 height 15
click at [878, 530] on input "Declaration Concerning Debtor Schedules" at bounding box center [883, 525] width 10 height 10
checkbox input "true"
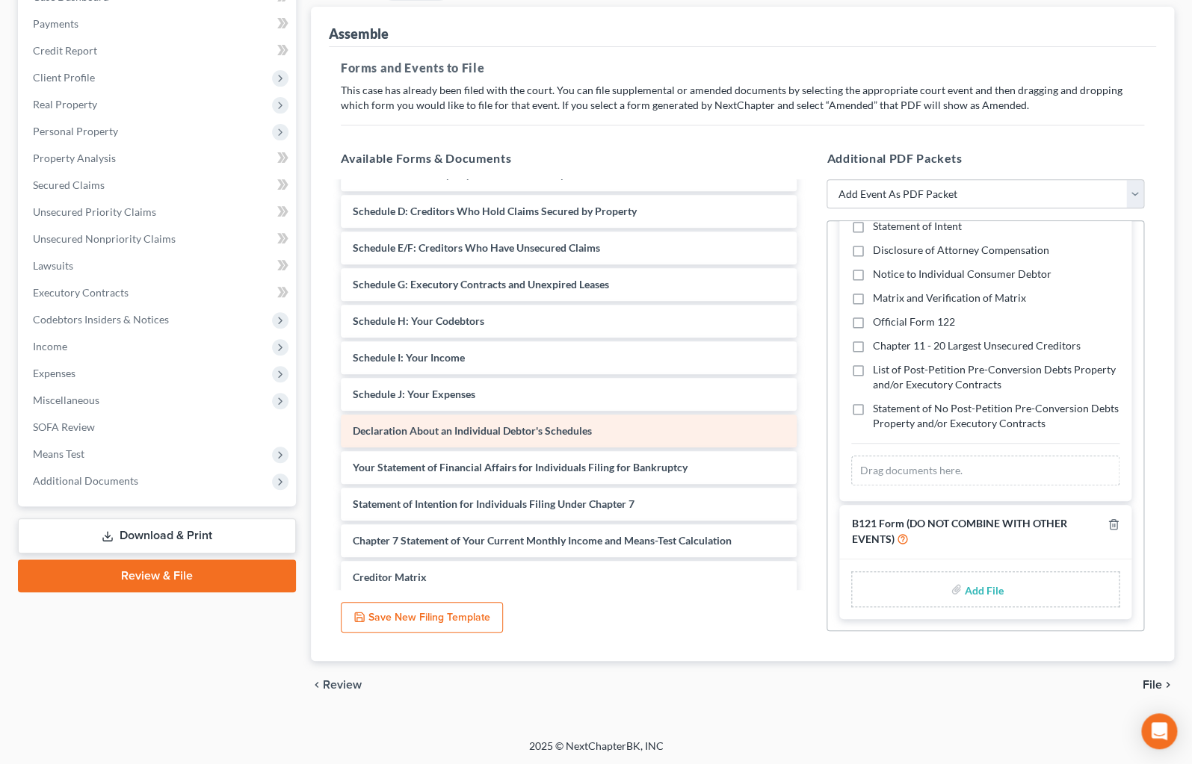
scroll to position [135, 0]
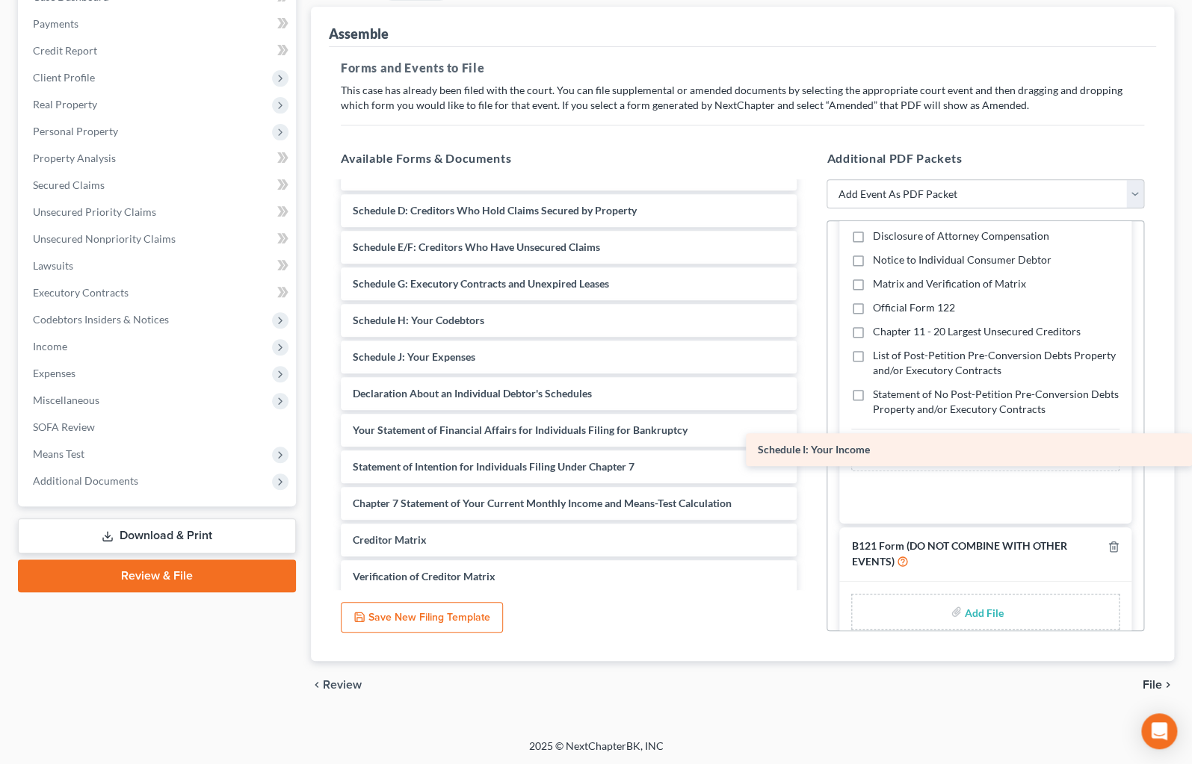
drag, startPoint x: 417, startPoint y: 356, endPoint x: 915, endPoint y: 455, distance: 508.1
click at [809, 455] on div "Schedule I: Your Income Voluntary Petition for Individuals Filing for Bankruptc…" at bounding box center [569, 723] width 480 height 1351
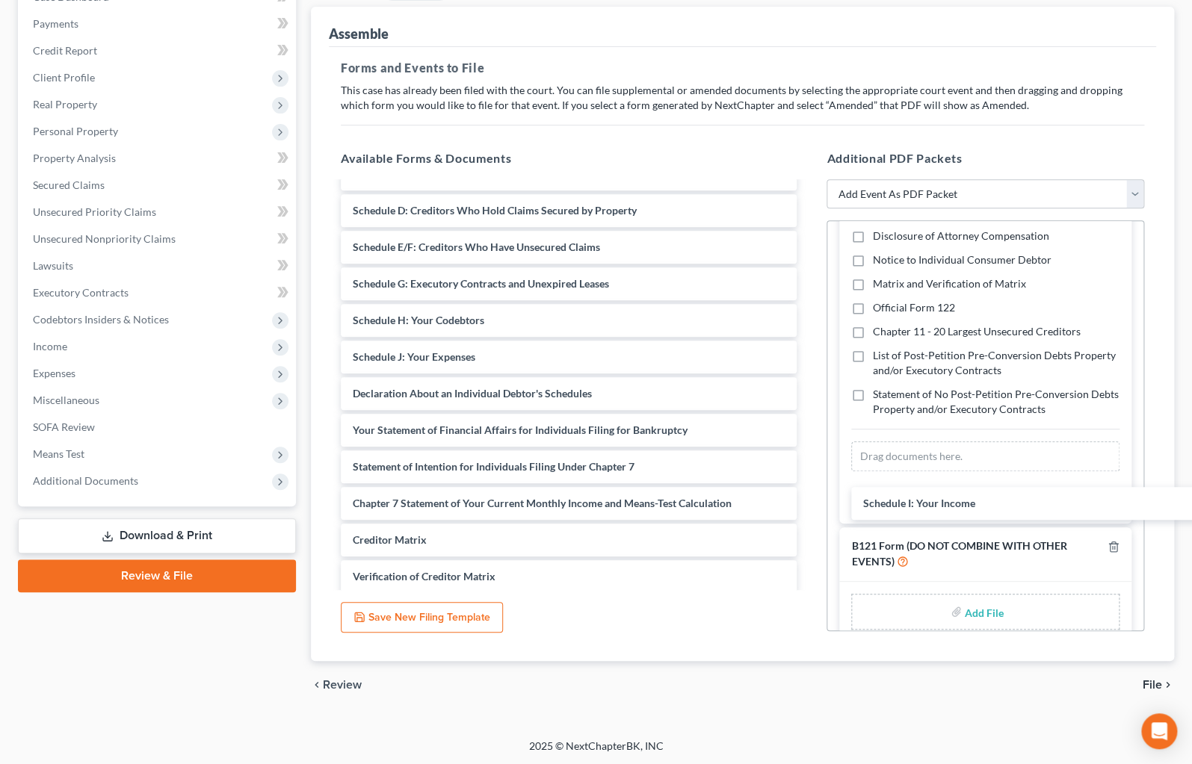
scroll to position [684, 0]
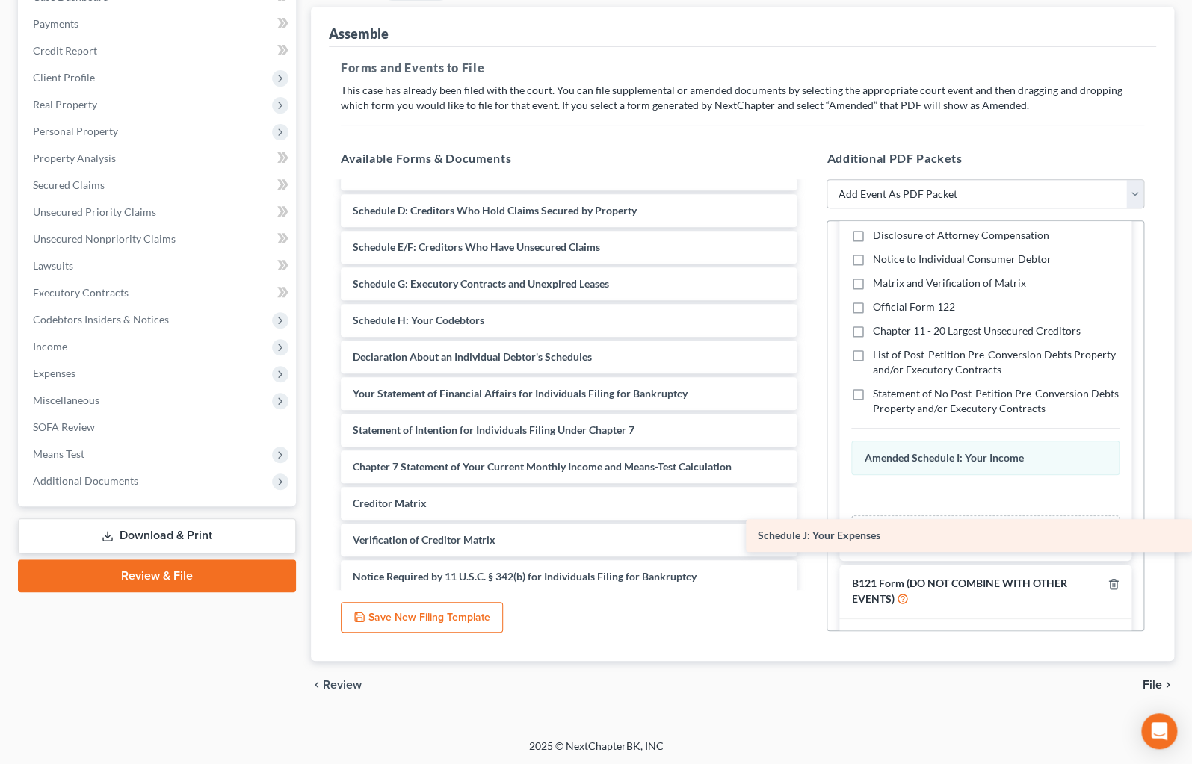
drag, startPoint x: 433, startPoint y: 353, endPoint x: 956, endPoint y: 507, distance: 545.3
click at [809, 521] on div "Schedule J: Your Expenses Voluntary Petition for Individuals Filing for Bankrup…" at bounding box center [569, 705] width 480 height 1314
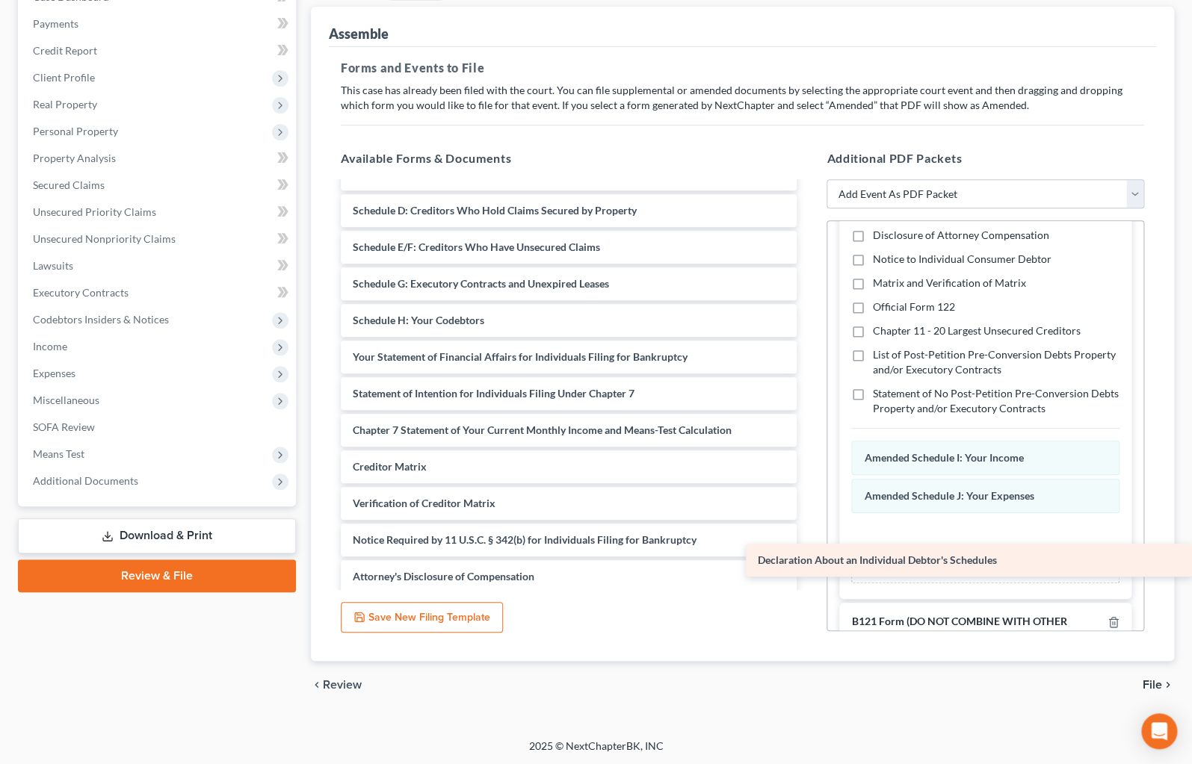
drag, startPoint x: 520, startPoint y: 417, endPoint x: 965, endPoint y: 560, distance: 467.2
click at [809, 560] on div "Declaration About an Individual Debtor's Schedules Voluntary Petition for Indiv…" at bounding box center [569, 687] width 480 height 1278
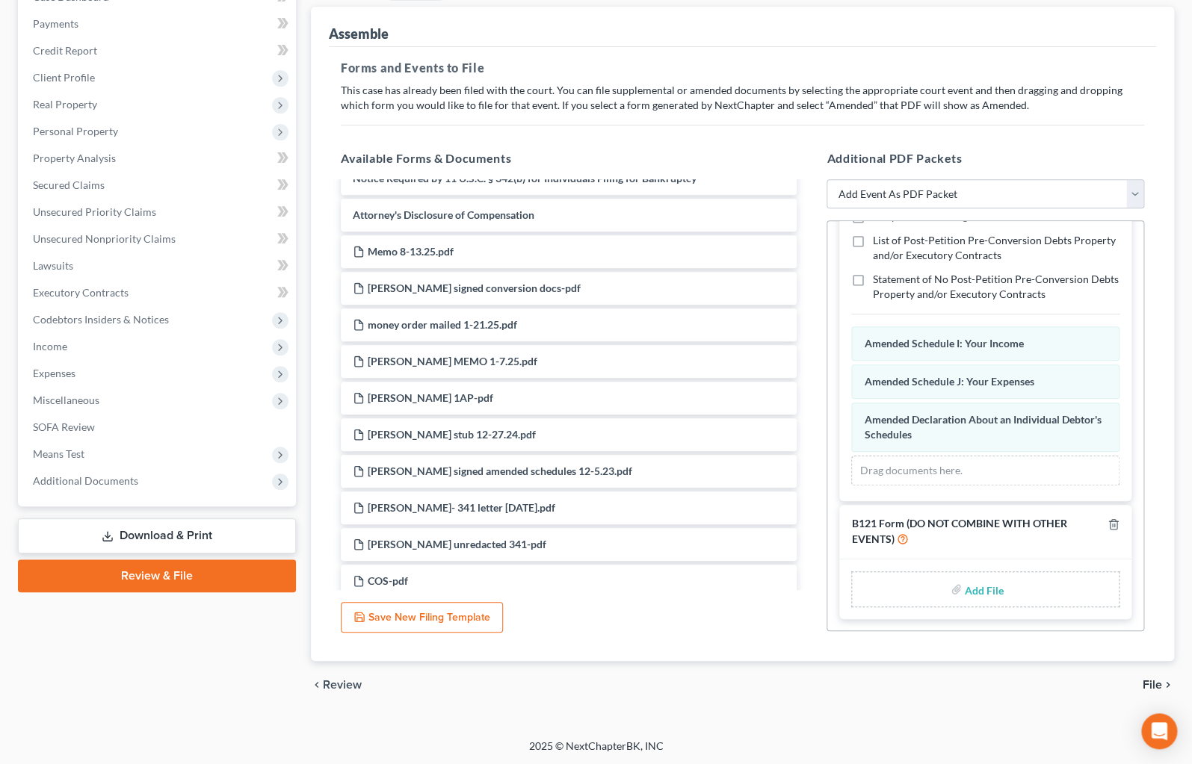
scroll to position [475, 0]
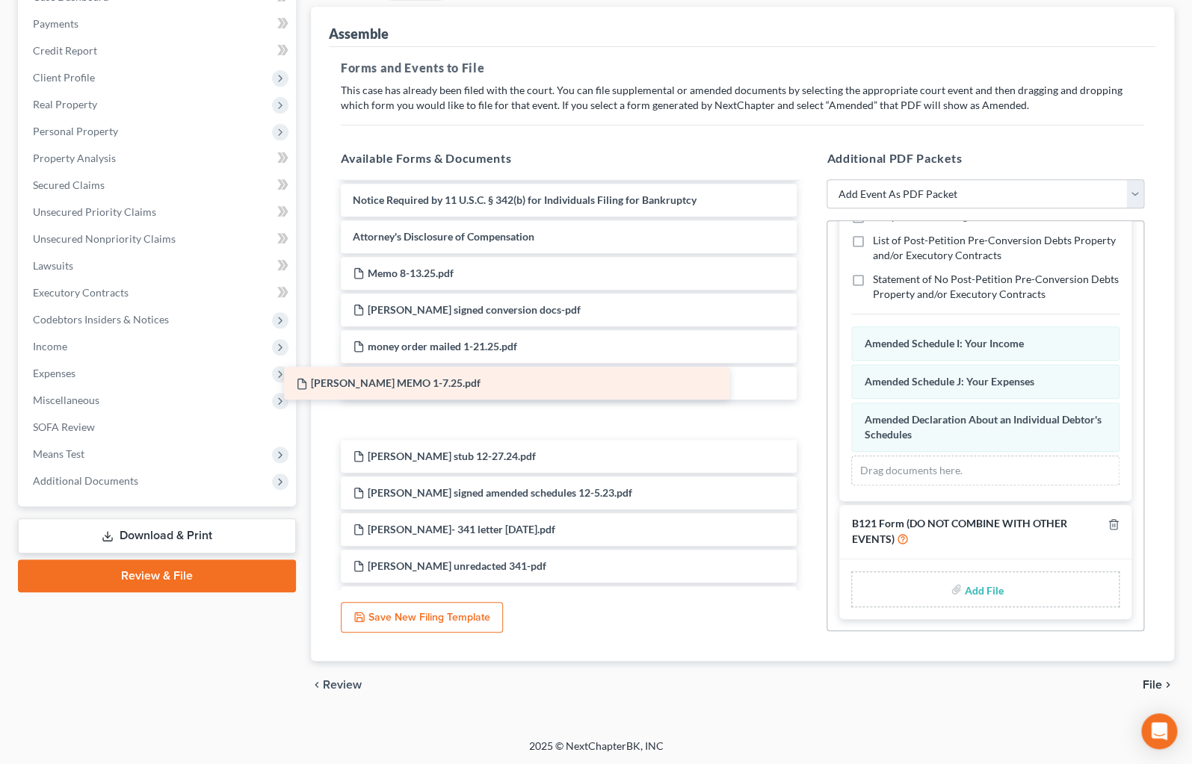
drag, startPoint x: 476, startPoint y: 383, endPoint x: 419, endPoint y: 386, distance: 56.9
click at [419, 386] on div "[PERSON_NAME] MEMO 1-7.25.pdf Voluntary Petition for Individuals Filing for Ban…" at bounding box center [569, 347] width 480 height 1278
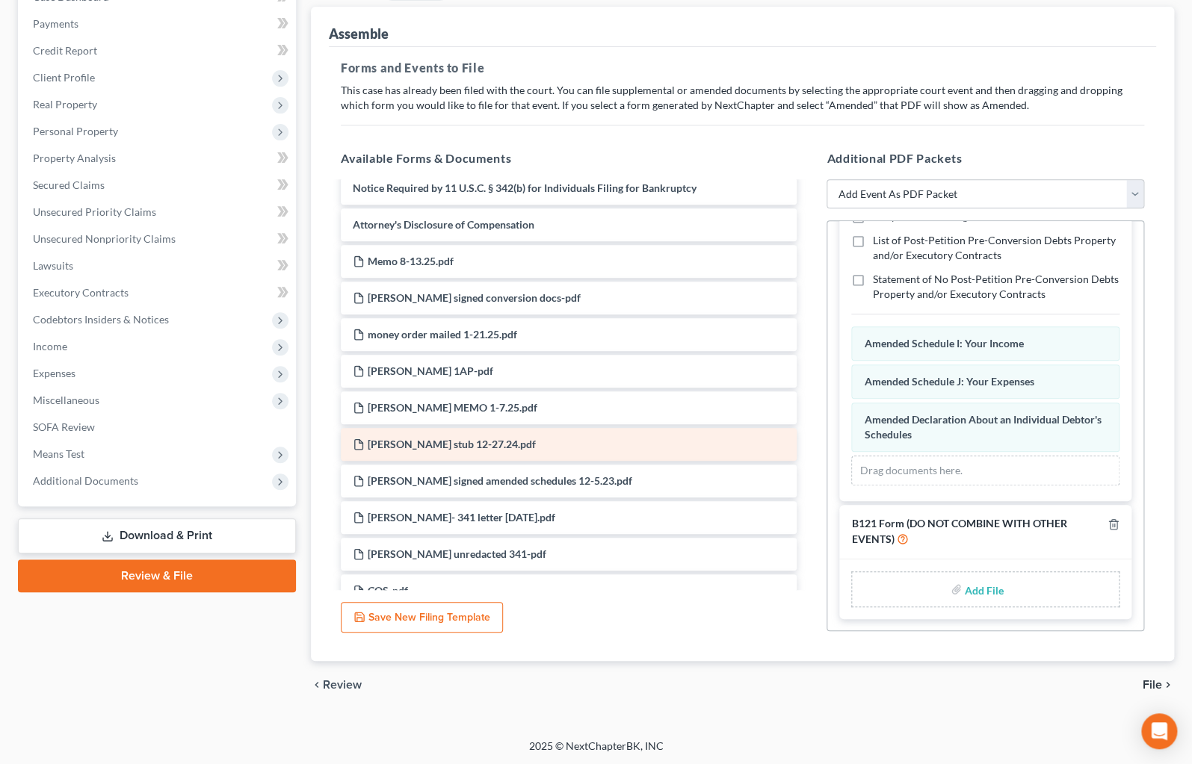
scroll to position [466, 0]
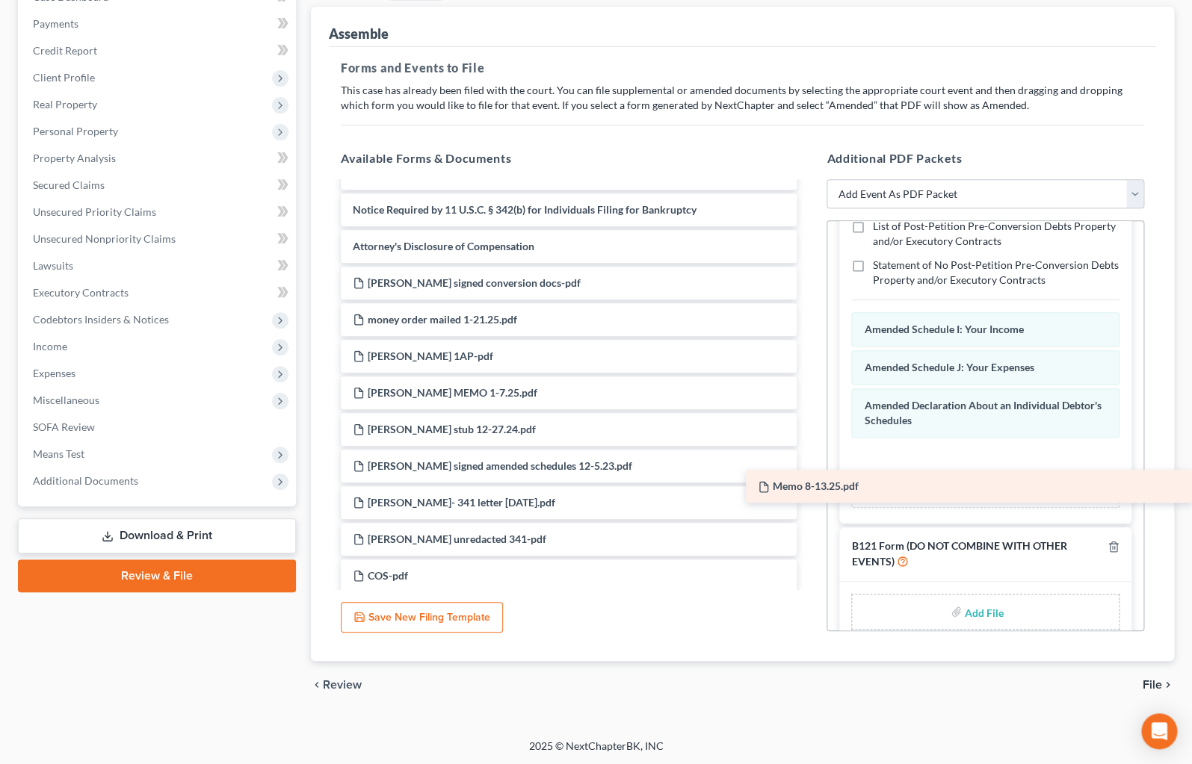
drag, startPoint x: 409, startPoint y: 279, endPoint x: 821, endPoint y: 486, distance: 461.5
click at [809, 486] on div "Memo 8-13.25.pdf Voluntary Petition for Individuals Filing for Bankruptcy Summa…" at bounding box center [569, 338] width 480 height 1241
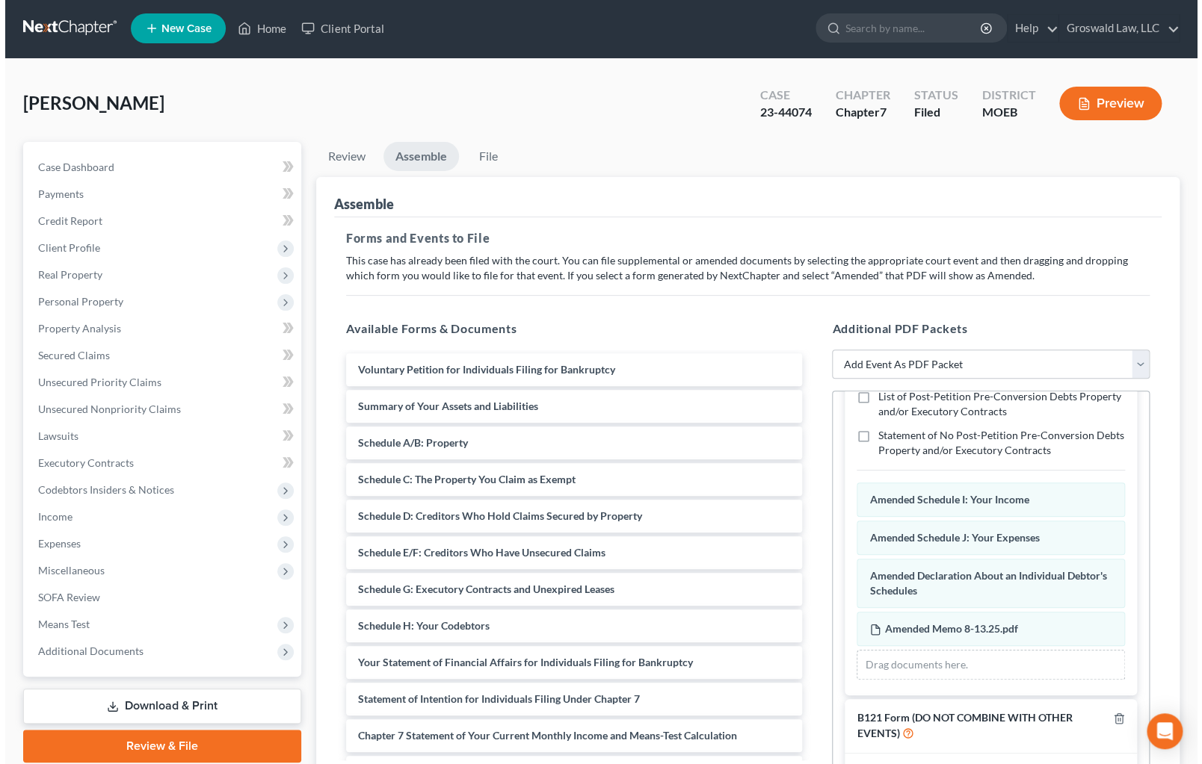
scroll to position [0, 0]
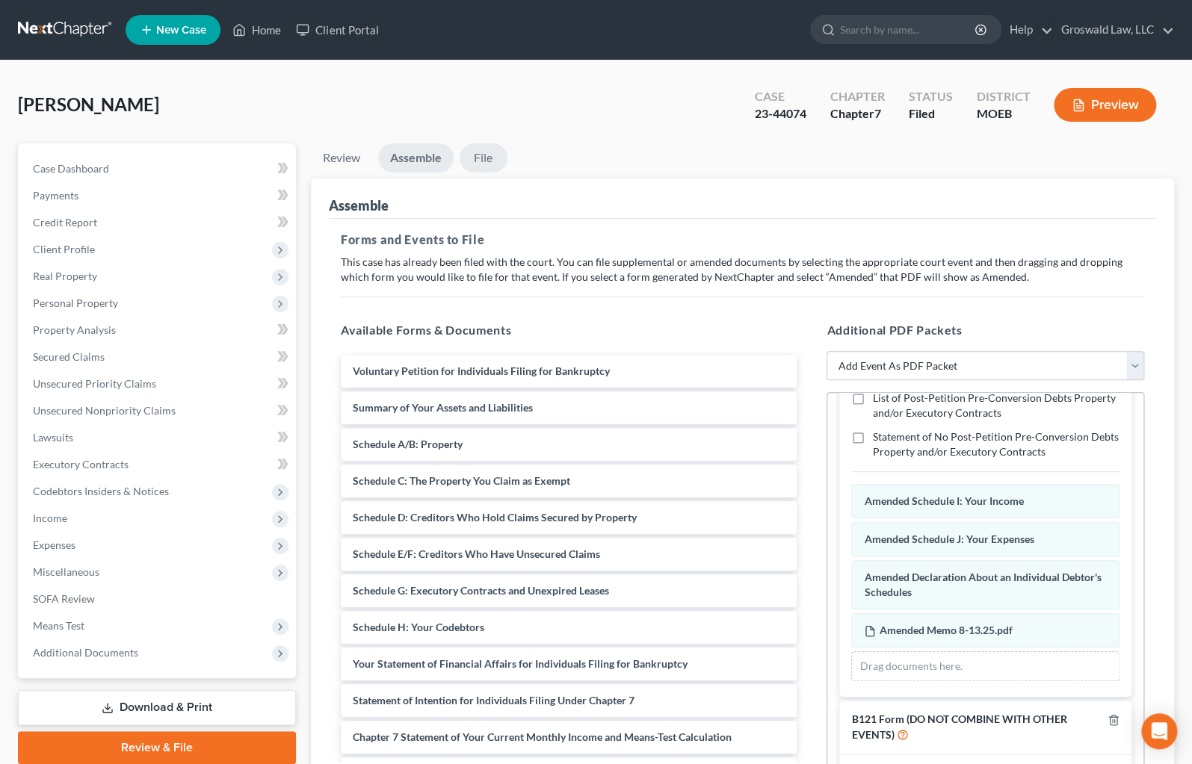
click at [480, 156] on link "File" at bounding box center [484, 157] width 48 height 29
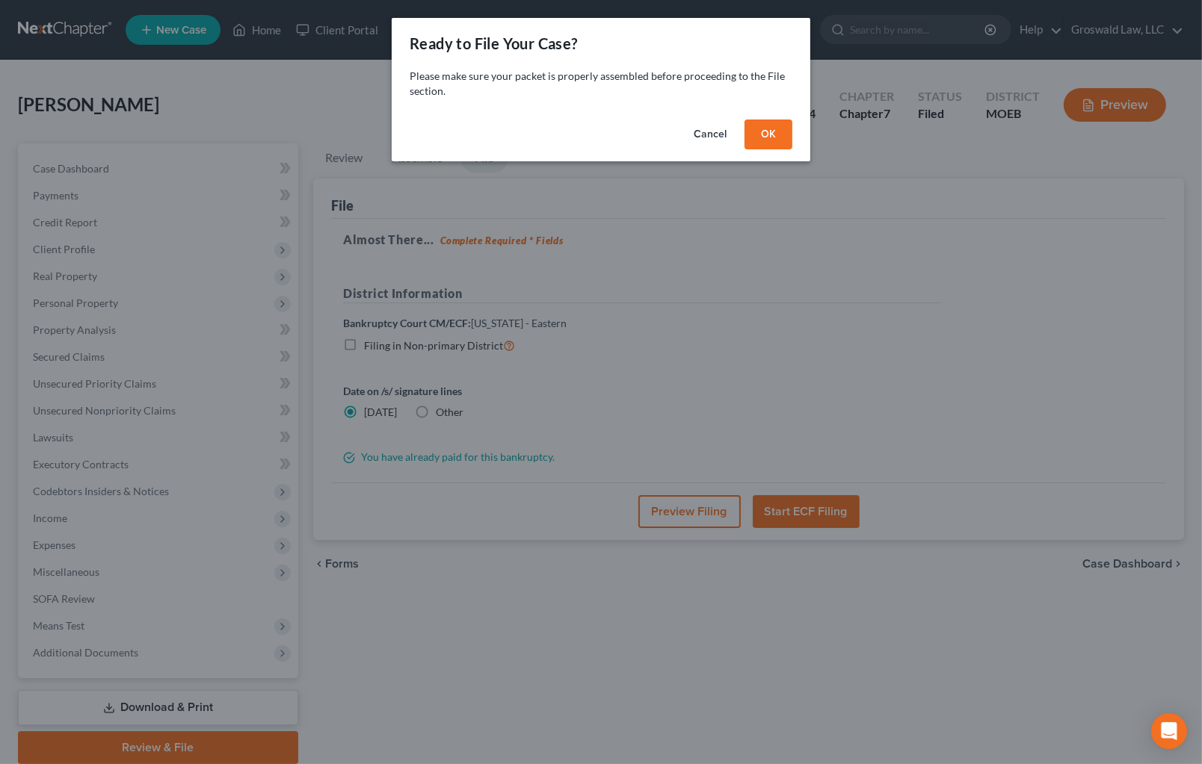
click at [777, 132] on button "OK" at bounding box center [768, 135] width 48 height 30
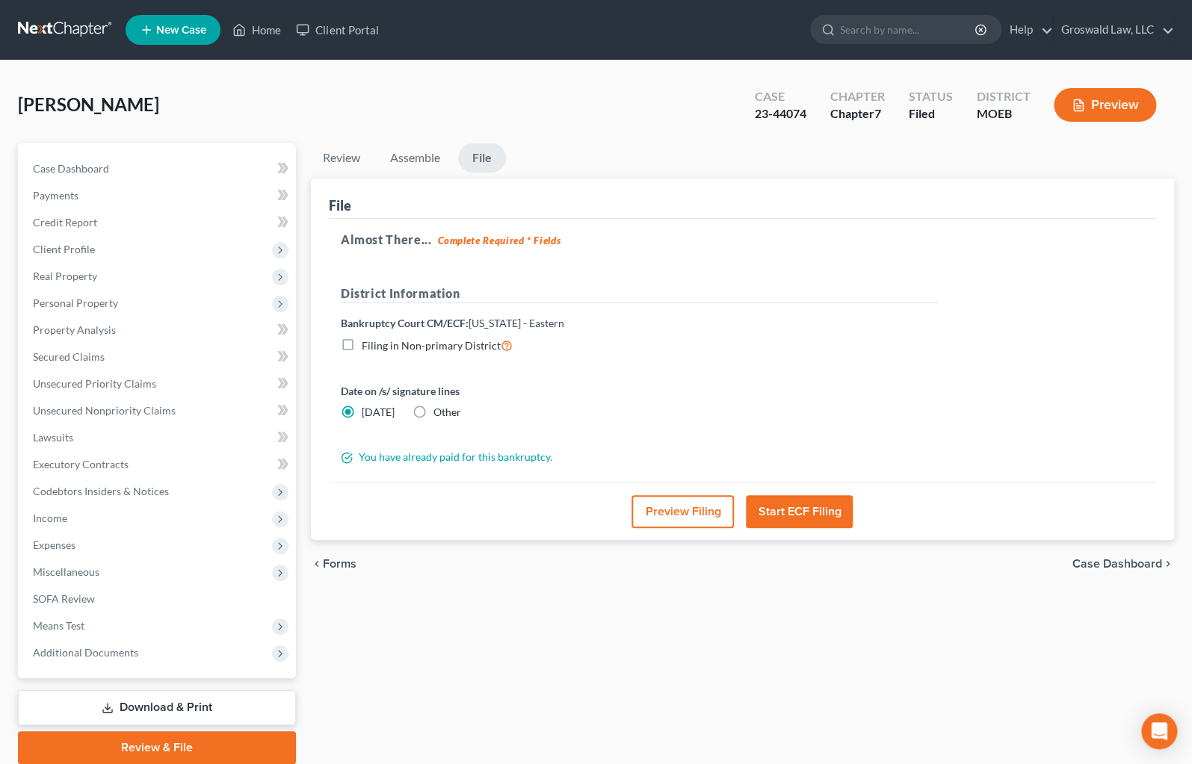
click at [690, 510] on button "Preview Filing" at bounding box center [682, 511] width 102 height 33
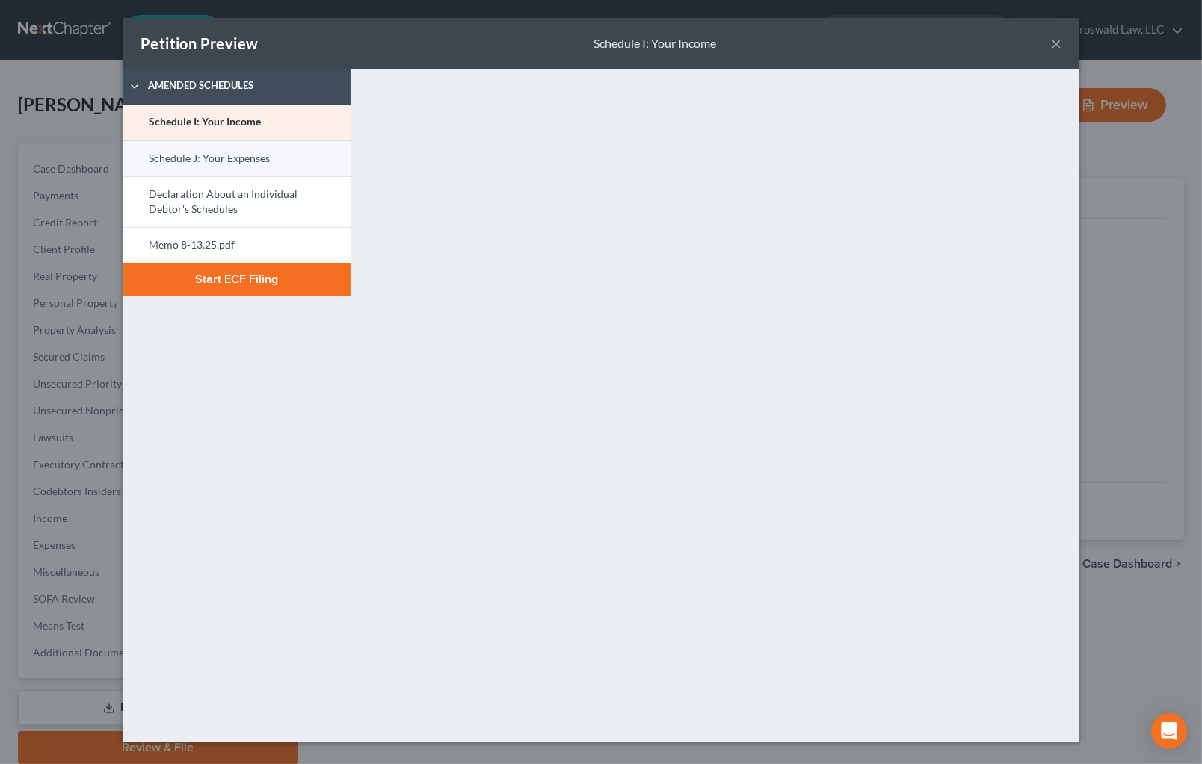
click at [228, 166] on link "Schedule J: Your Expenses" at bounding box center [237, 158] width 228 height 36
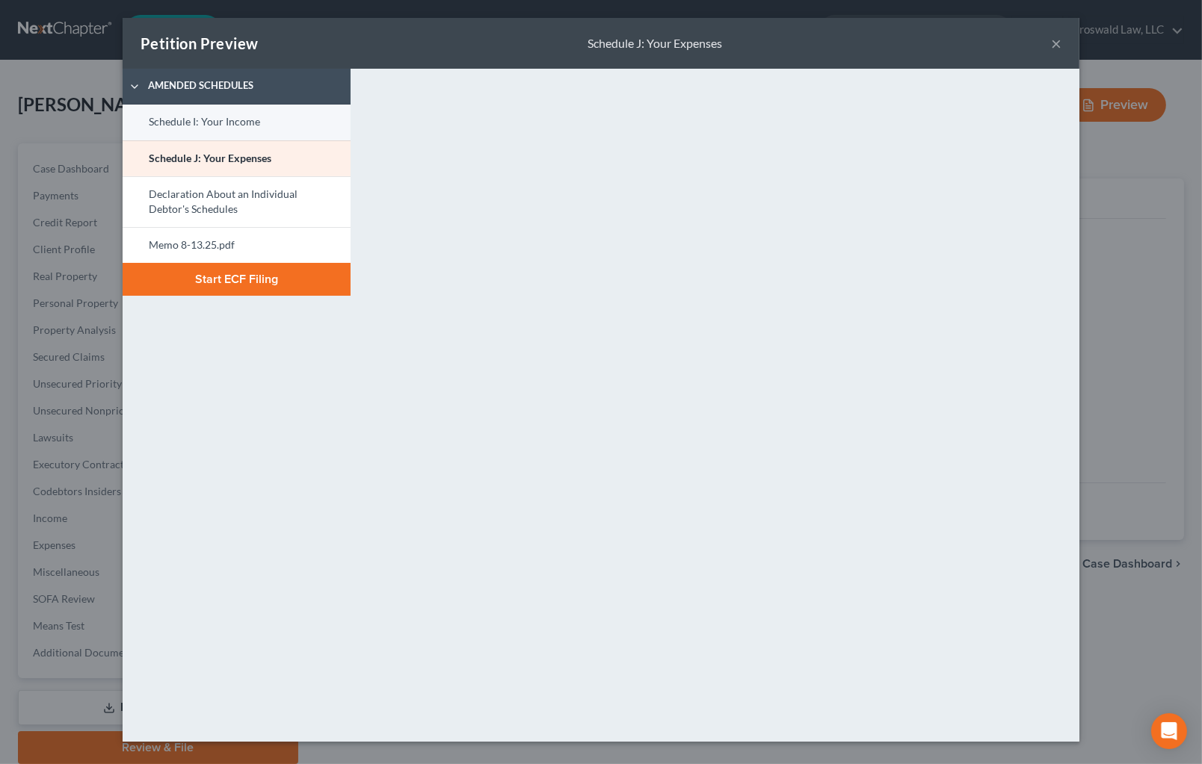
click at [226, 126] on link "Schedule I: Your Income" at bounding box center [237, 123] width 228 height 36
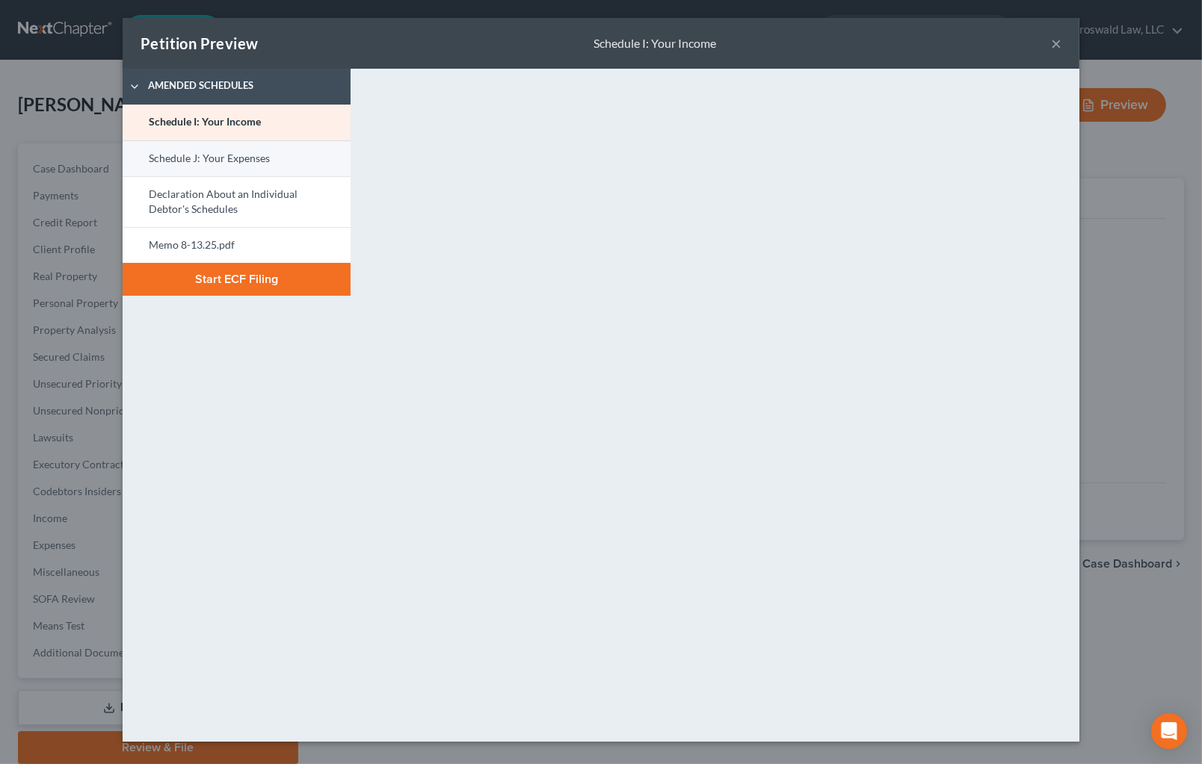
click at [217, 167] on link "Schedule J: Your Expenses" at bounding box center [237, 158] width 228 height 36
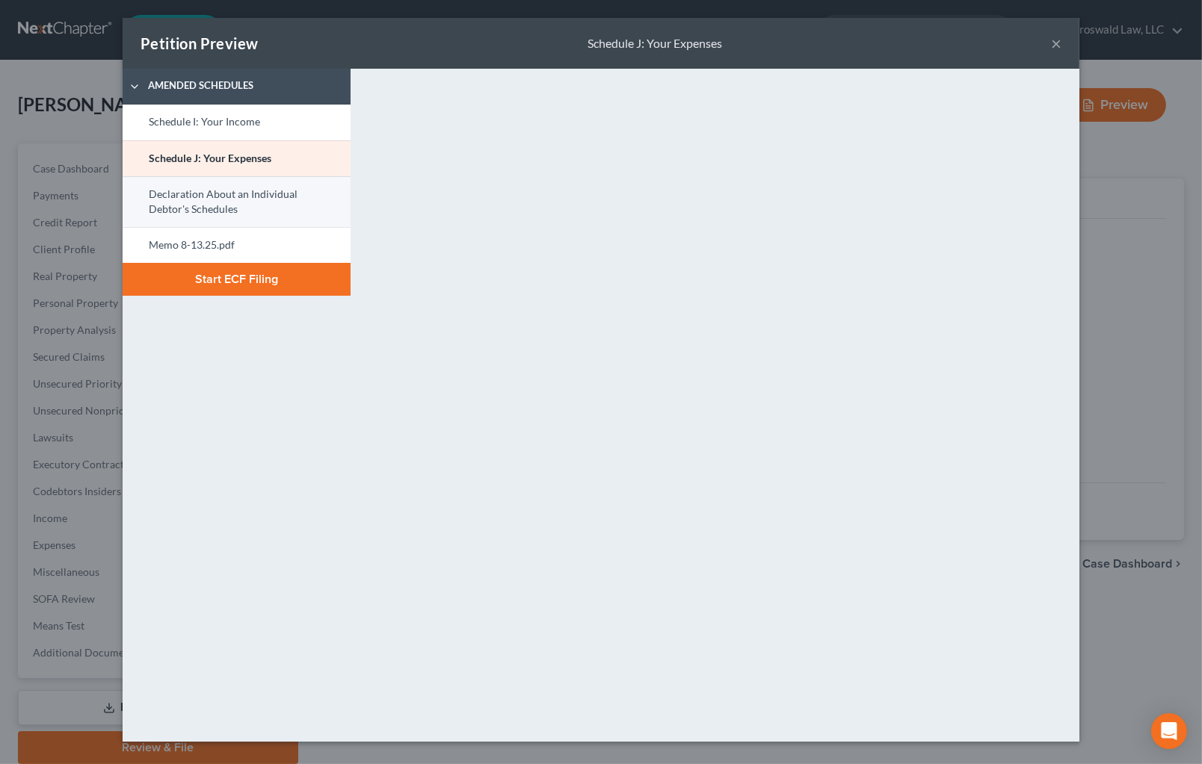
click at [209, 197] on link "Declaration About an Individual Debtor's Schedules" at bounding box center [237, 201] width 228 height 51
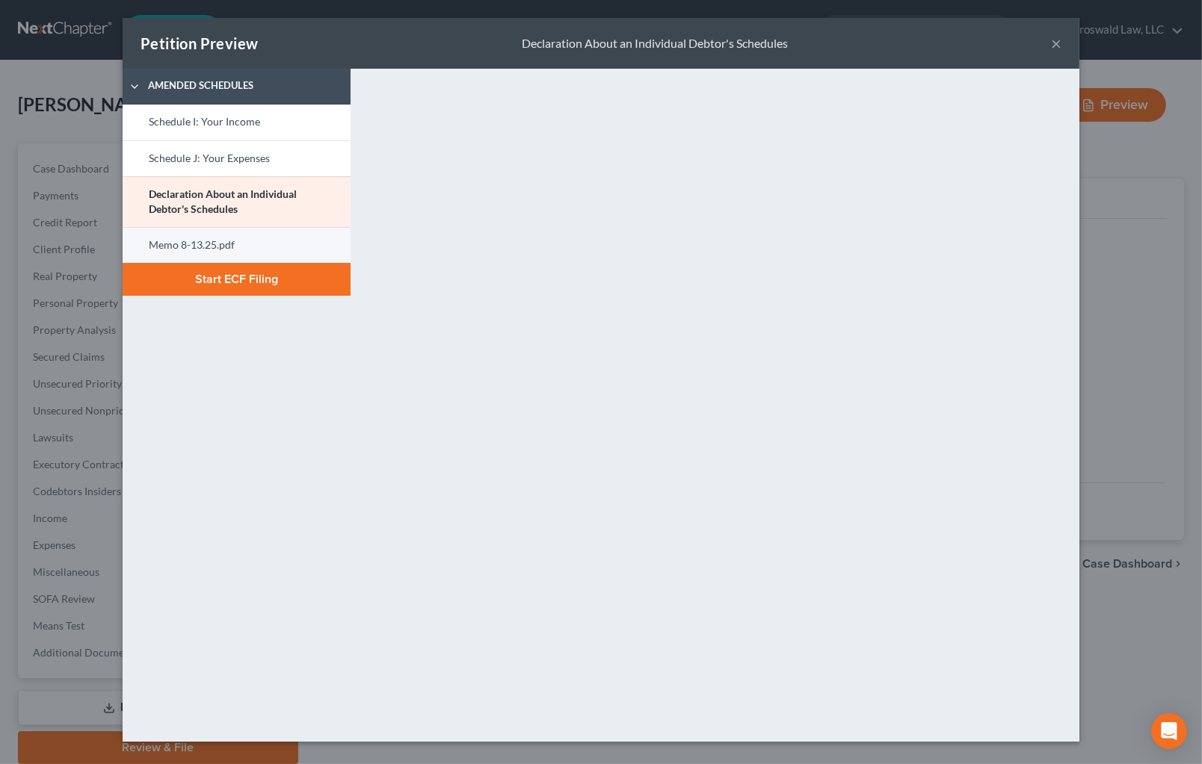
click at [232, 246] on link "Memo 8-13.25.pdf" at bounding box center [237, 245] width 228 height 36
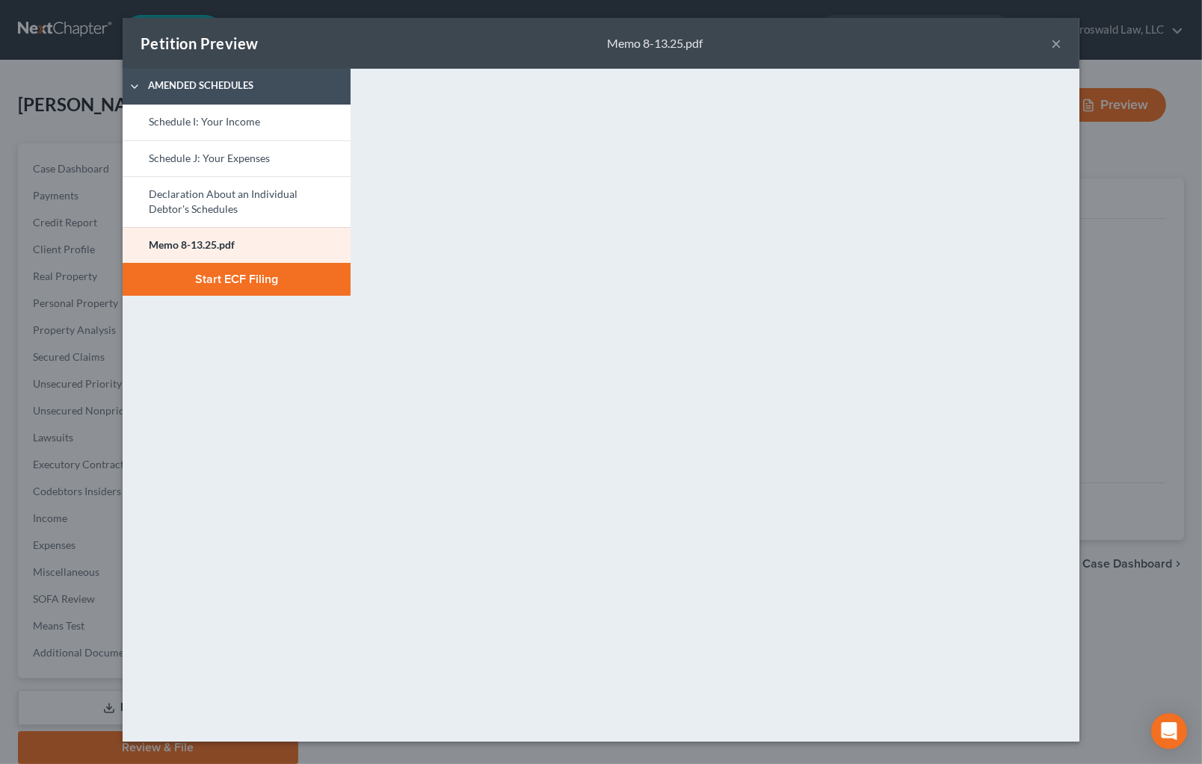
click at [244, 279] on button "Start ECF Filing" at bounding box center [237, 279] width 228 height 33
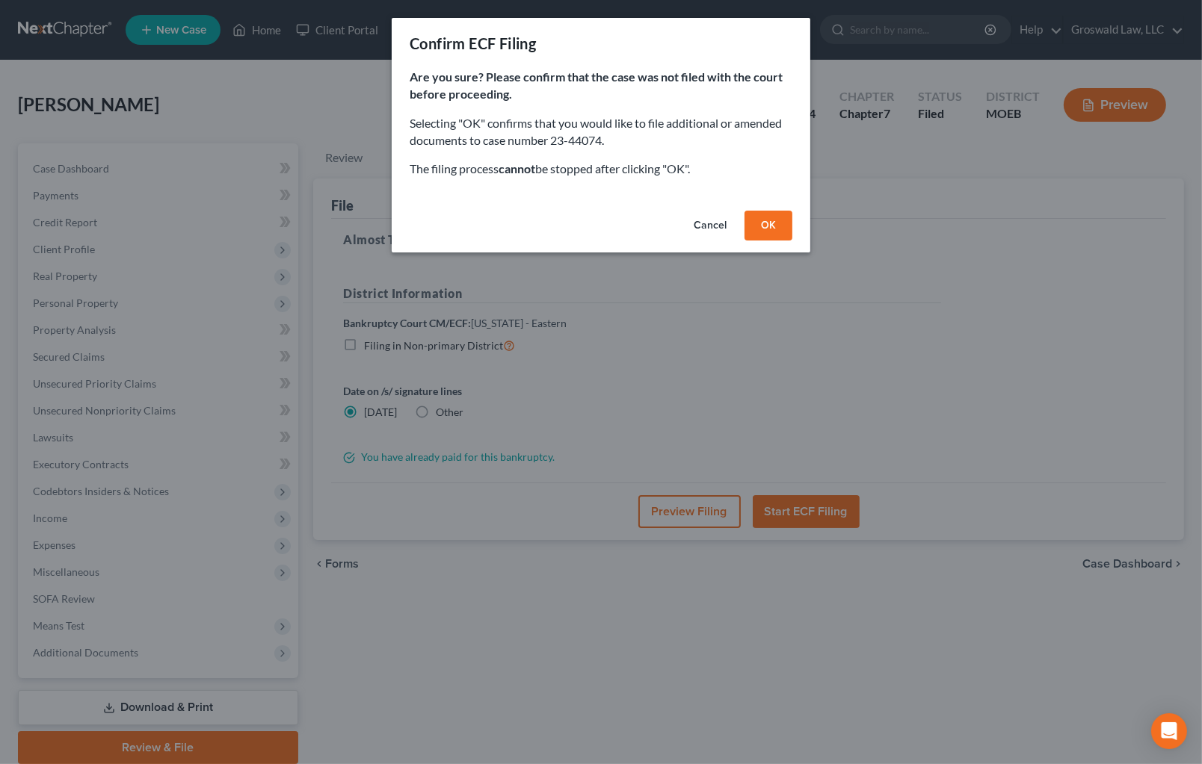
click at [766, 218] on button "OK" at bounding box center [768, 226] width 48 height 30
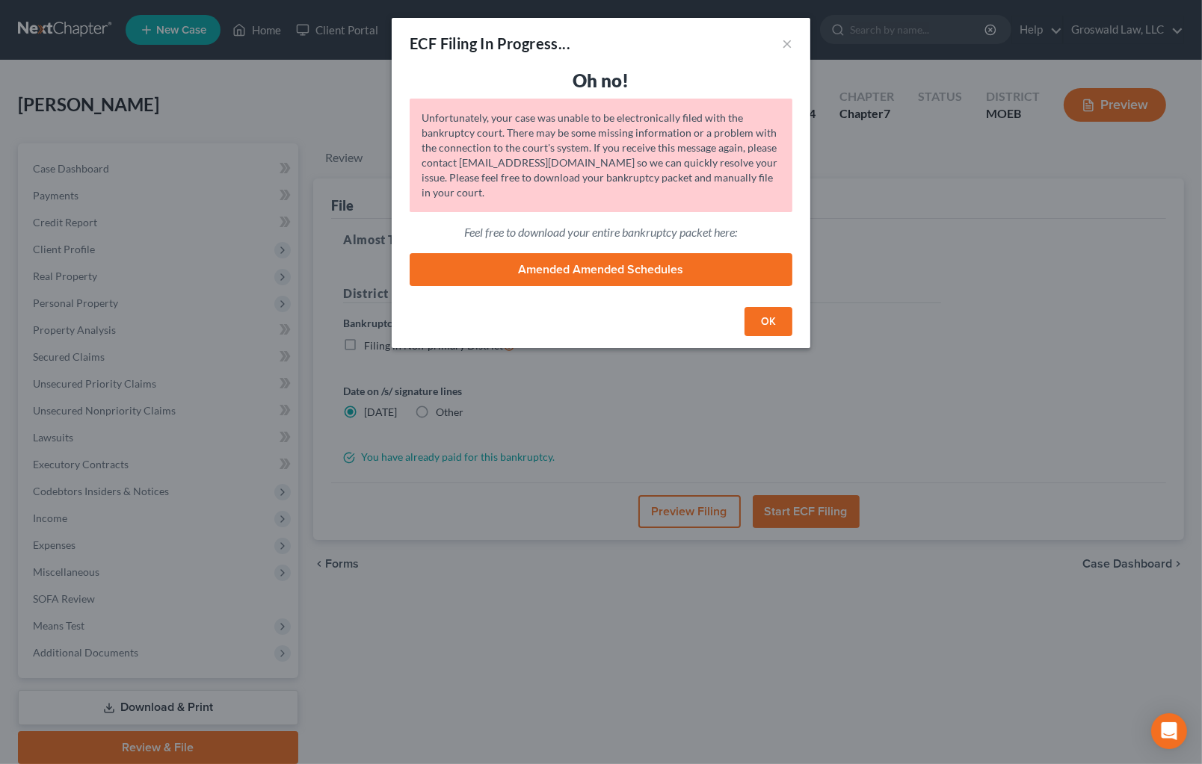
click at [624, 275] on link "Amended Amended Schedules" at bounding box center [600, 269] width 383 height 33
click at [751, 328] on button "OK" at bounding box center [768, 322] width 48 height 30
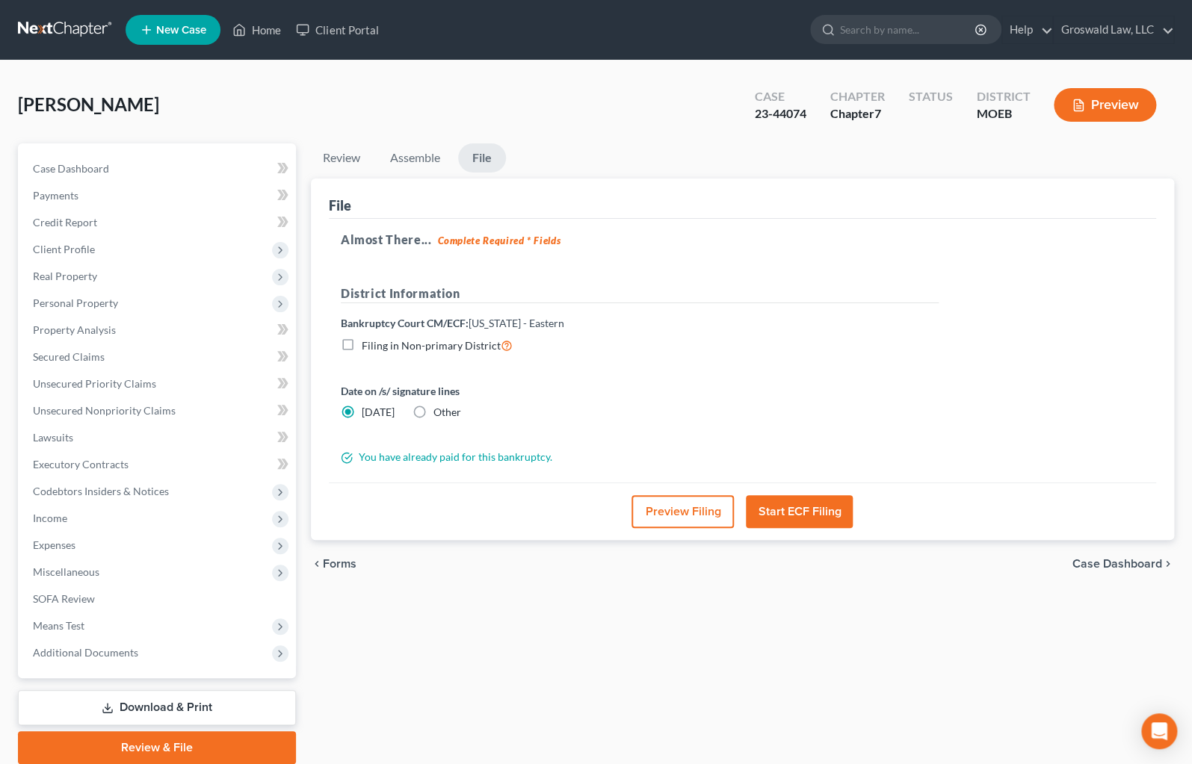
click at [791, 513] on button "Start ECF Filing" at bounding box center [799, 511] width 107 height 33
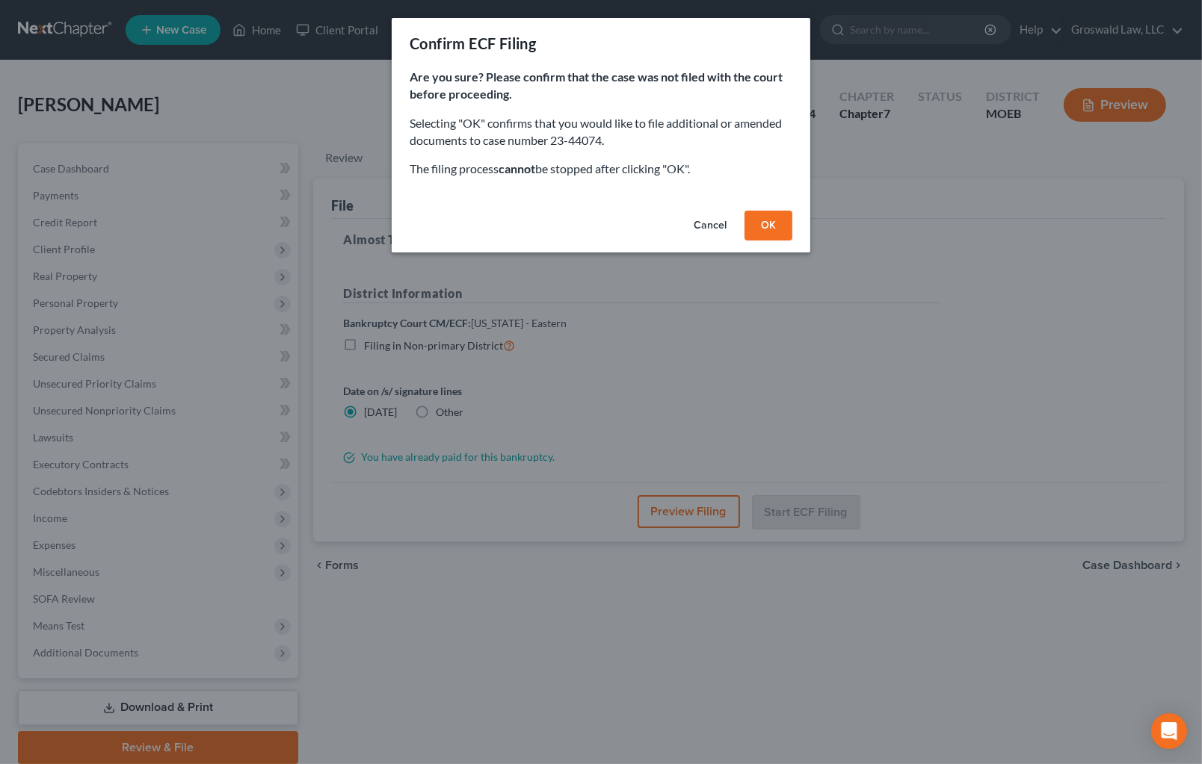
click at [768, 232] on button "OK" at bounding box center [768, 226] width 48 height 30
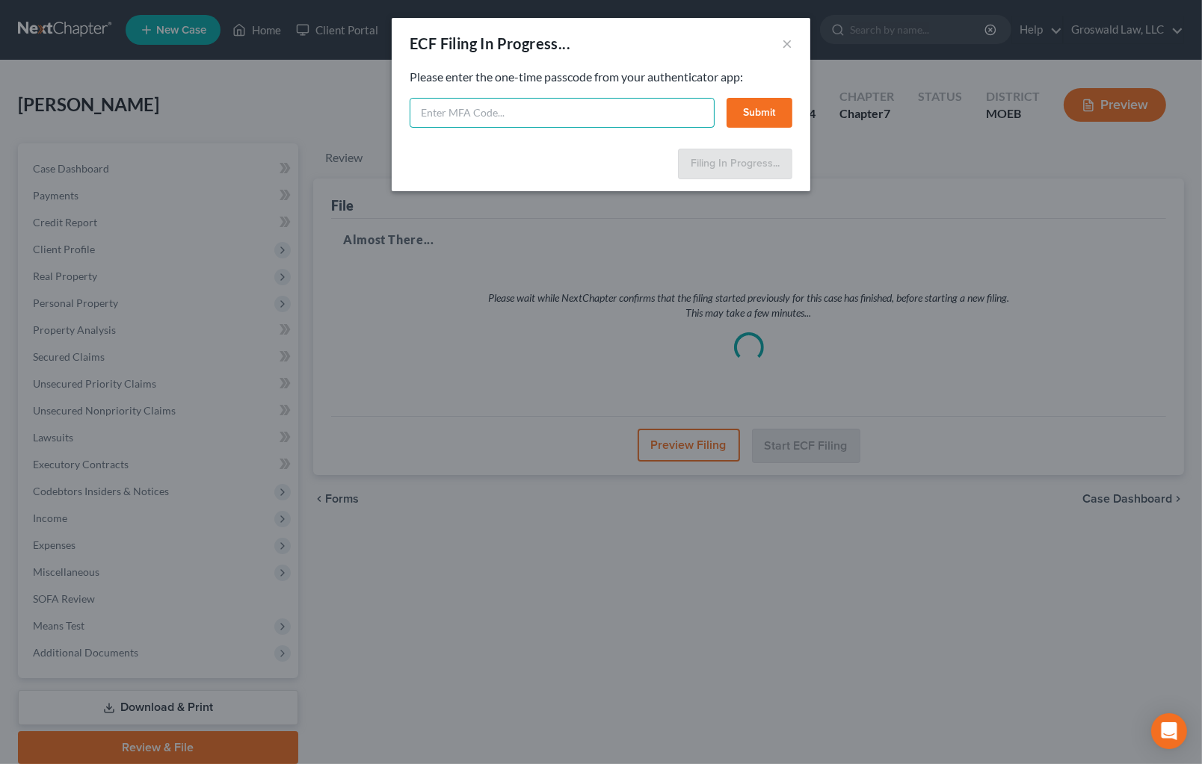
click at [605, 112] on input "text" at bounding box center [561, 113] width 305 height 30
type input "242440"
click at [778, 111] on button "Submit" at bounding box center [759, 113] width 66 height 30
